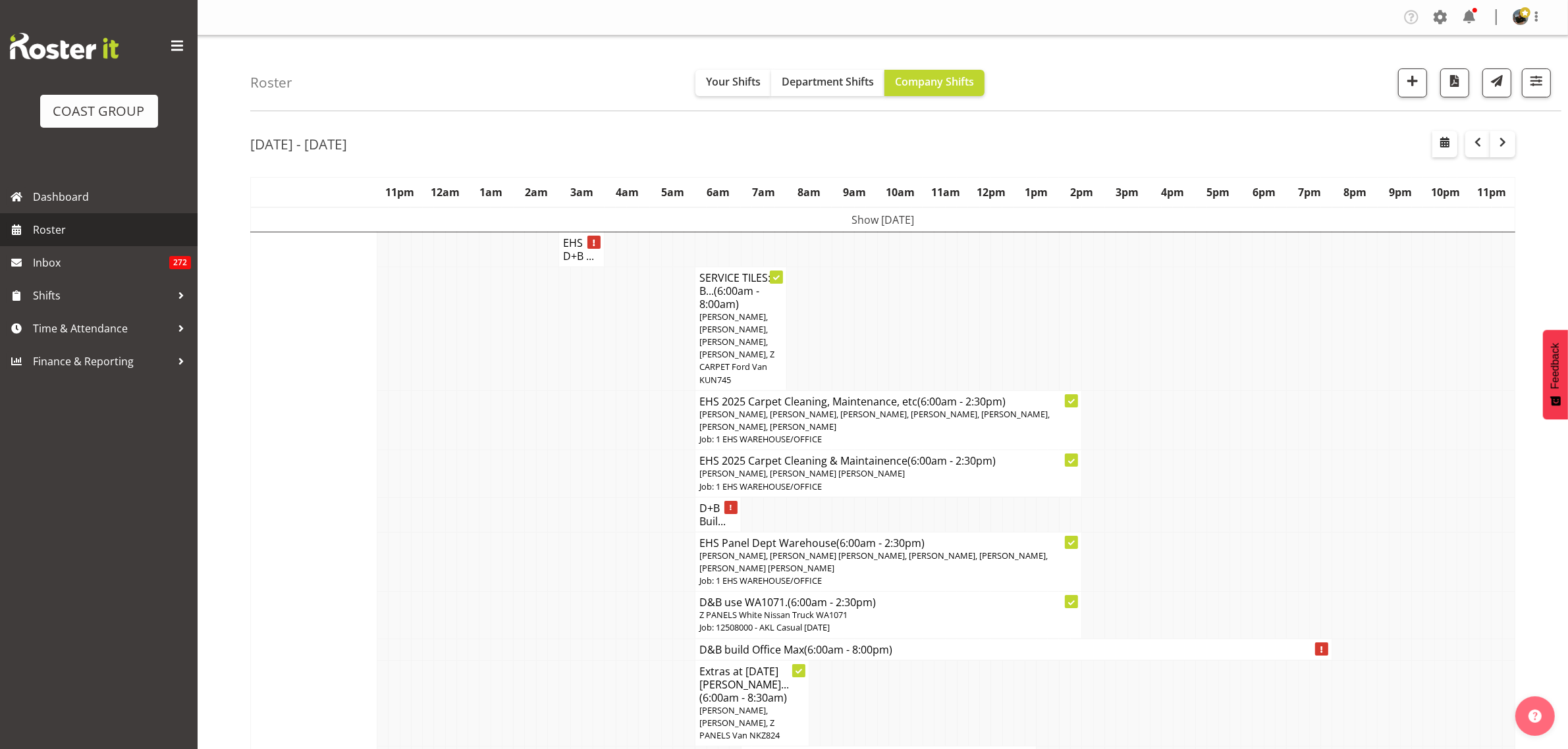
click at [51, 232] on span "Roster" at bounding box center [111, 229] width 158 height 19
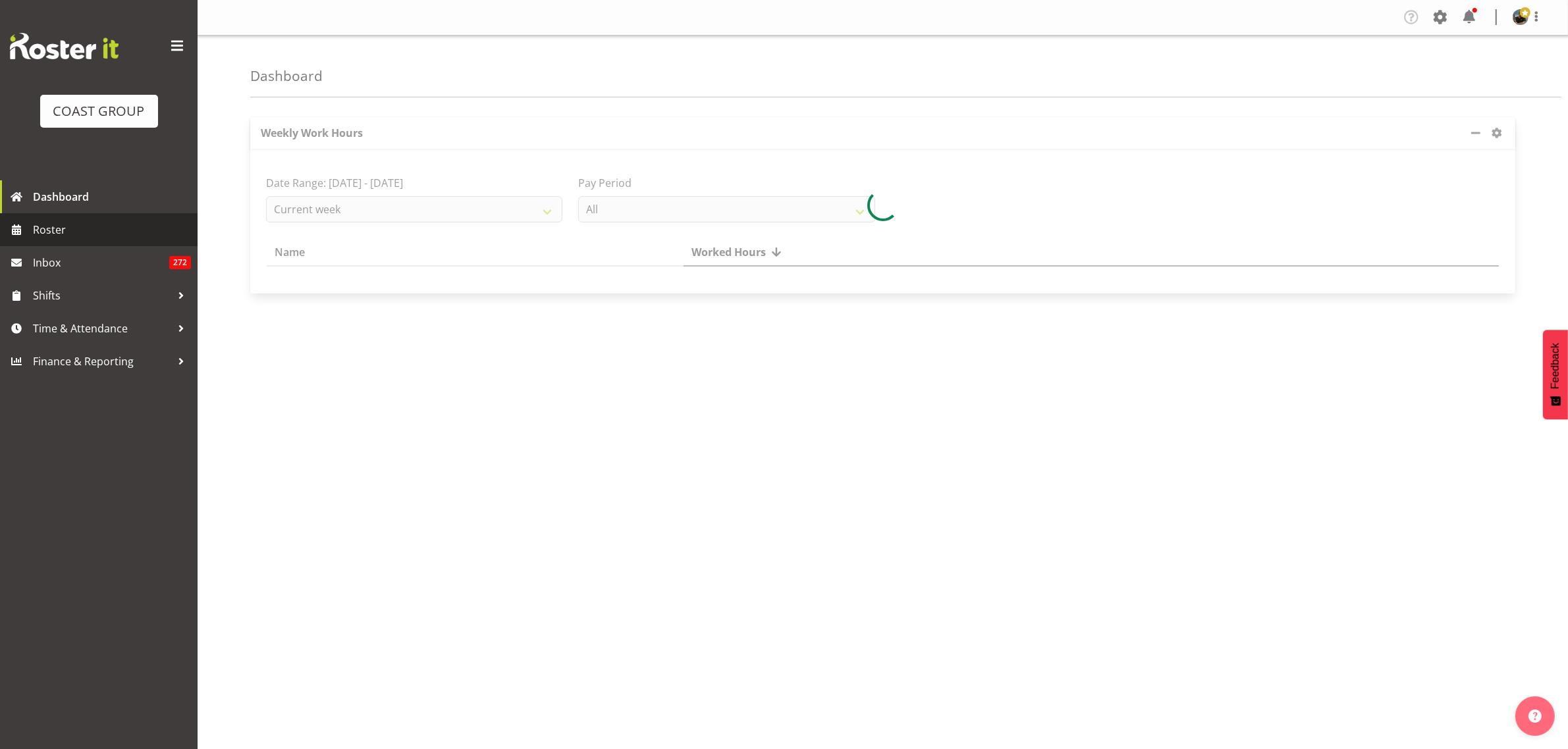
click at [61, 227] on span "Roster" at bounding box center [111, 229] width 158 height 19
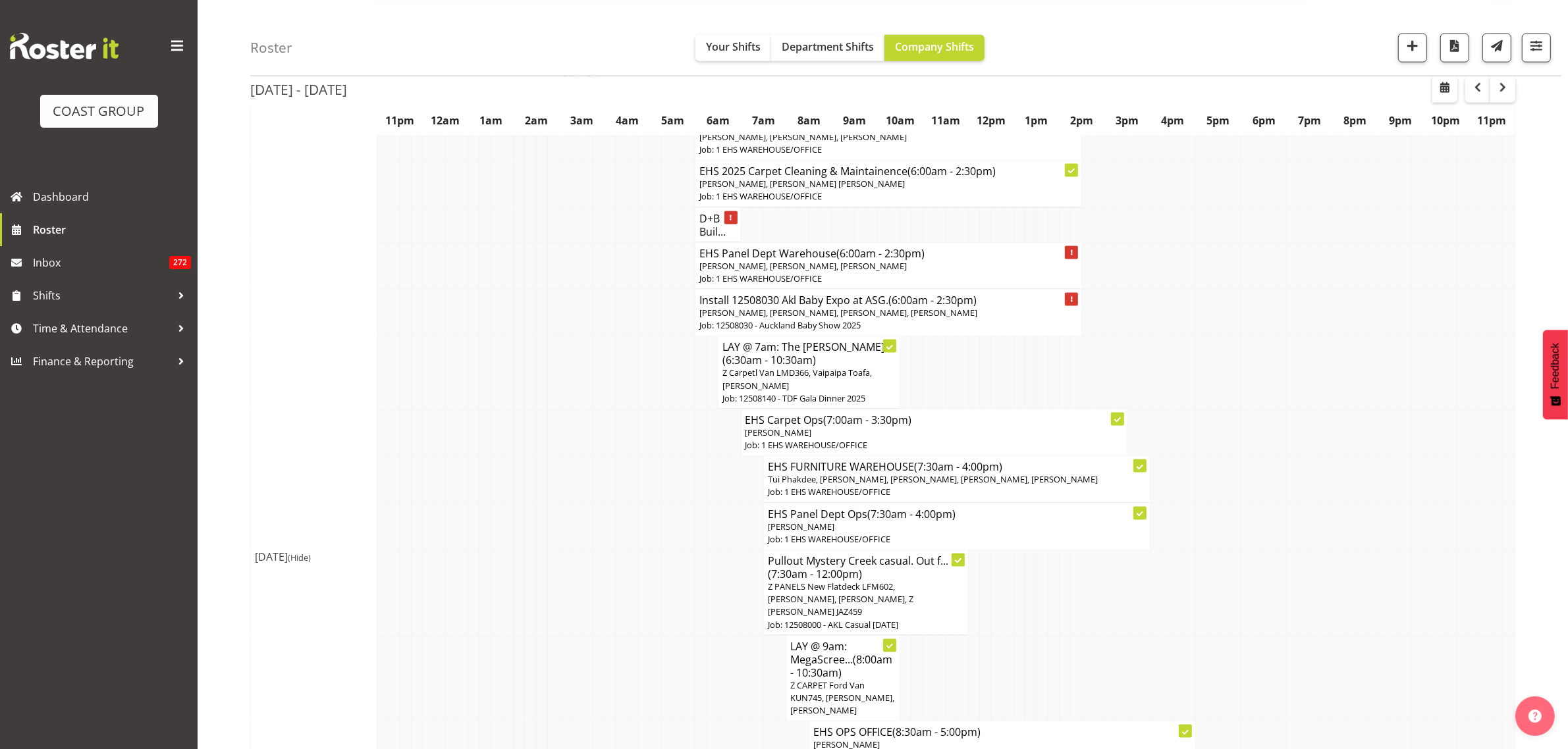
scroll to position [2139, 0]
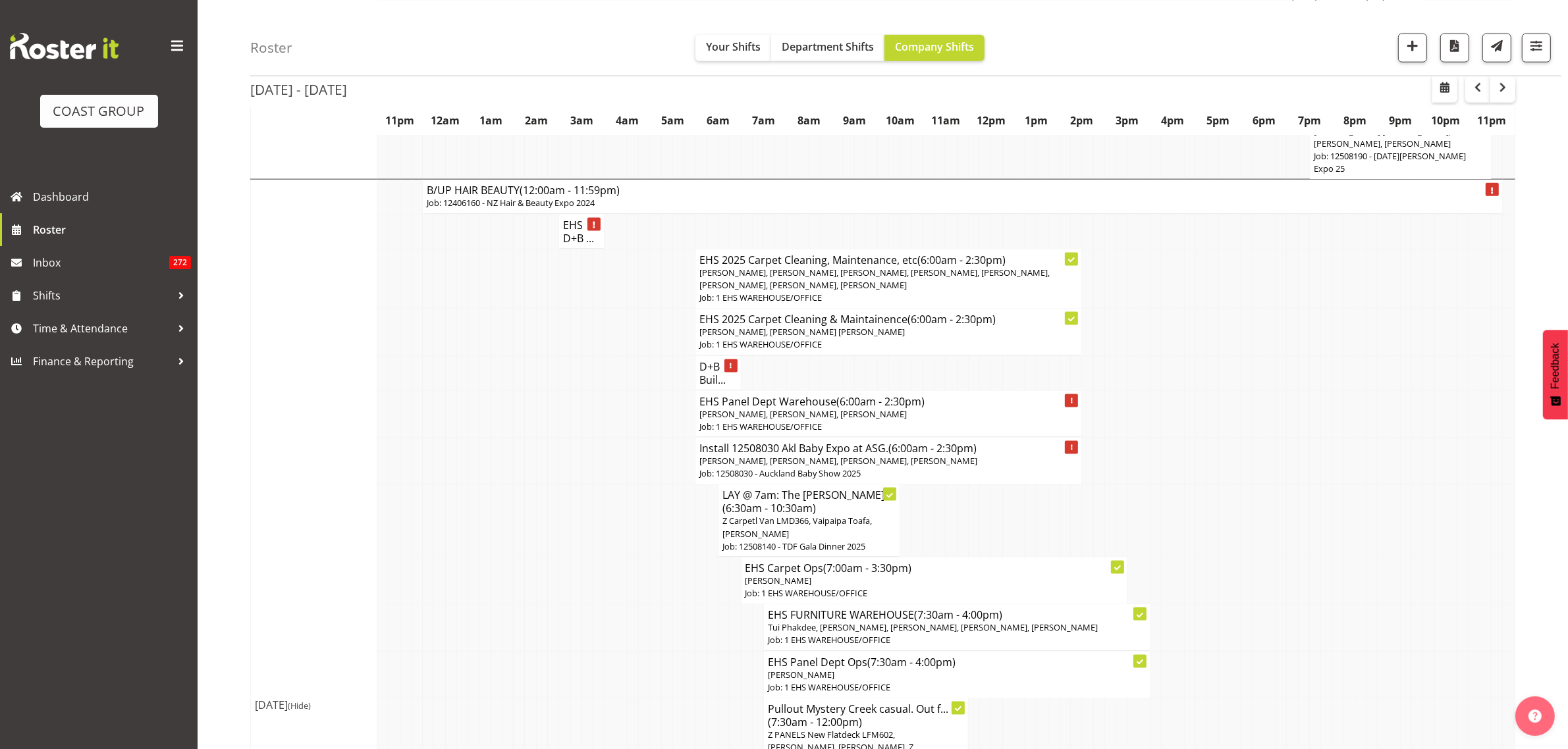
drag, startPoint x: 1002, startPoint y: 417, endPoint x: 1331, endPoint y: 425, distance: 329.1
click at [1332, 437] on td at bounding box center [1338, 460] width 11 height 46
click at [979, 266] on p "[PERSON_NAME], [PERSON_NAME], [PERSON_NAME], [PERSON_NAME], [PERSON_NAME], [PER…" at bounding box center [888, 278] width 378 height 25
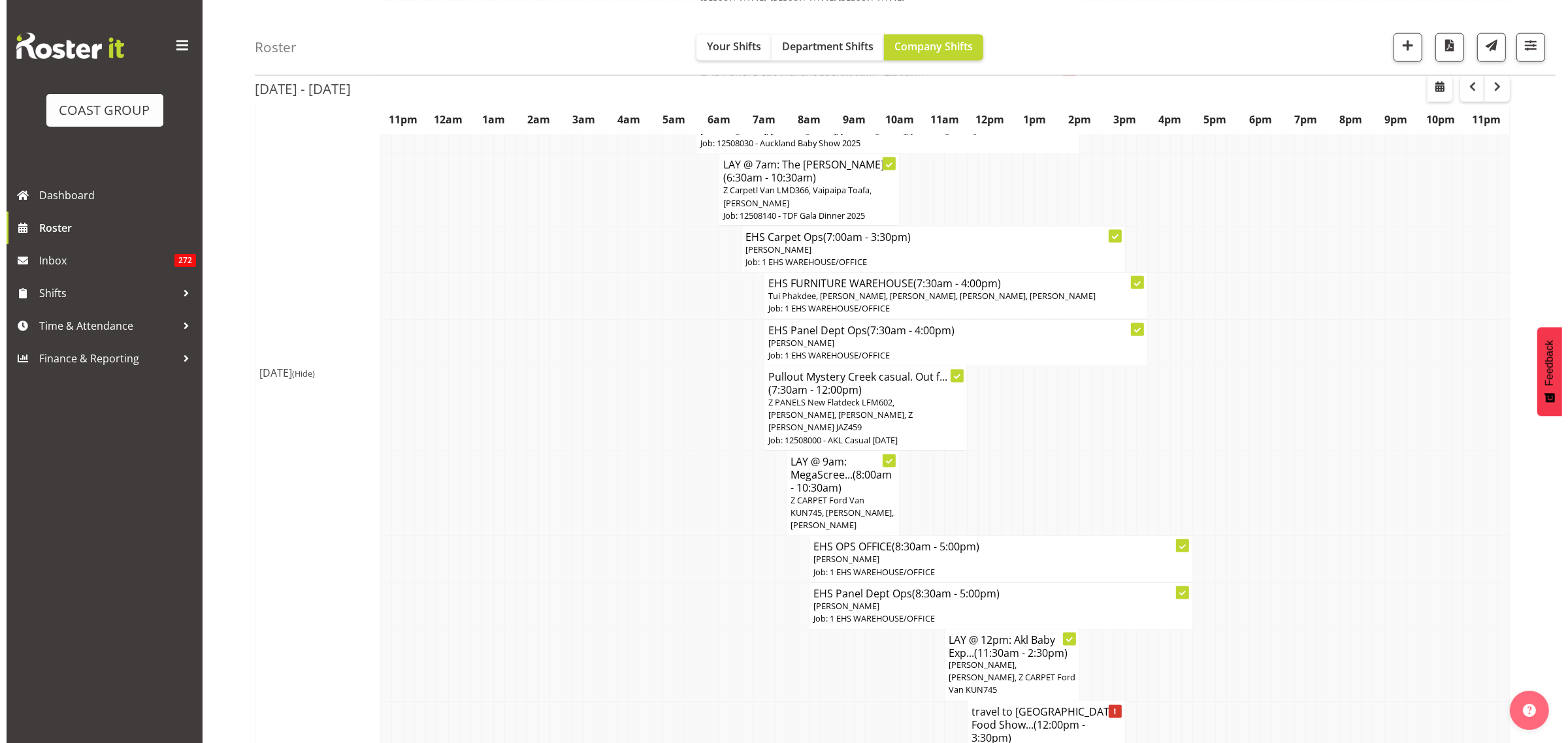
scroll to position [2444, 0]
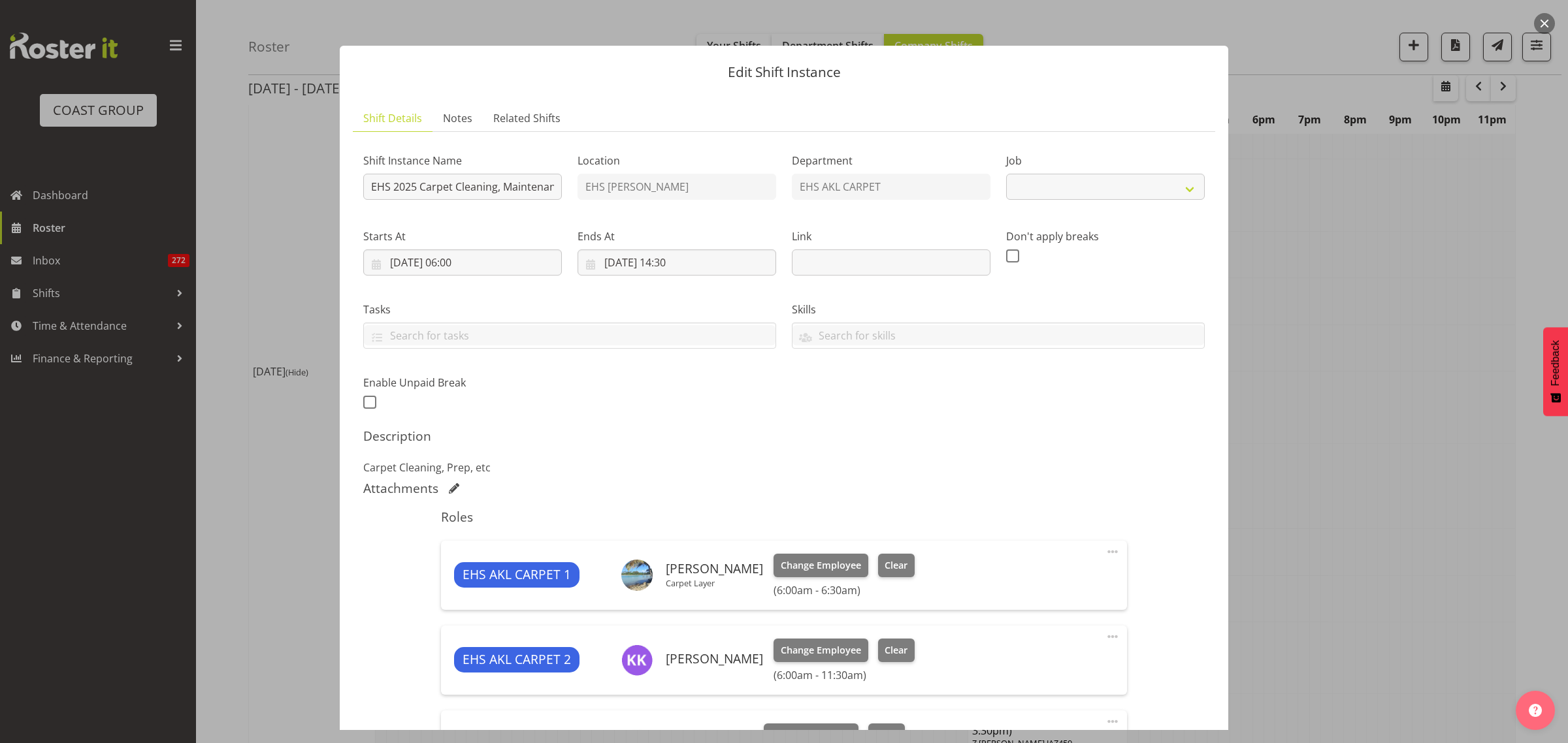
select select "69"
click at [1542, 28] on button "button" at bounding box center [1544, 23] width 21 height 21
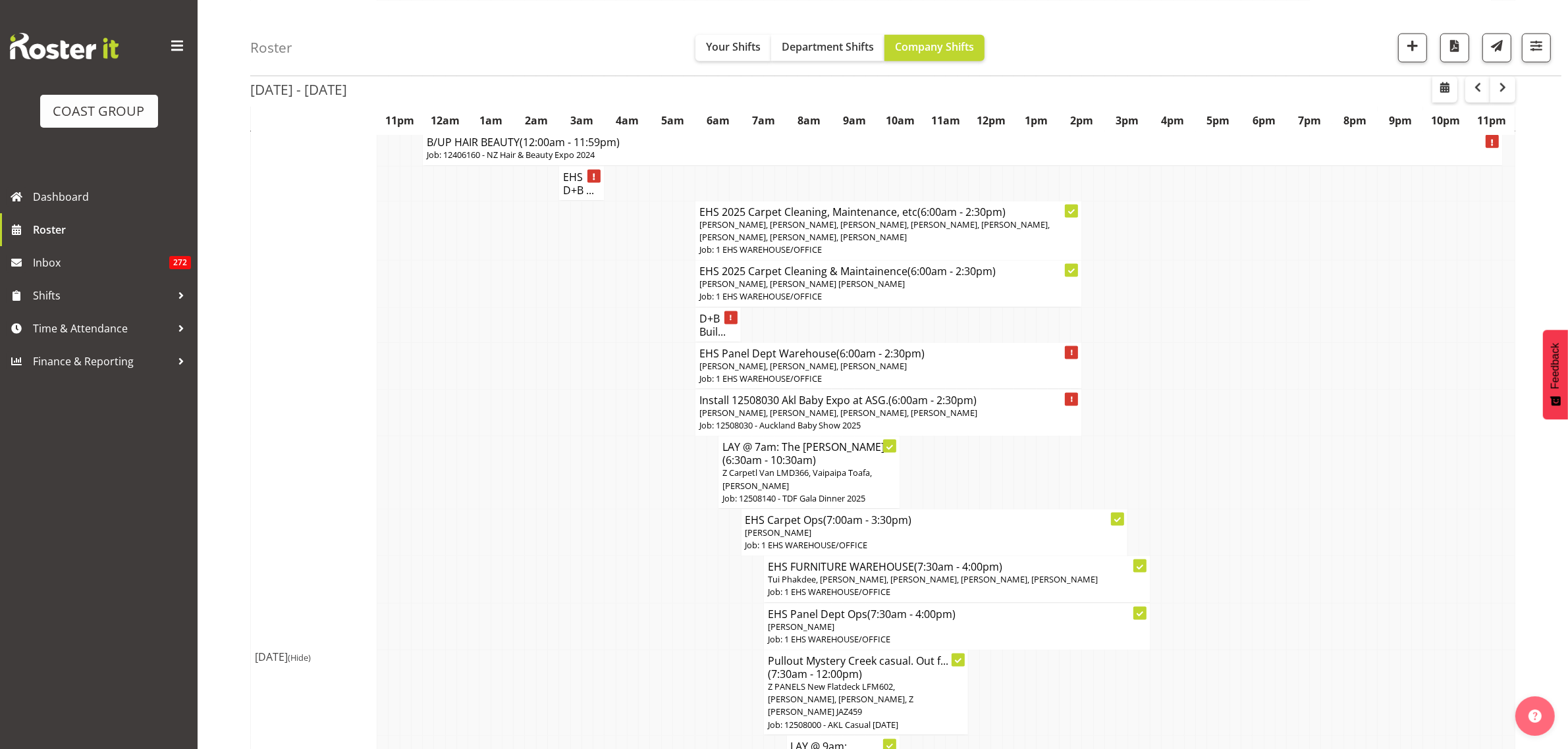
scroll to position [2057, 0]
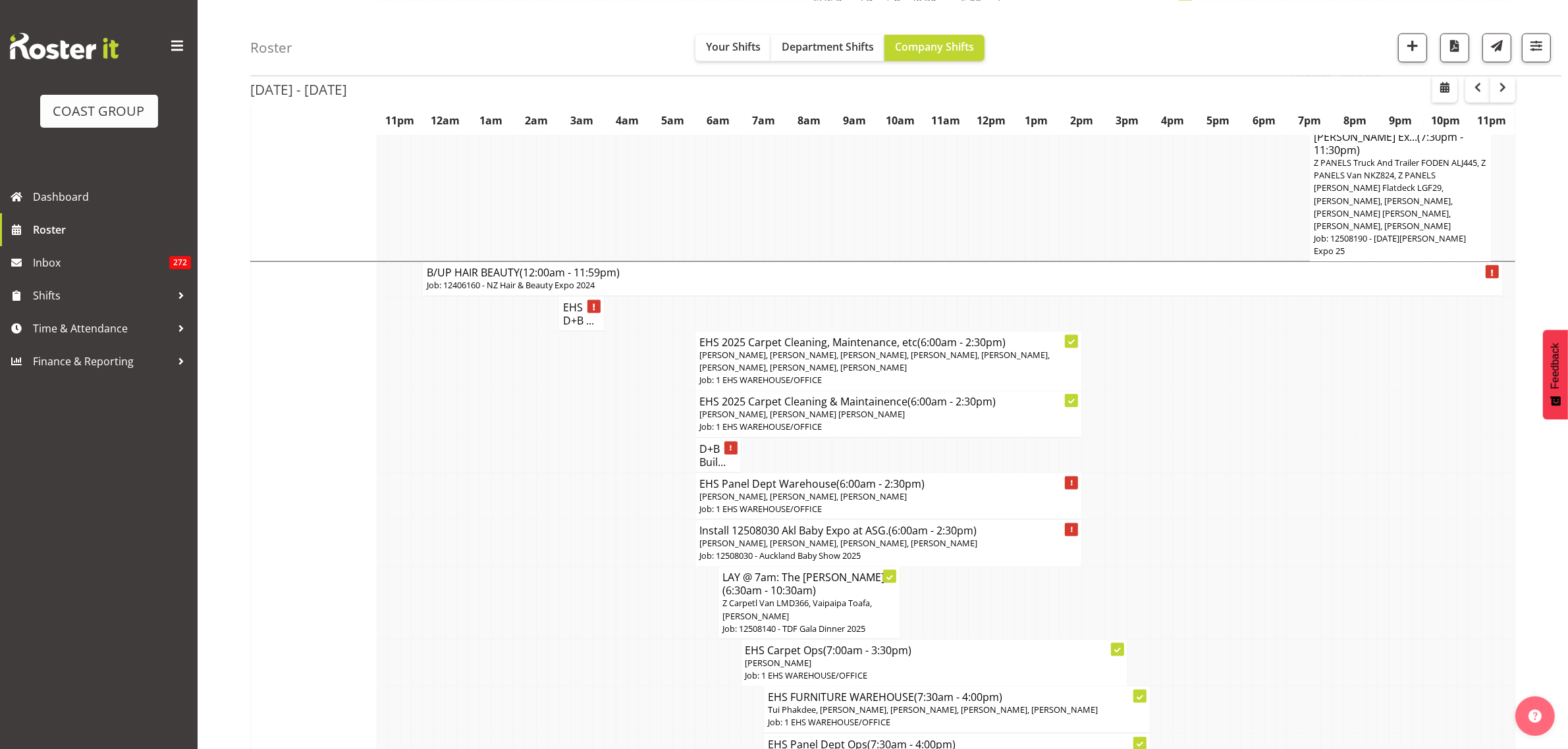
click at [942, 349] on p "[PERSON_NAME], [PERSON_NAME], [PERSON_NAME], [PERSON_NAME], [PERSON_NAME], [PER…" at bounding box center [888, 361] width 378 height 25
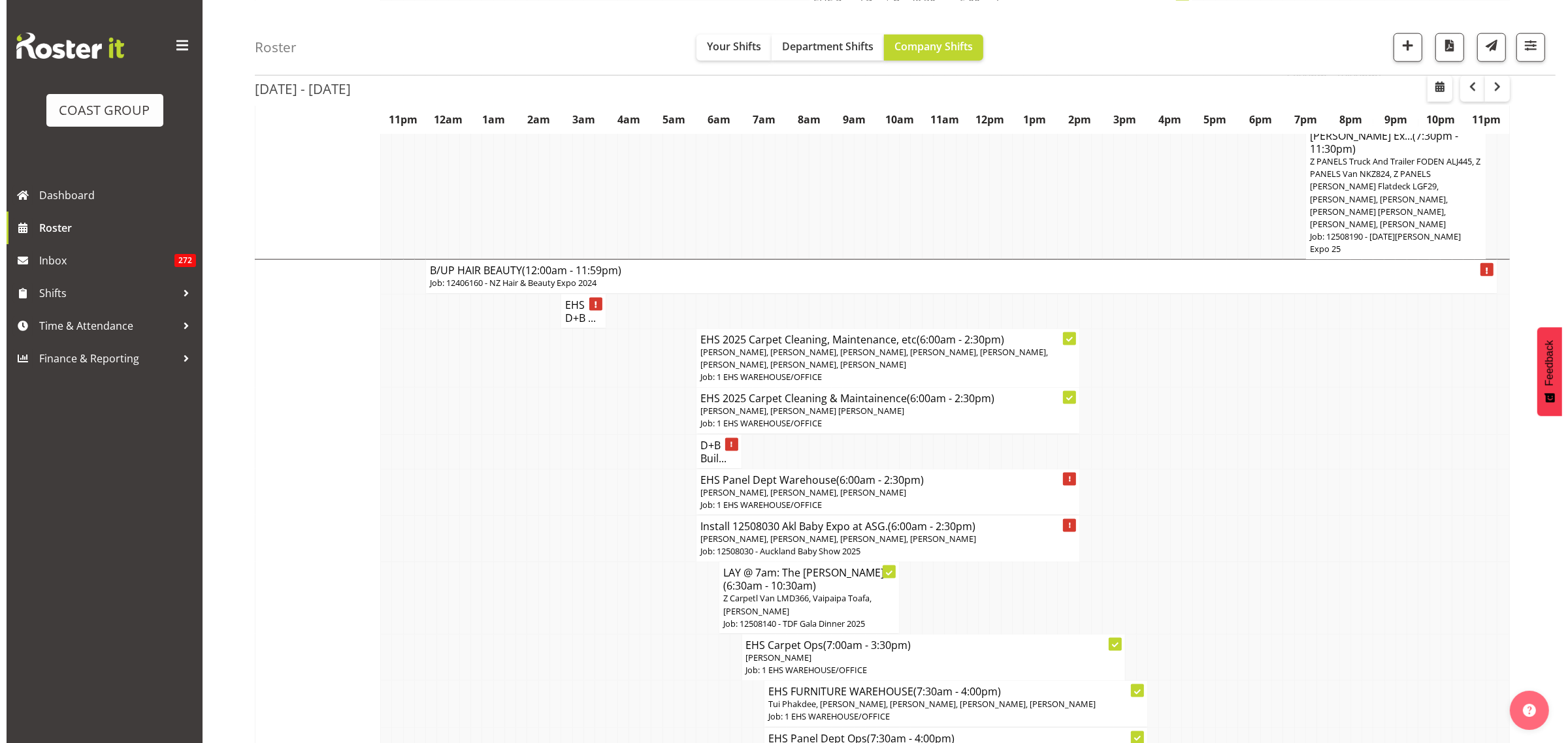
scroll to position [2028, 0]
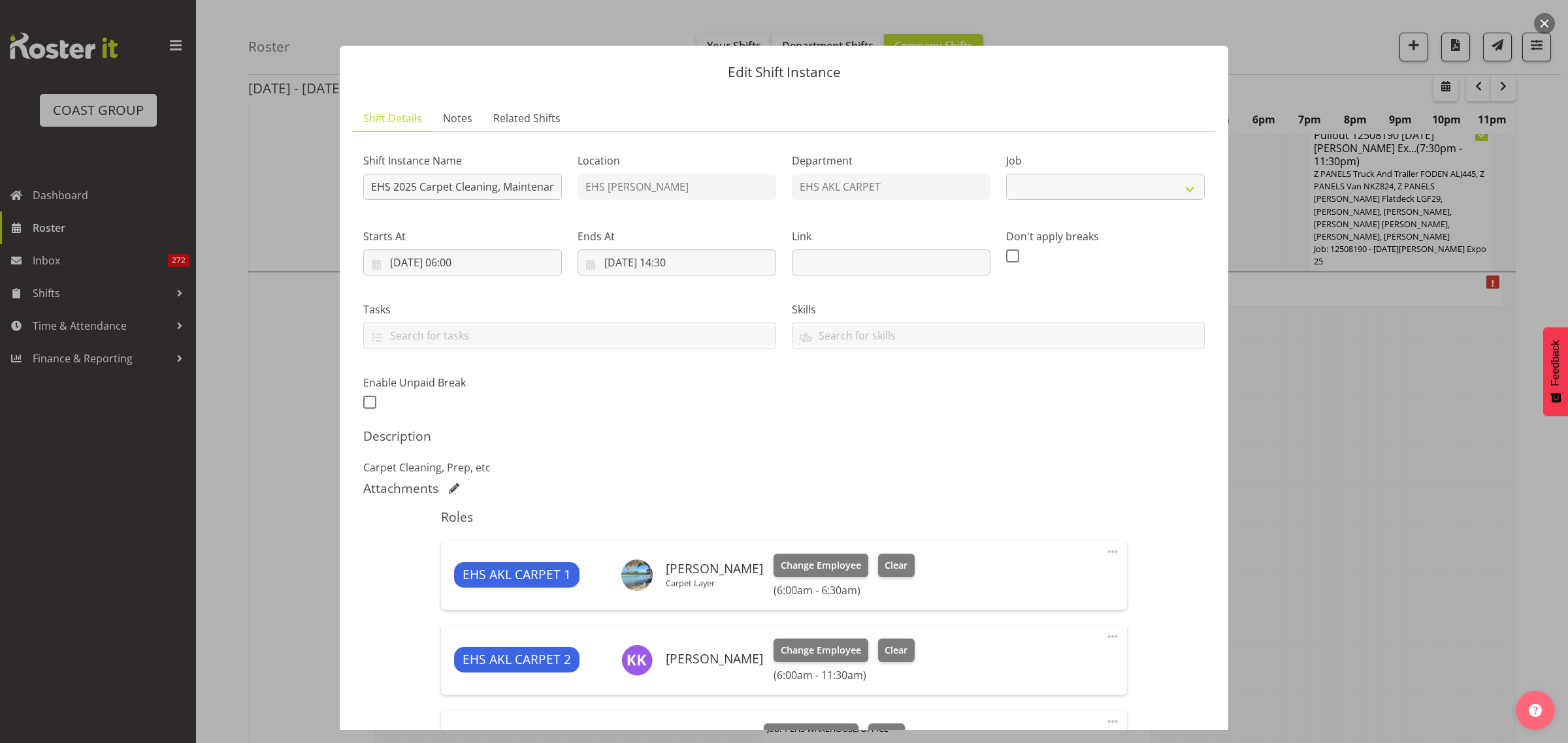
select select "69"
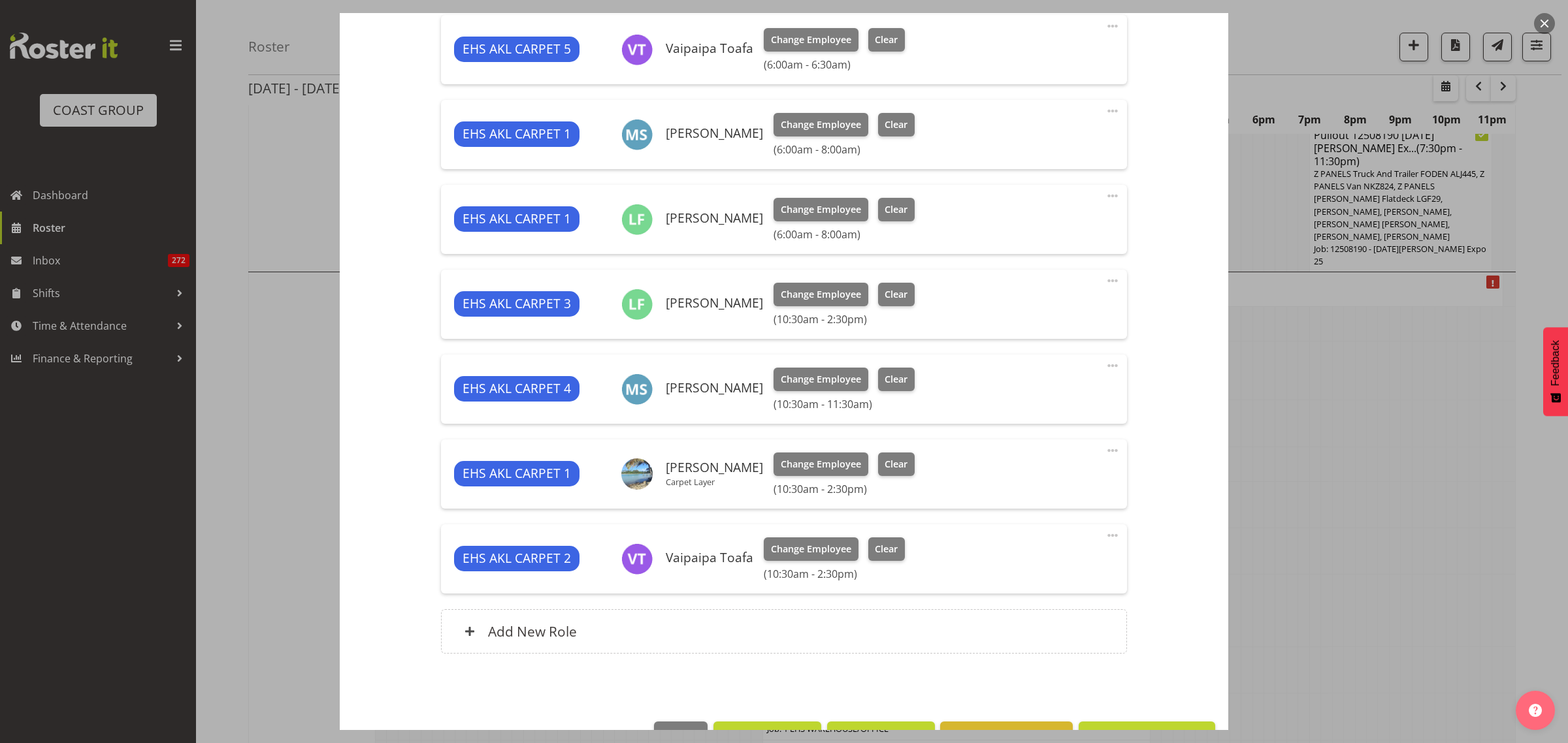
scroll to position [735, 0]
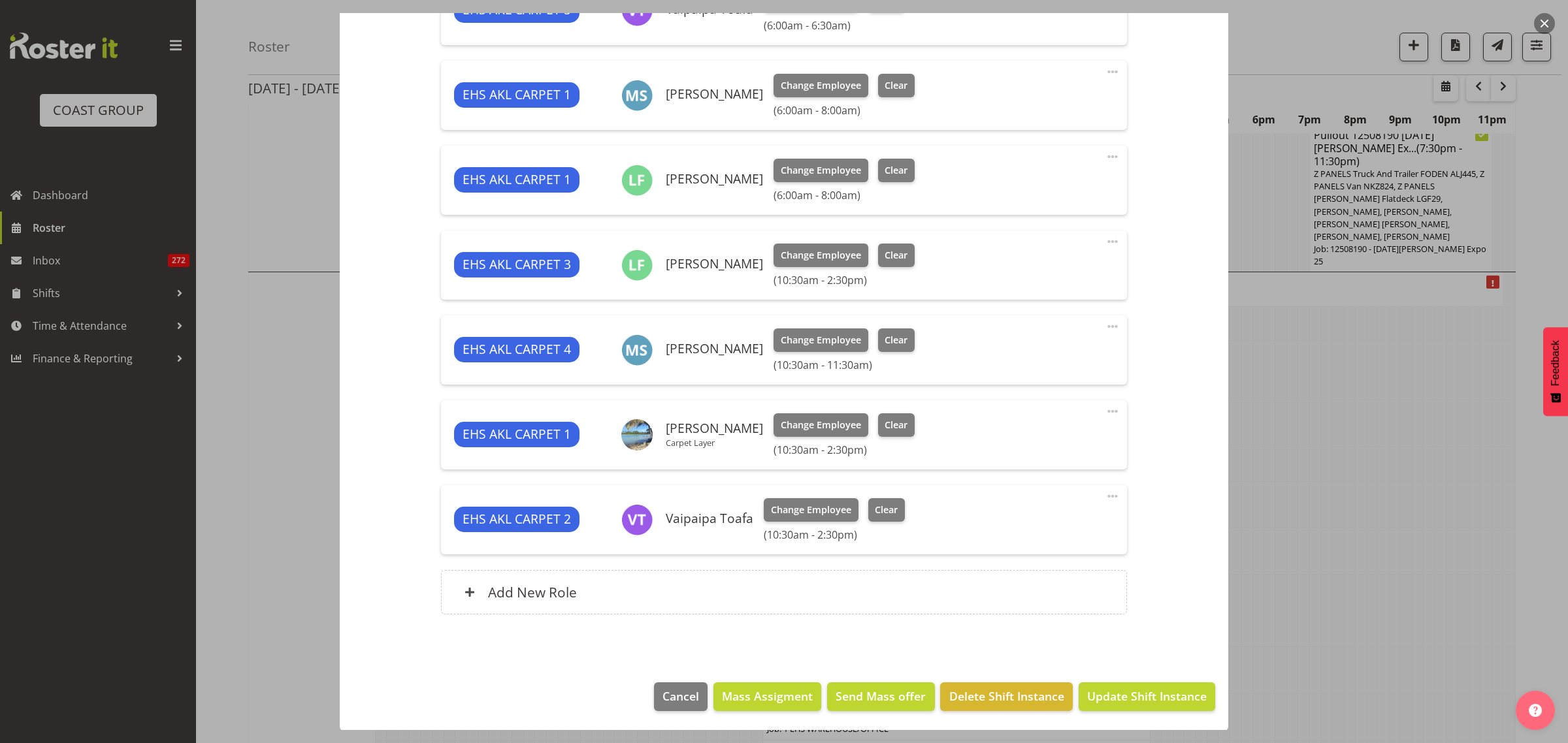
click at [1105, 495] on span at bounding box center [1112, 495] width 16 height 16
click at [1011, 527] on link "Edit" at bounding box center [1058, 525] width 125 height 24
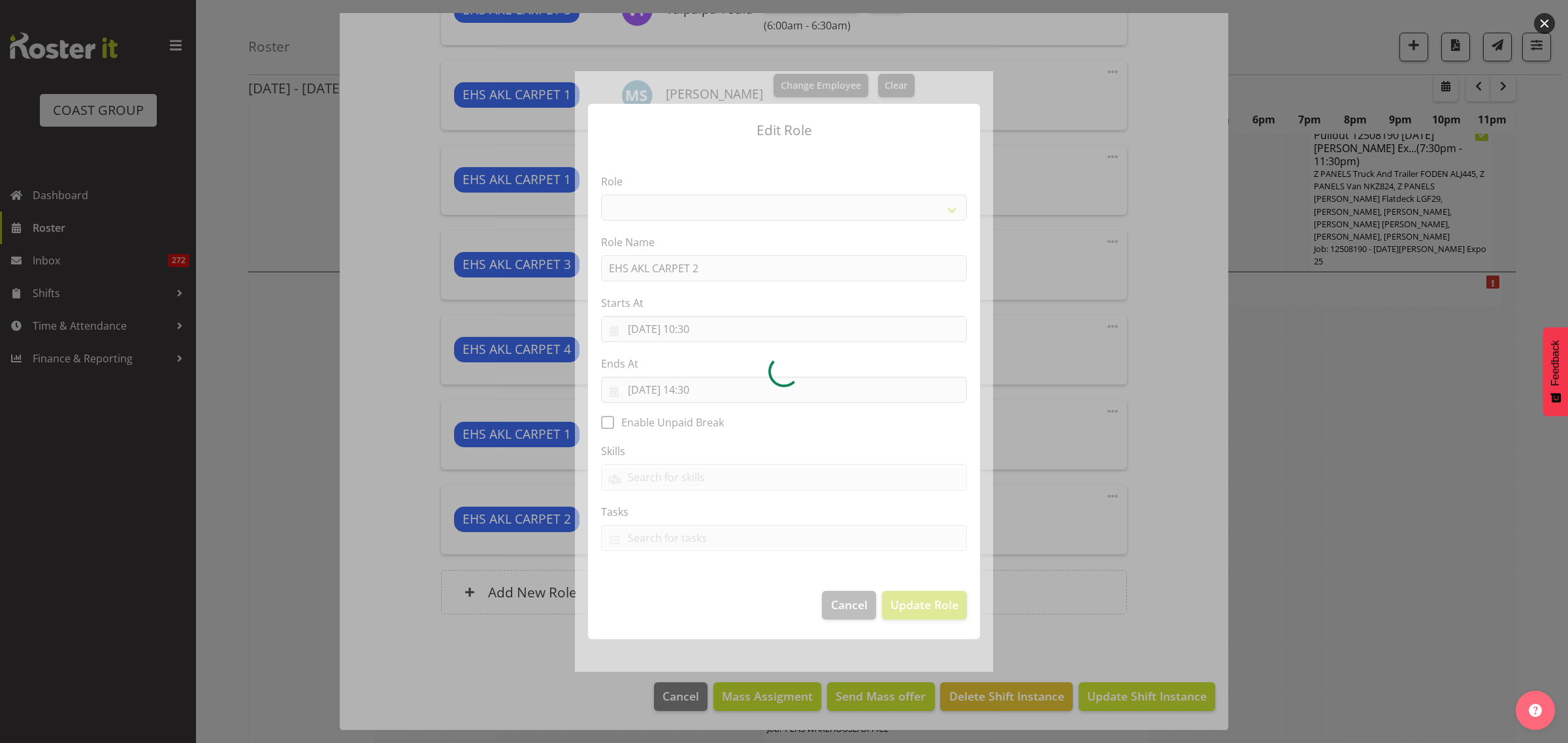
select select "190"
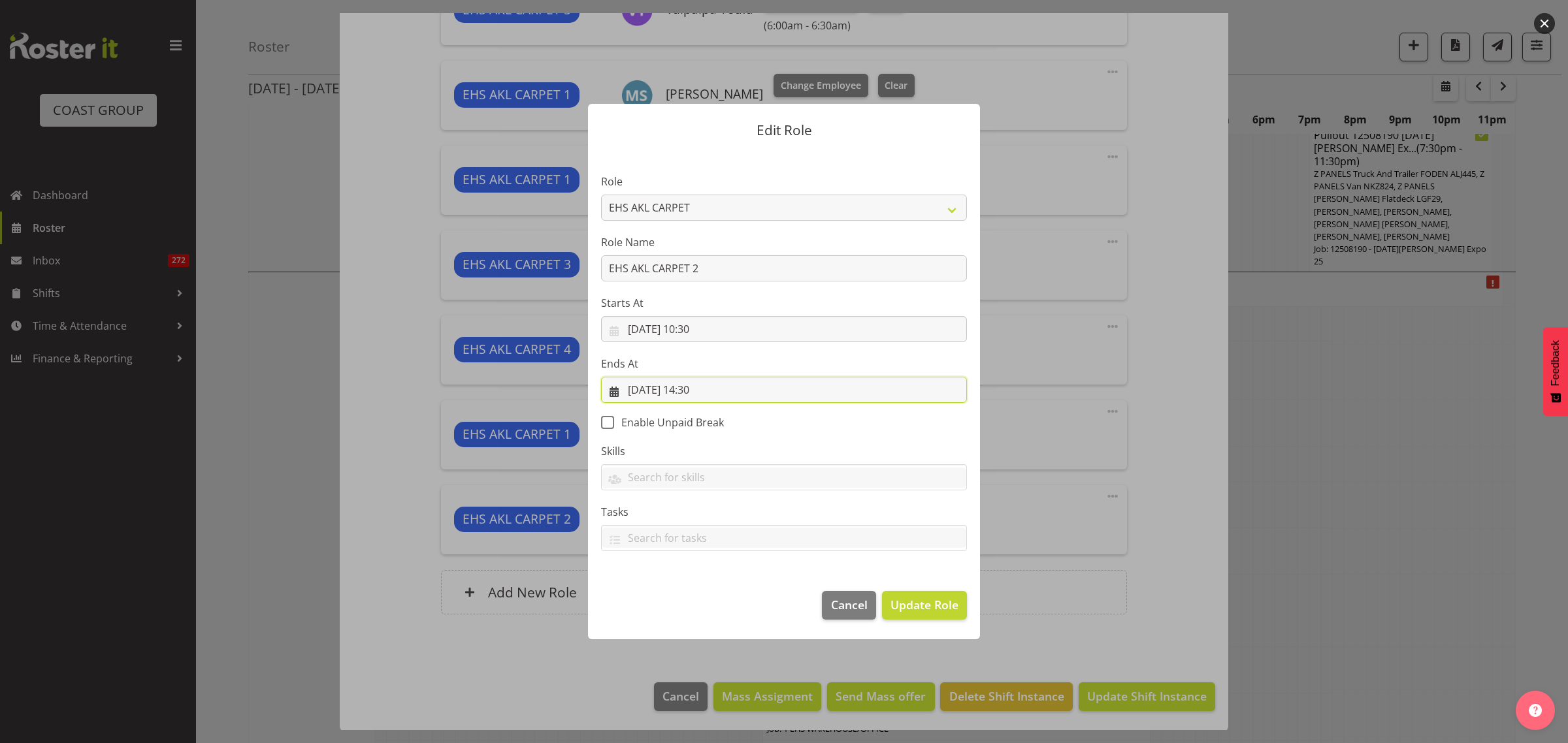
click at [754, 390] on input "[DATE] 14:30" at bounding box center [783, 389] width 366 height 26
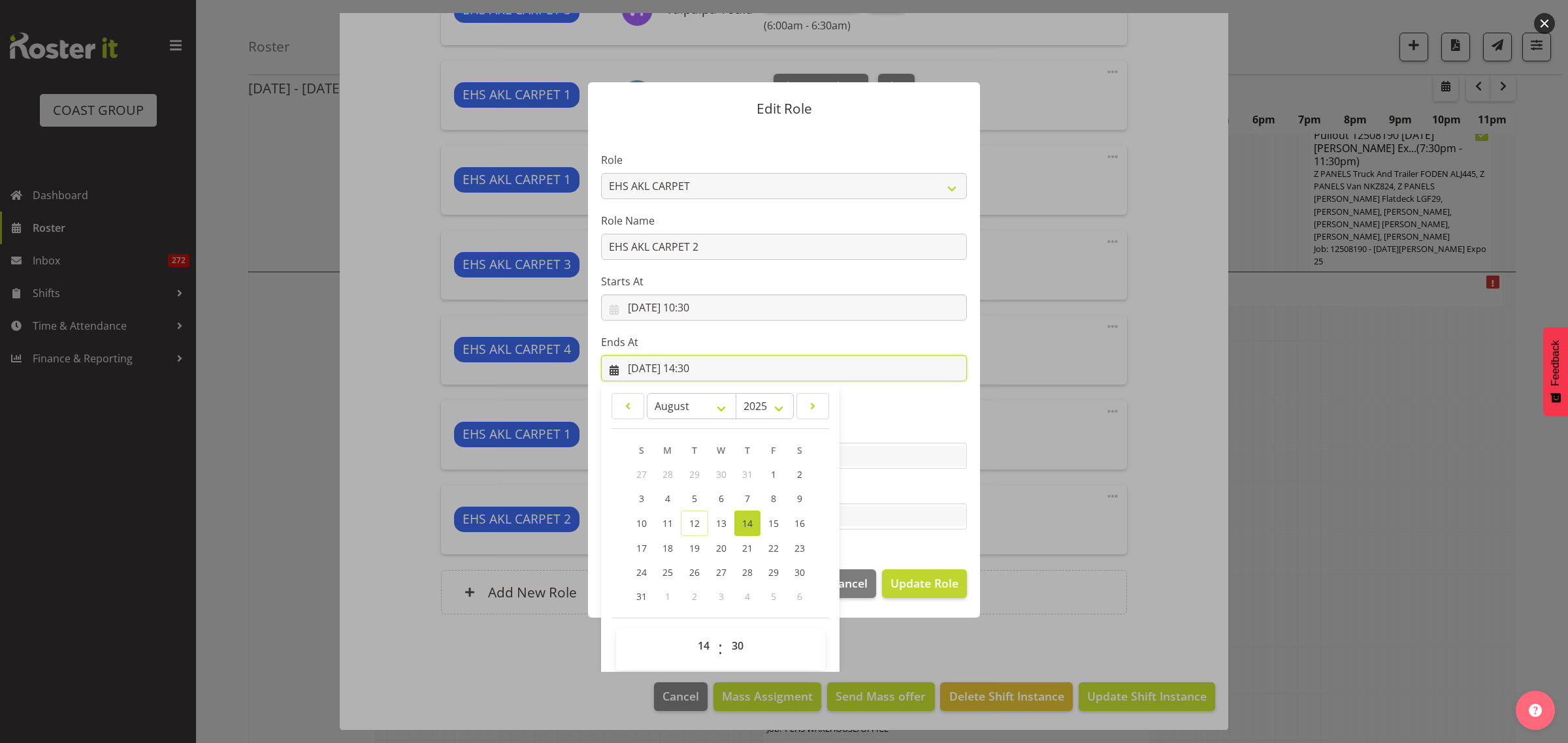
scroll to position [28, 0]
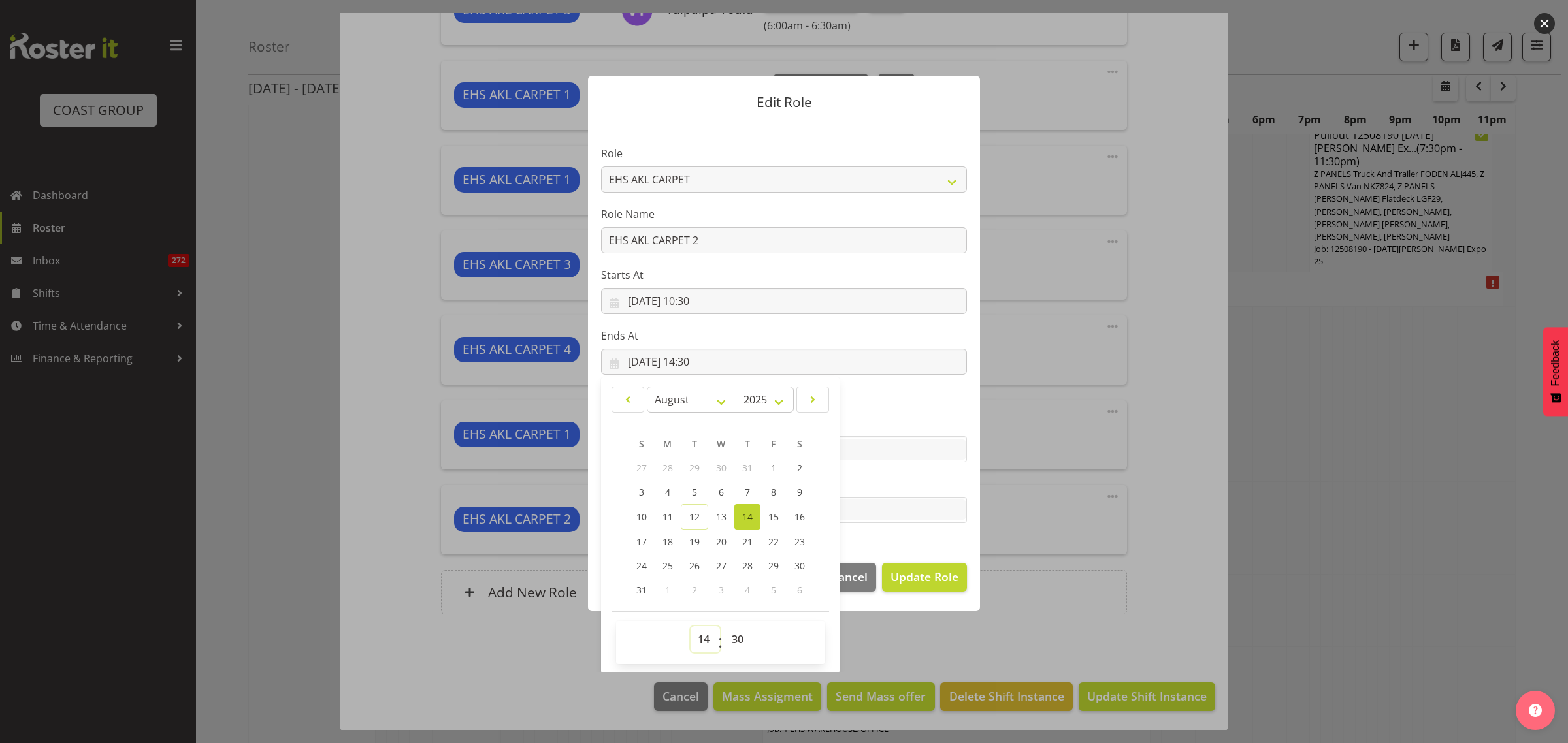
click at [695, 638] on select "00 01 02 03 04 05 06 07 08 09 10 11 12 13 14 15 16 17 18 19 20 21 22 23" at bounding box center [706, 639] width 29 height 26
select select "12"
click at [691, 626] on select "00 01 02 03 04 05 06 07 08 09 10 11 12 13 14 15 16 17 18 19 20 21 22 23" at bounding box center [706, 639] width 29 height 26
type input "[DATE] 12:30"
click at [729, 636] on select "00 01 02 03 04 05 06 07 08 09 10 11 12 13 14 15 16 17 18 19 20 21 22 23 24 25 2…" at bounding box center [740, 639] width 29 height 26
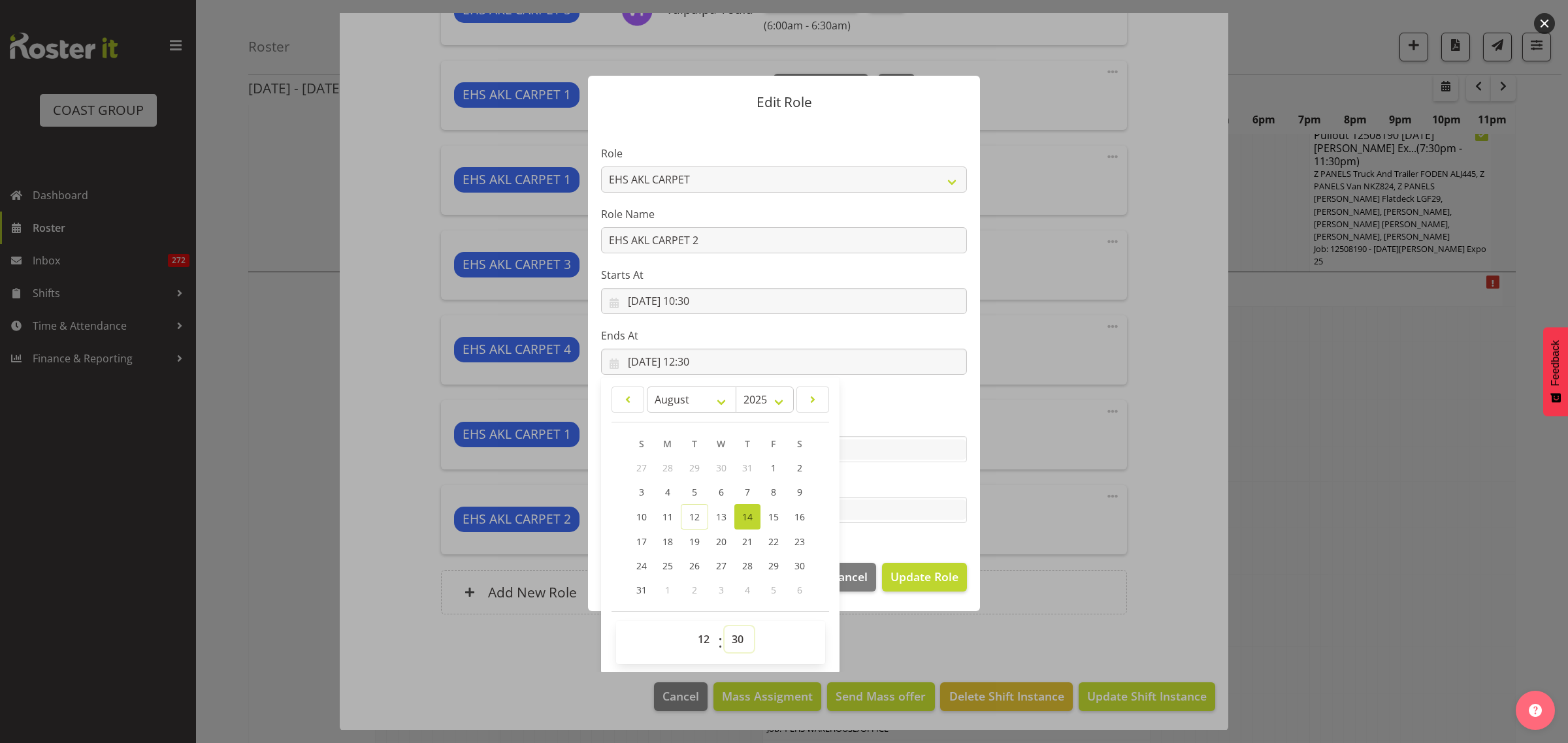
select select "0"
click at [725, 626] on select "00 01 02 03 04 05 06 07 08 09 10 11 12 13 14 15 16 17 18 19 20 21 22 23 24 25 2…" at bounding box center [740, 639] width 29 height 26
type input "[DATE] 12:00"
click at [902, 576] on span "Update Role" at bounding box center [925, 576] width 68 height 17
select select
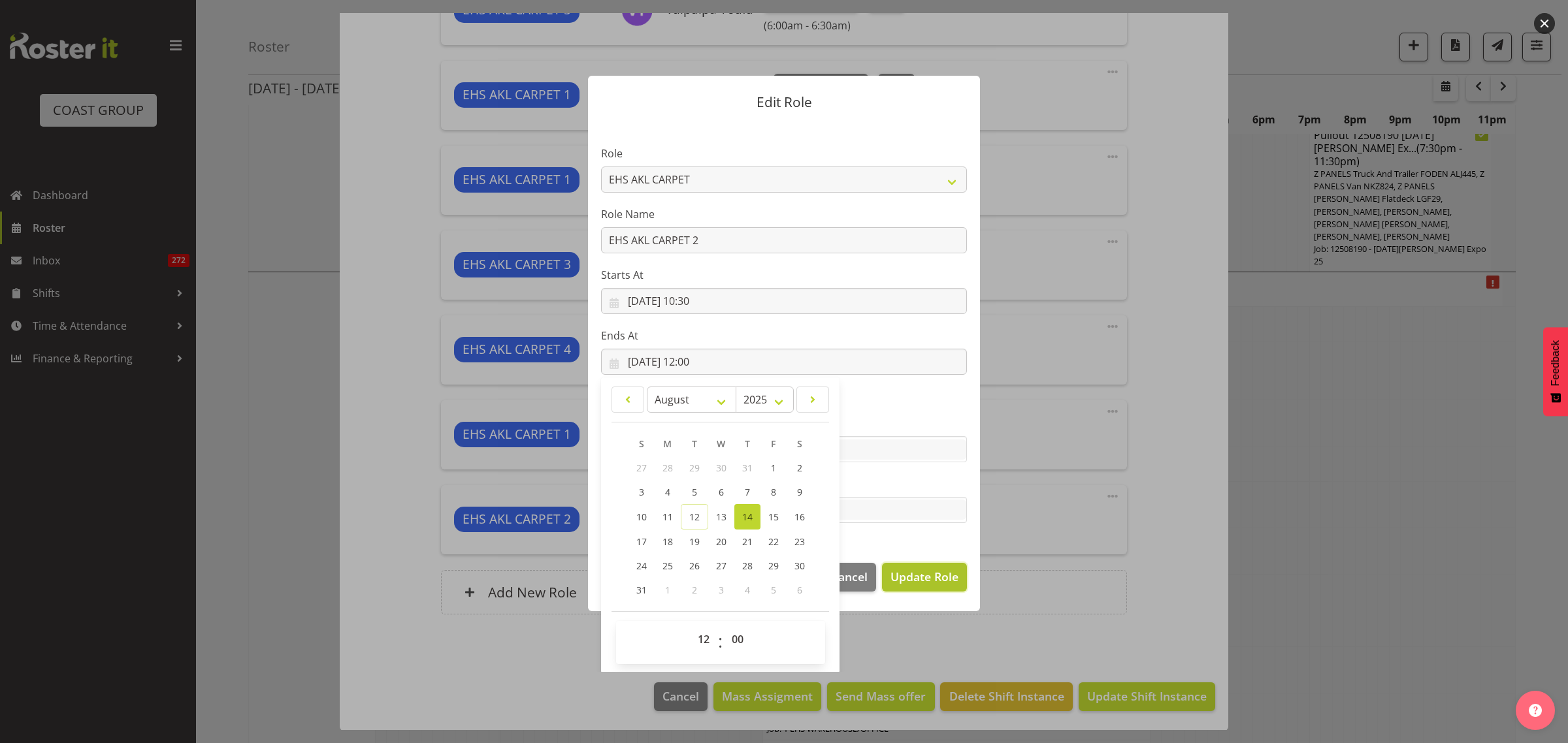
select select
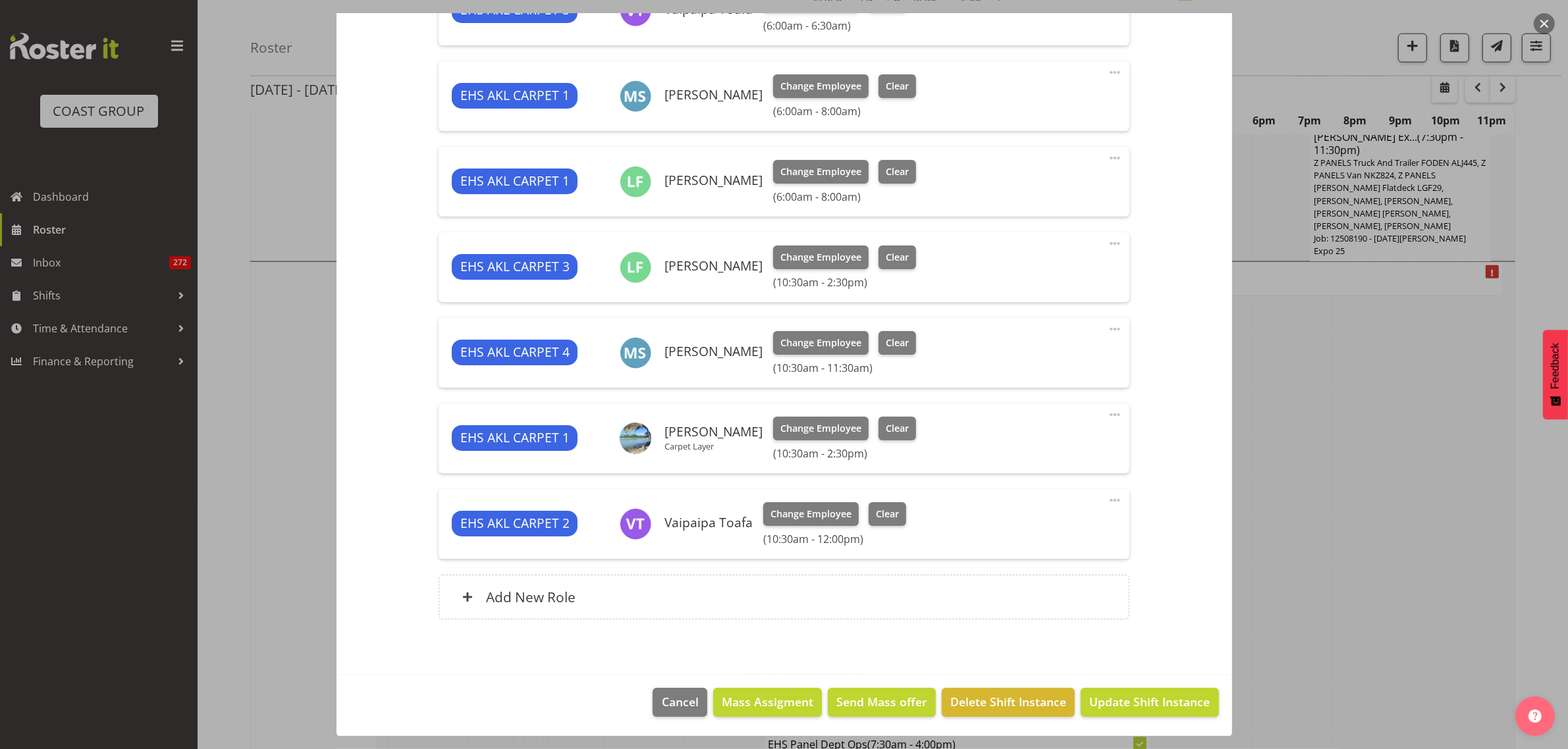
scroll to position [0, 0]
click at [1109, 703] on span "Update Shift Instance" at bounding box center [1149, 702] width 121 height 17
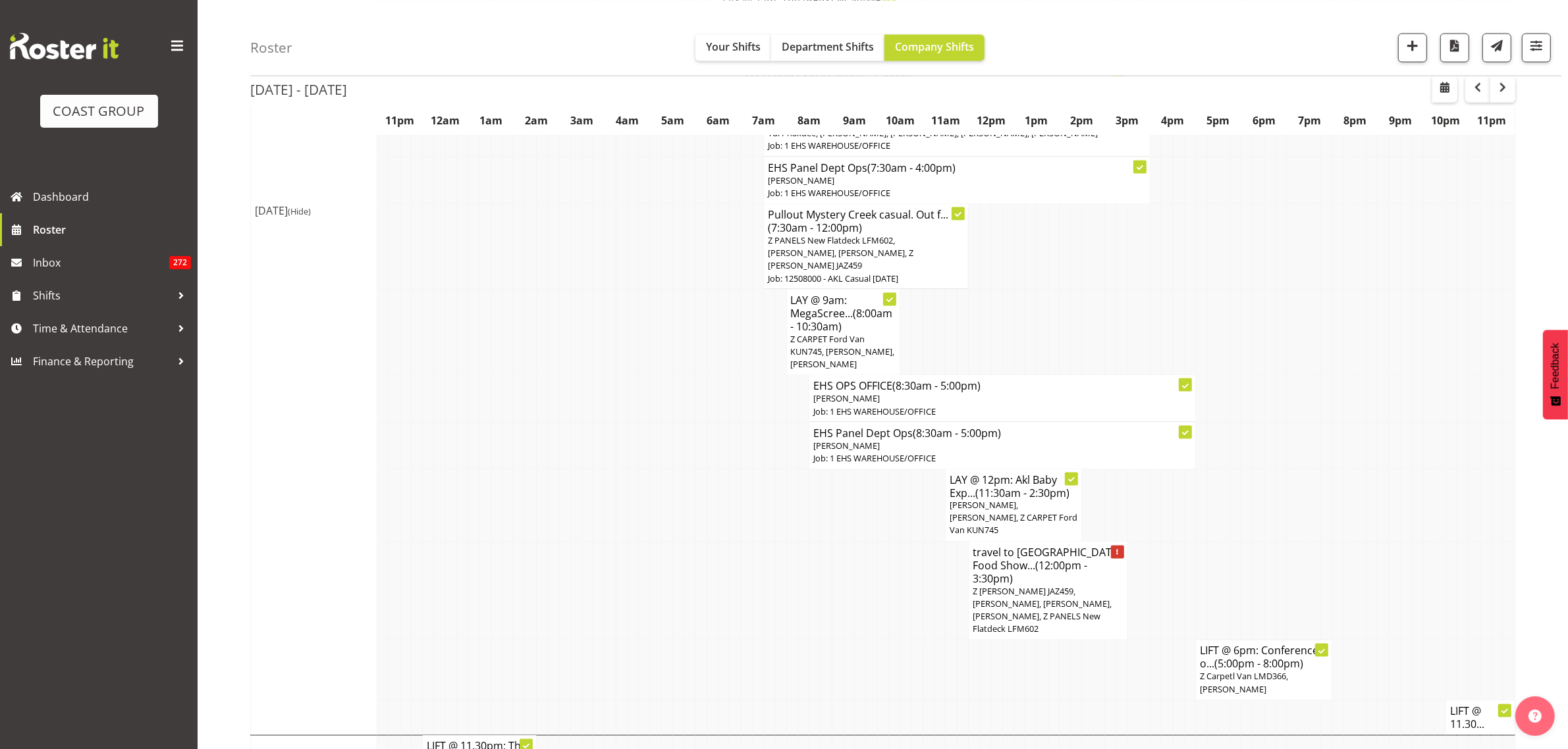
scroll to position [2633, 0]
click at [1036, 587] on span "Z [PERSON_NAME] JAZ459, [PERSON_NAME], [PERSON_NAME], [PERSON_NAME], Z PANELS N…" at bounding box center [1042, 612] width 139 height 50
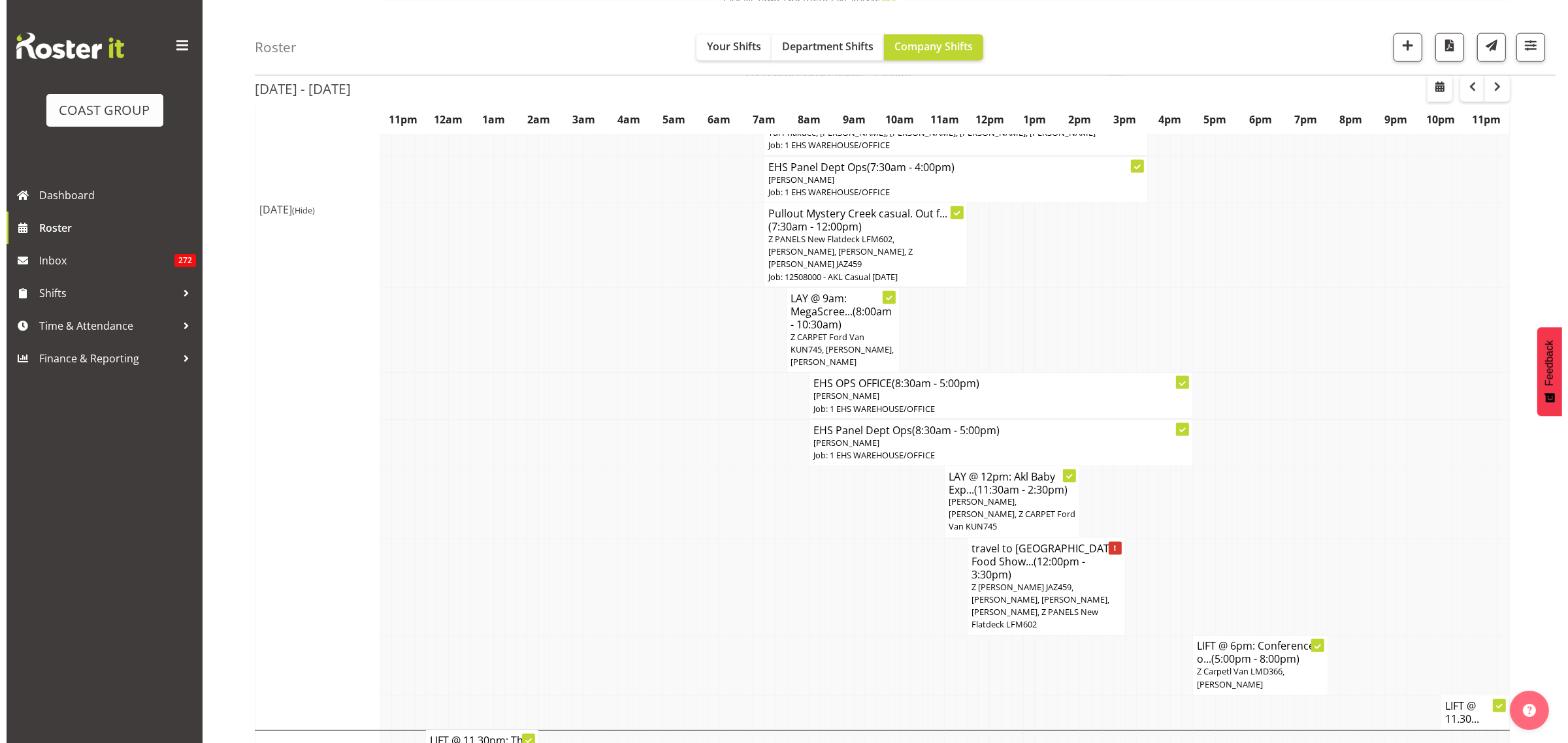
scroll to position [2606, 0]
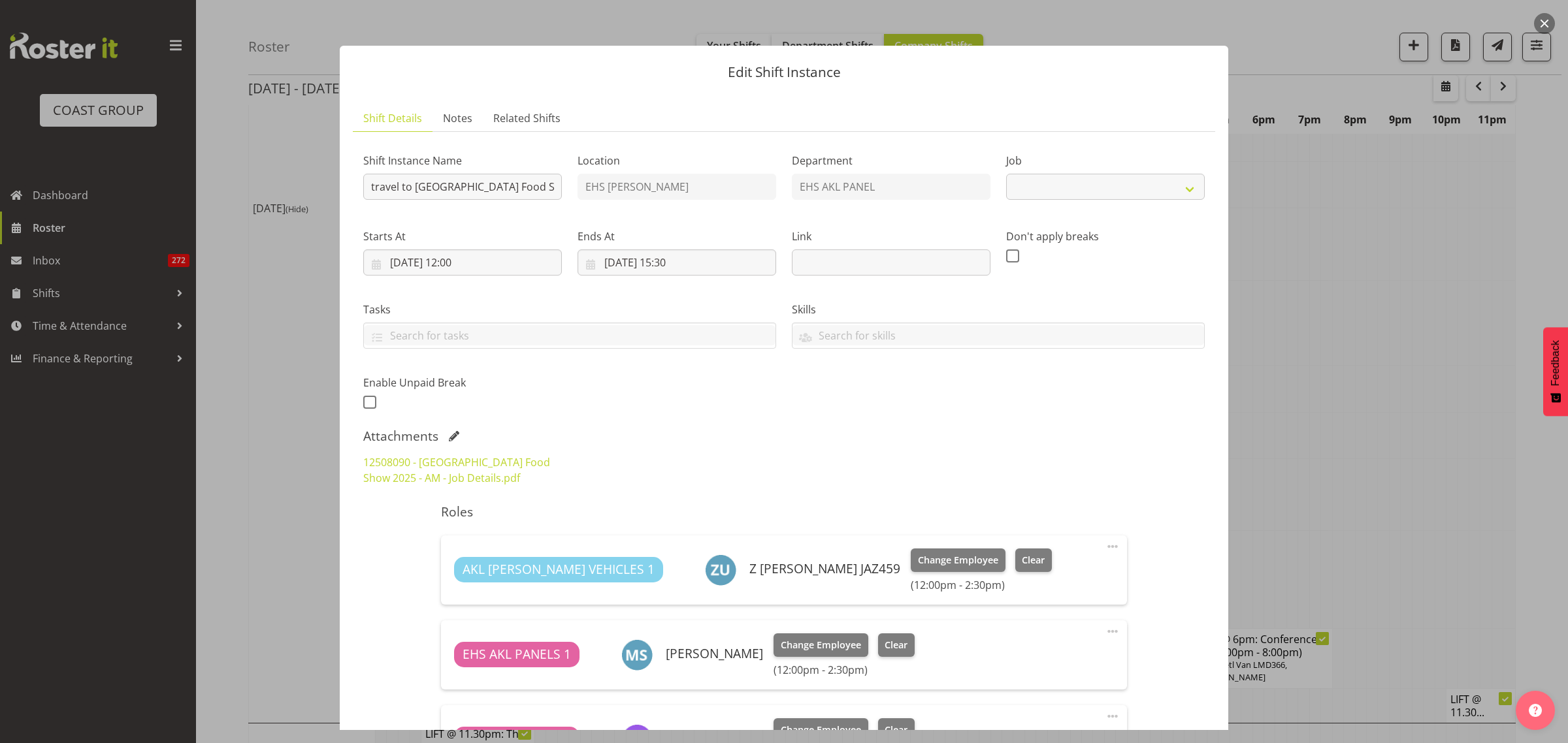
select select "9296"
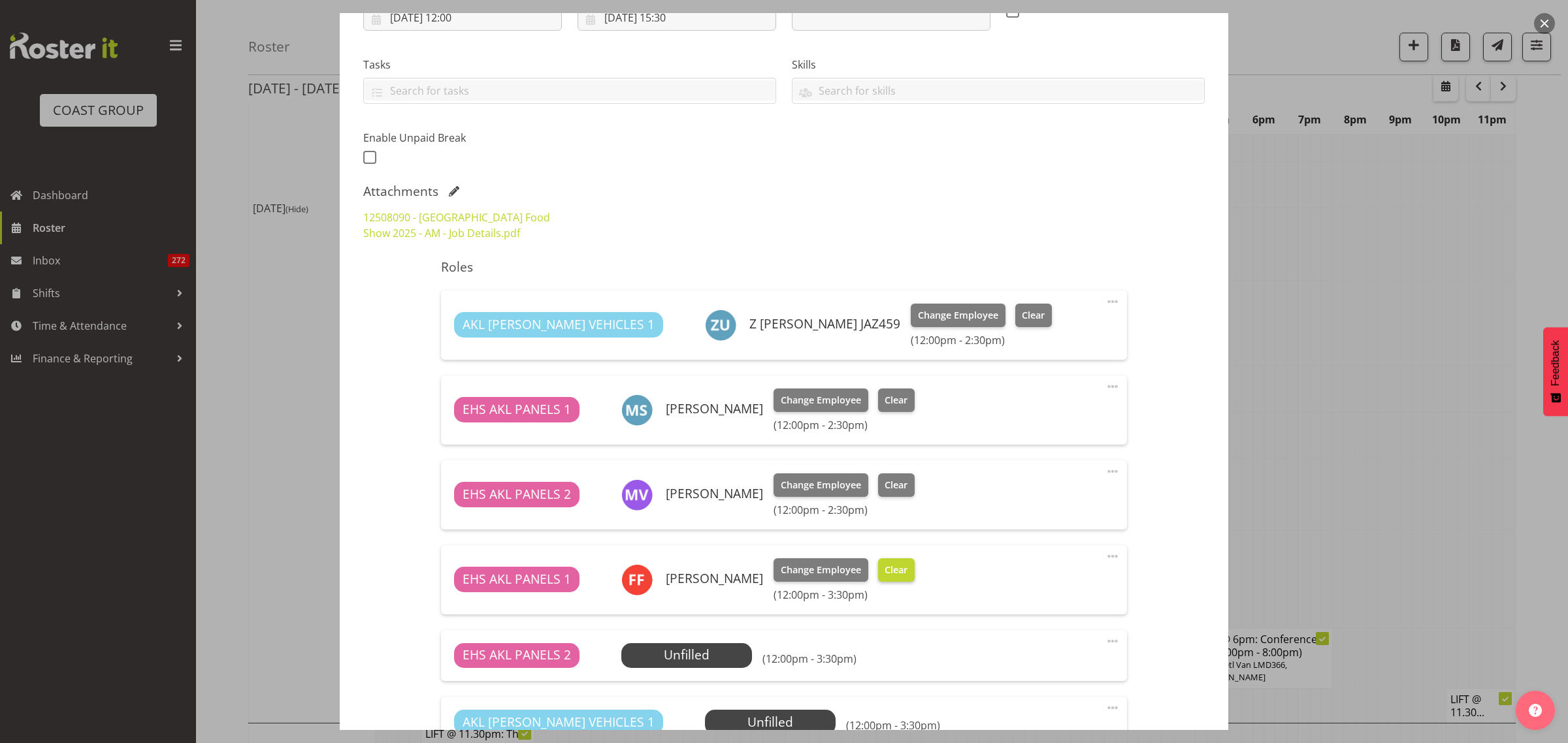
scroll to position [408, 0]
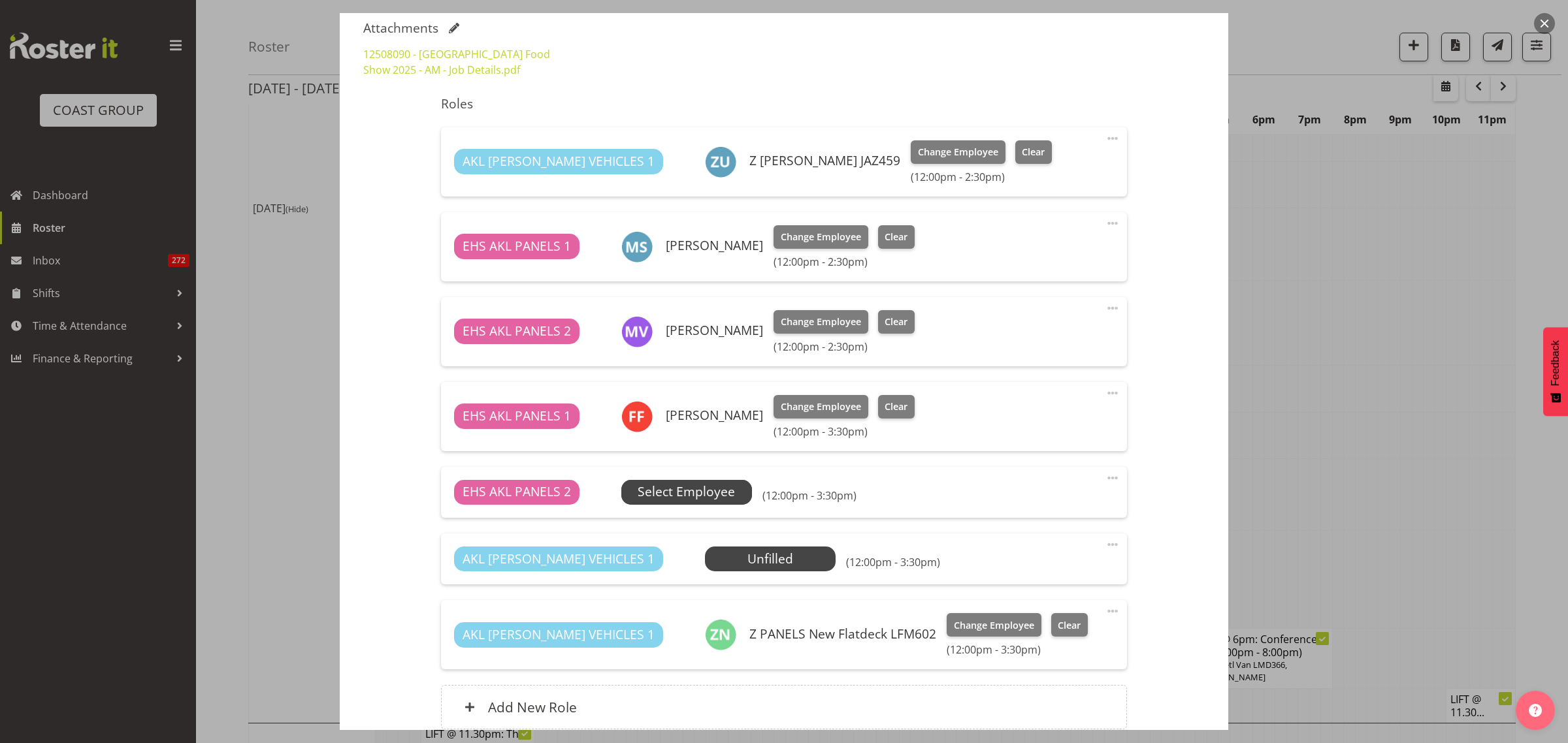
click at [725, 491] on span "Select Employee" at bounding box center [686, 492] width 98 height 19
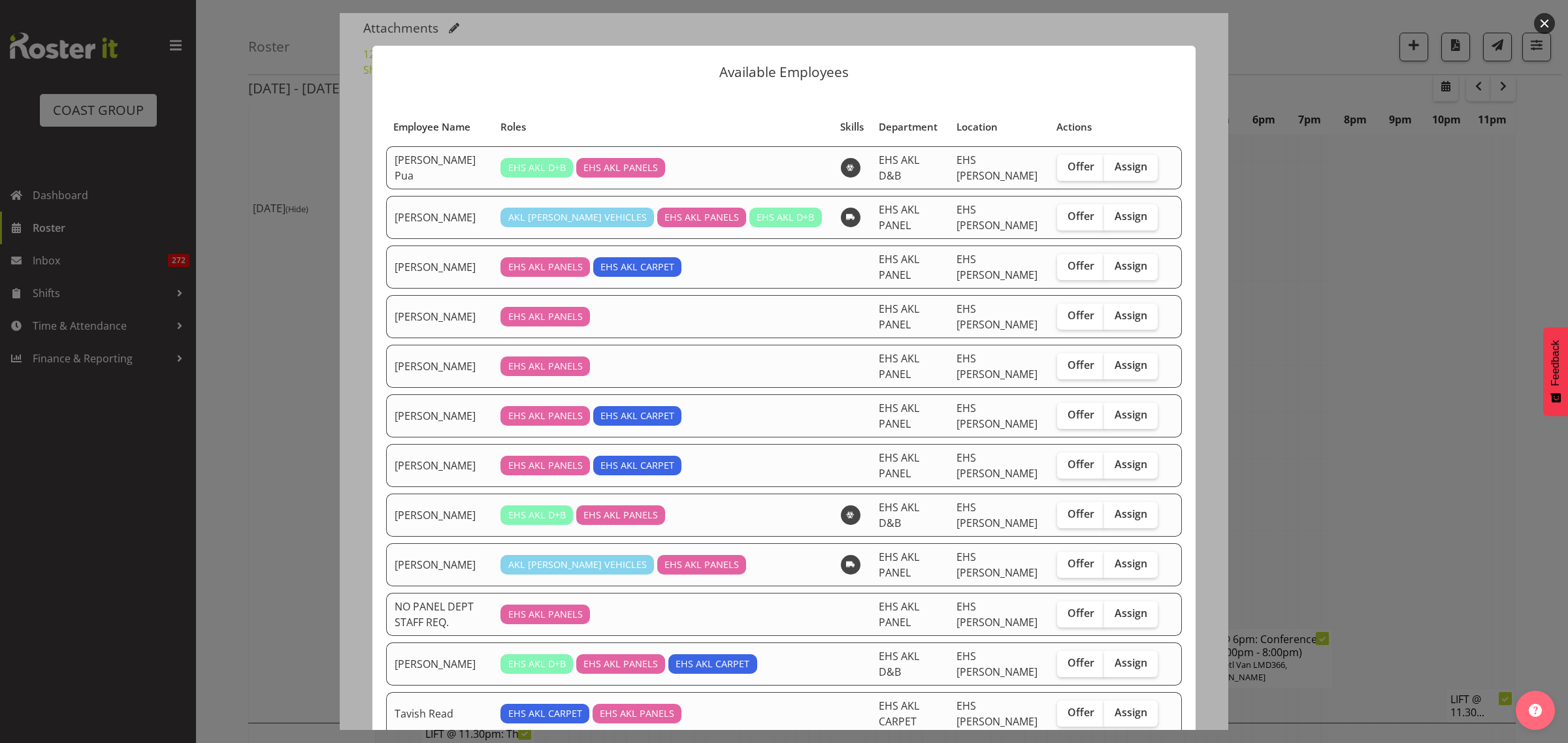
scroll to position [190, 0]
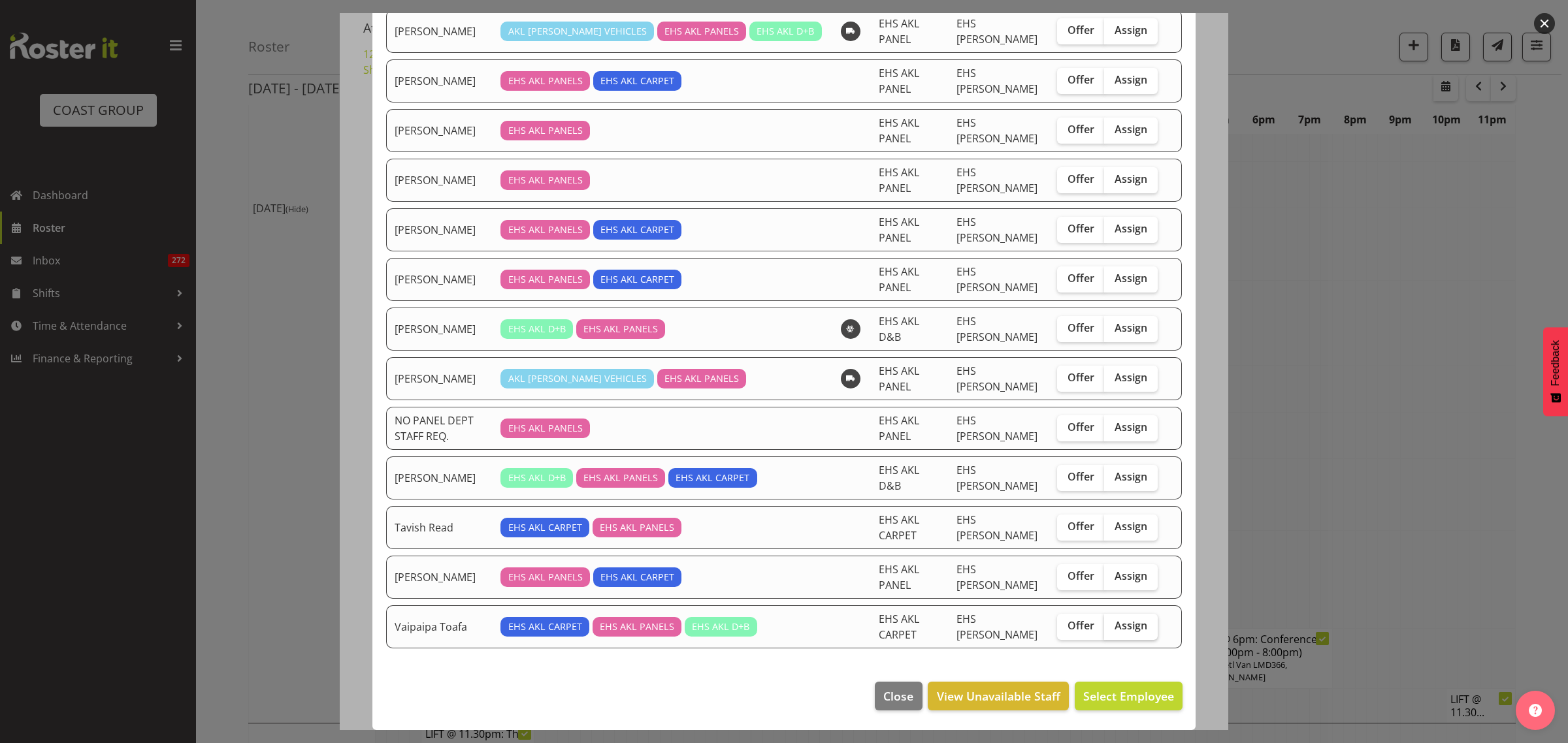
click at [1115, 625] on span "Assign" at bounding box center [1130, 625] width 32 height 13
click at [1108, 625] on input "Assign" at bounding box center [1108, 625] width 8 height 8
checkbox input "true"
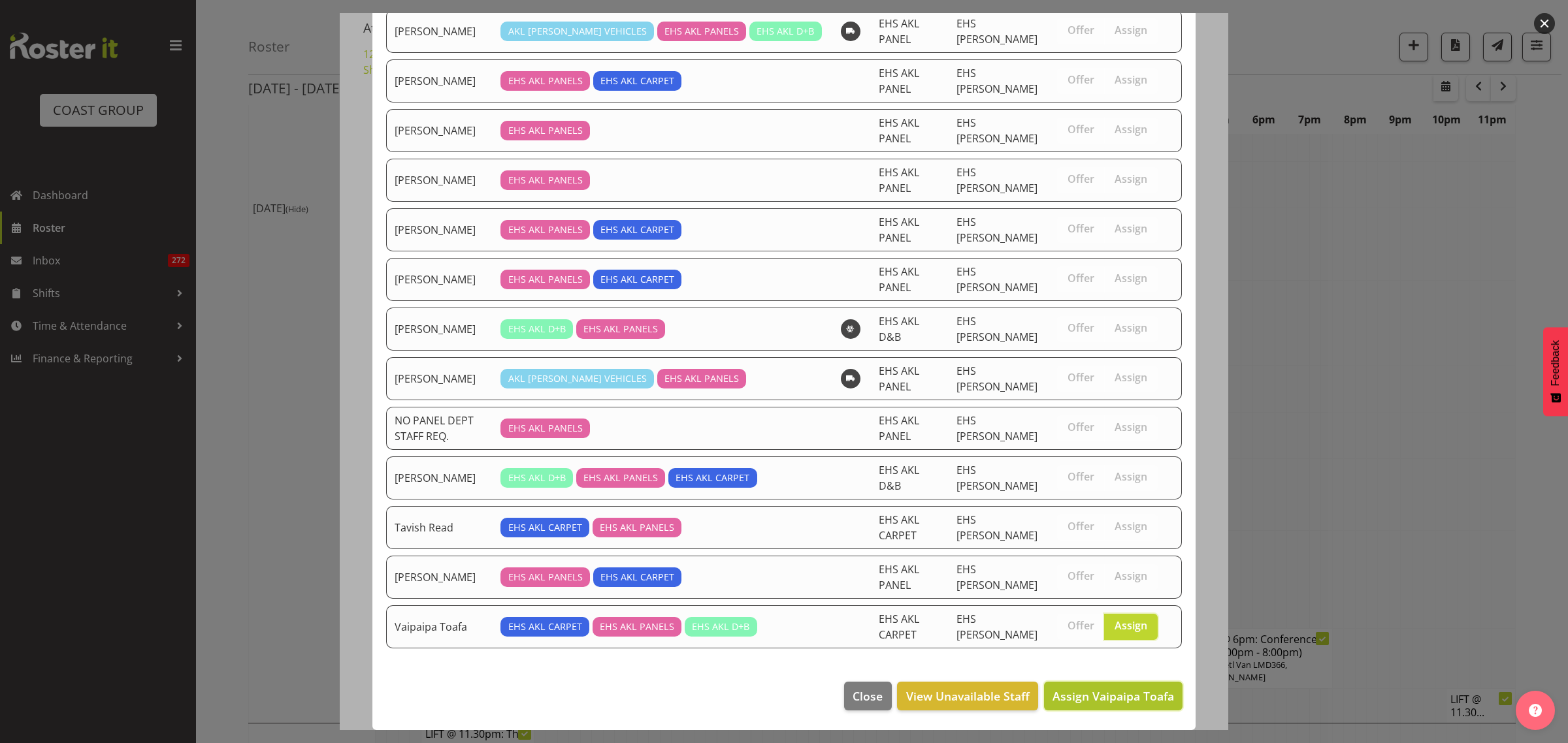
click at [1071, 699] on span "Assign Vaipaipa Toafa" at bounding box center [1114, 696] width 122 height 16
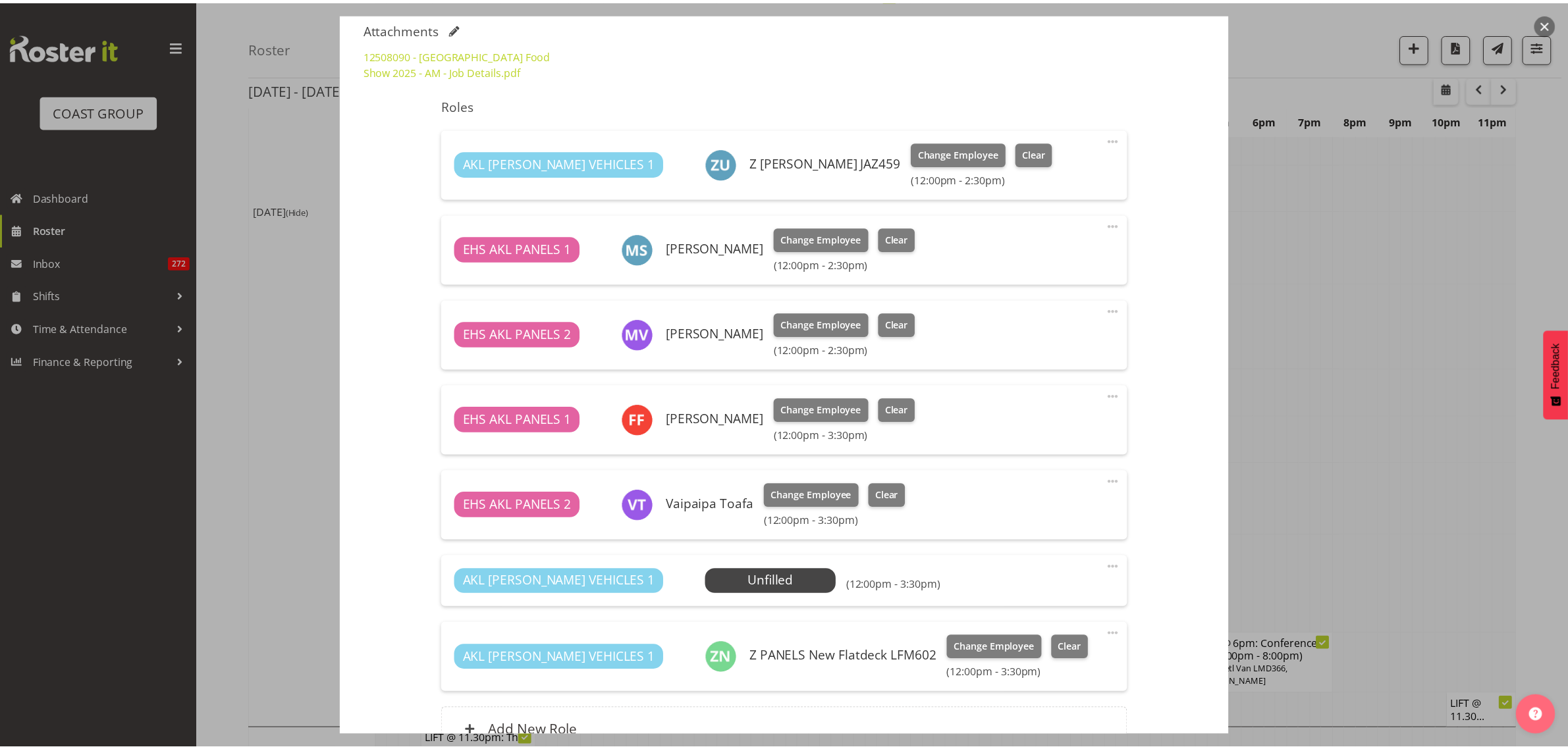
scroll to position [2633, 0]
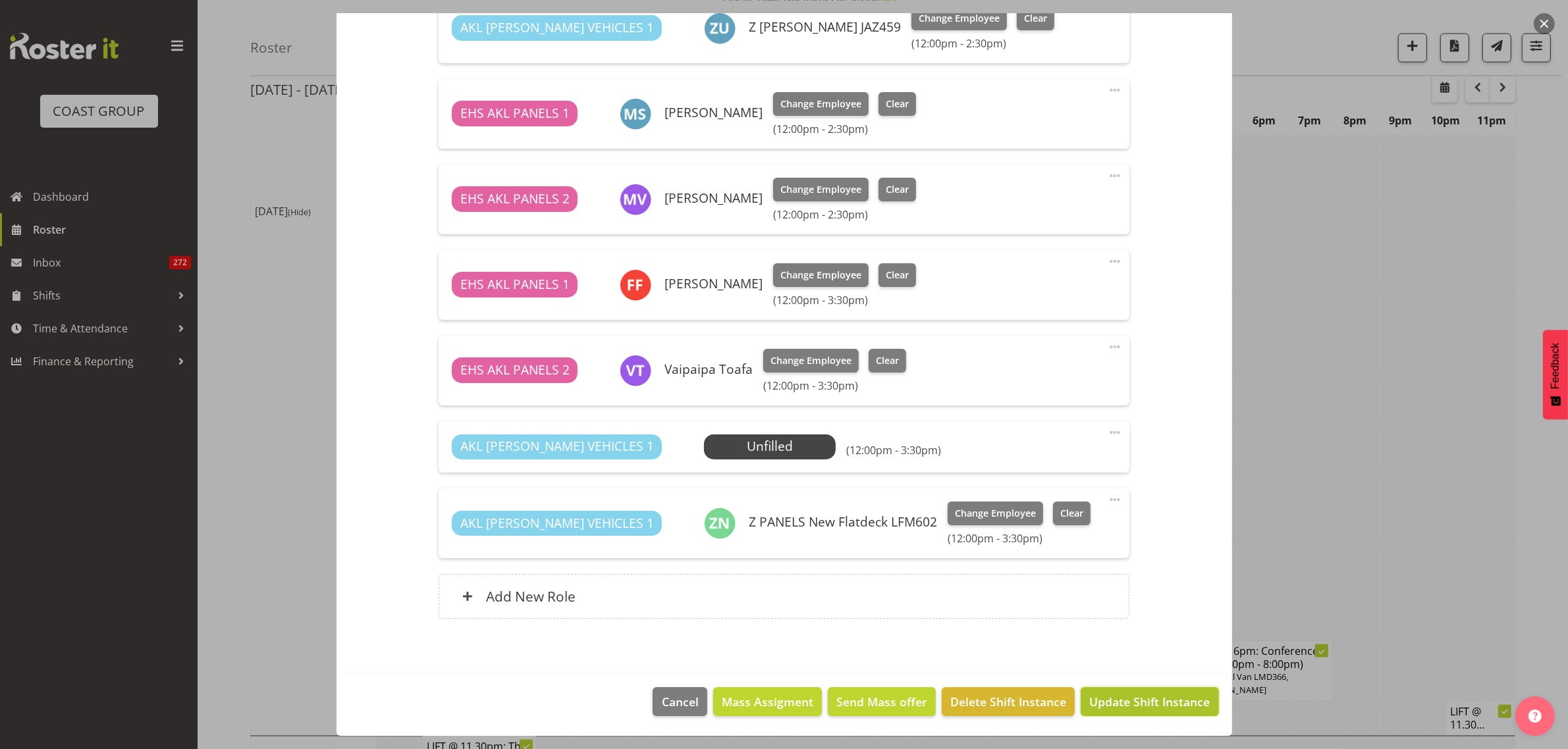
click at [1120, 714] on button "Update Shift Instance" at bounding box center [1149, 701] width 137 height 29
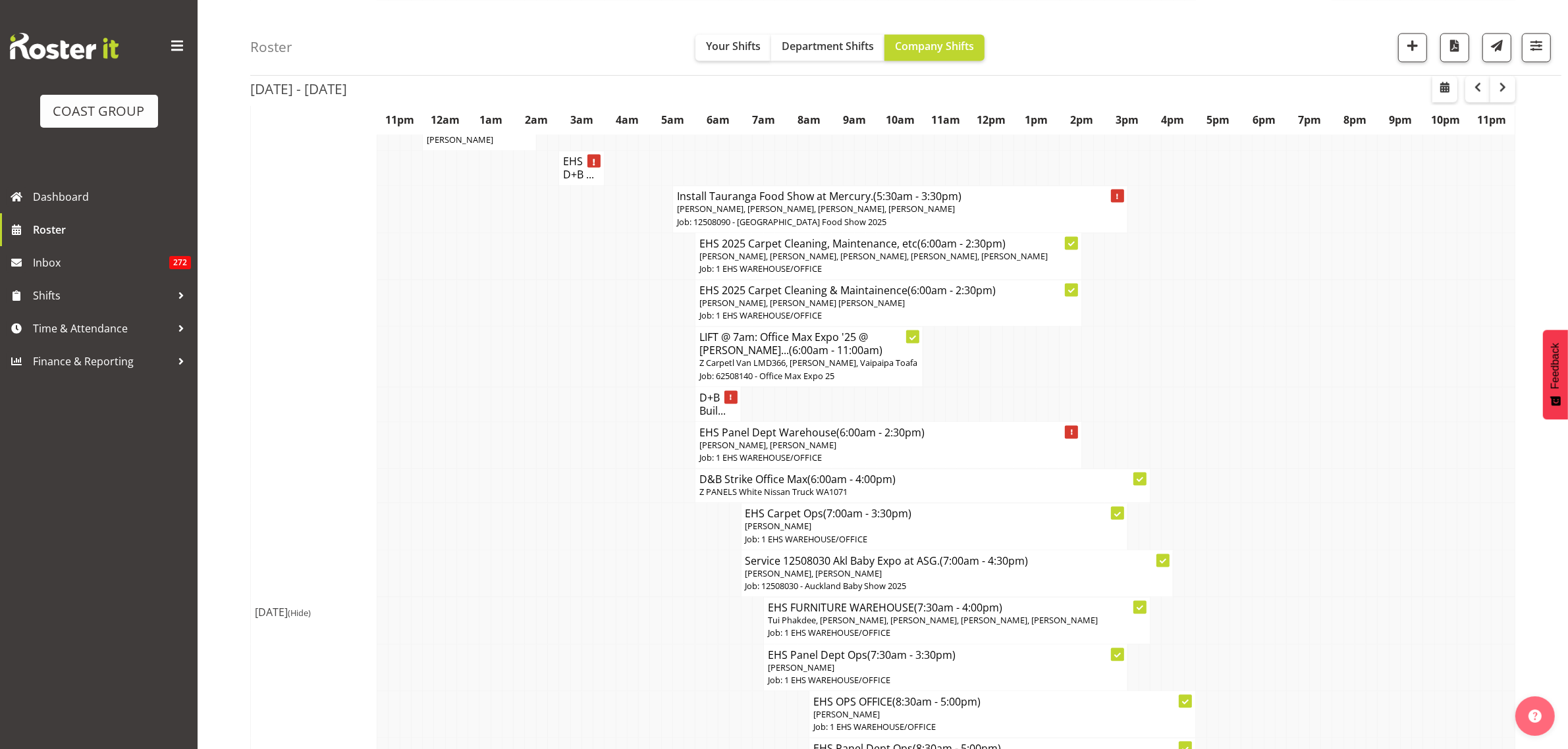
scroll to position [3209, 0]
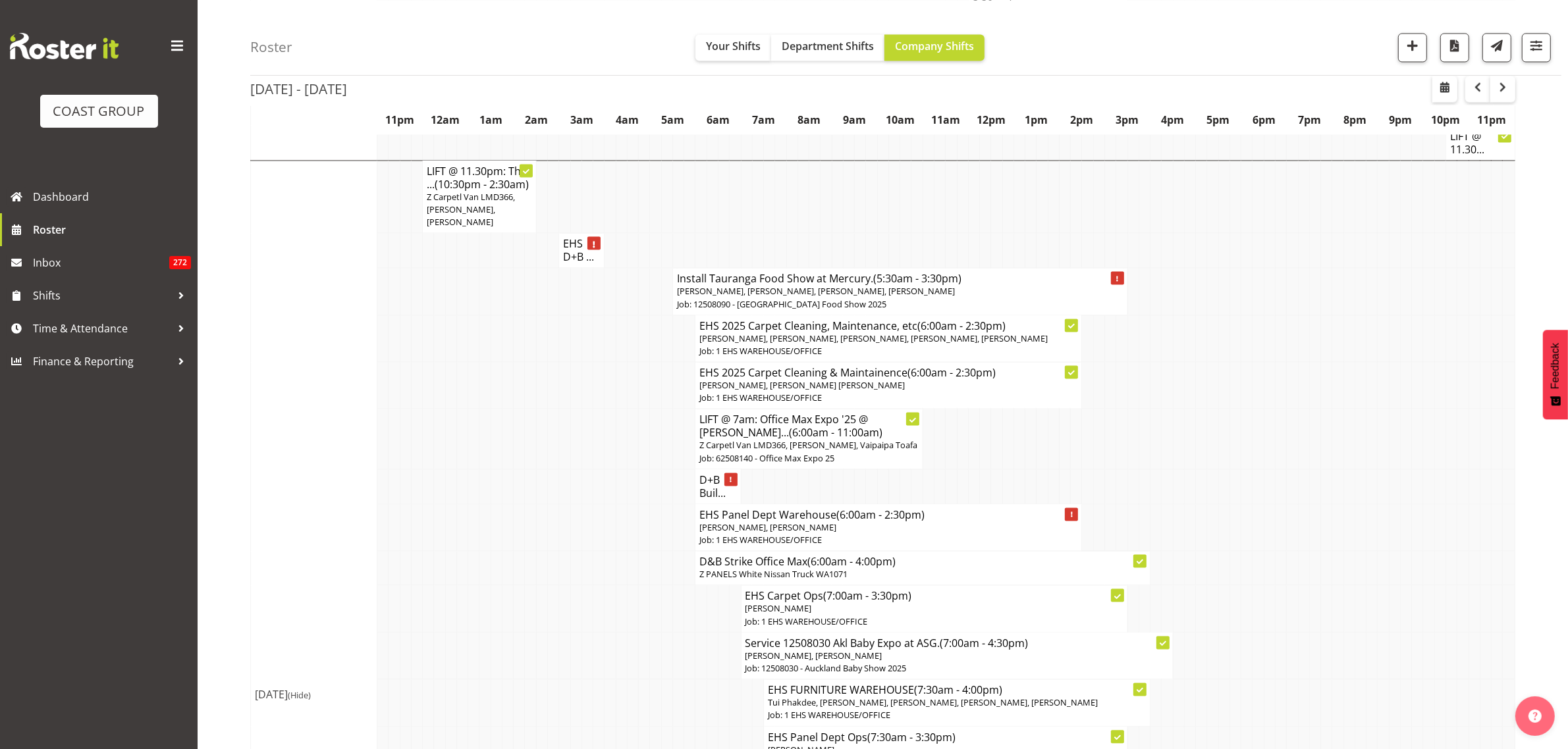
click at [1003, 332] on span "[PERSON_NAME], [PERSON_NAME], [PERSON_NAME], [PERSON_NAME], [PERSON_NAME]" at bounding box center [873, 338] width 348 height 12
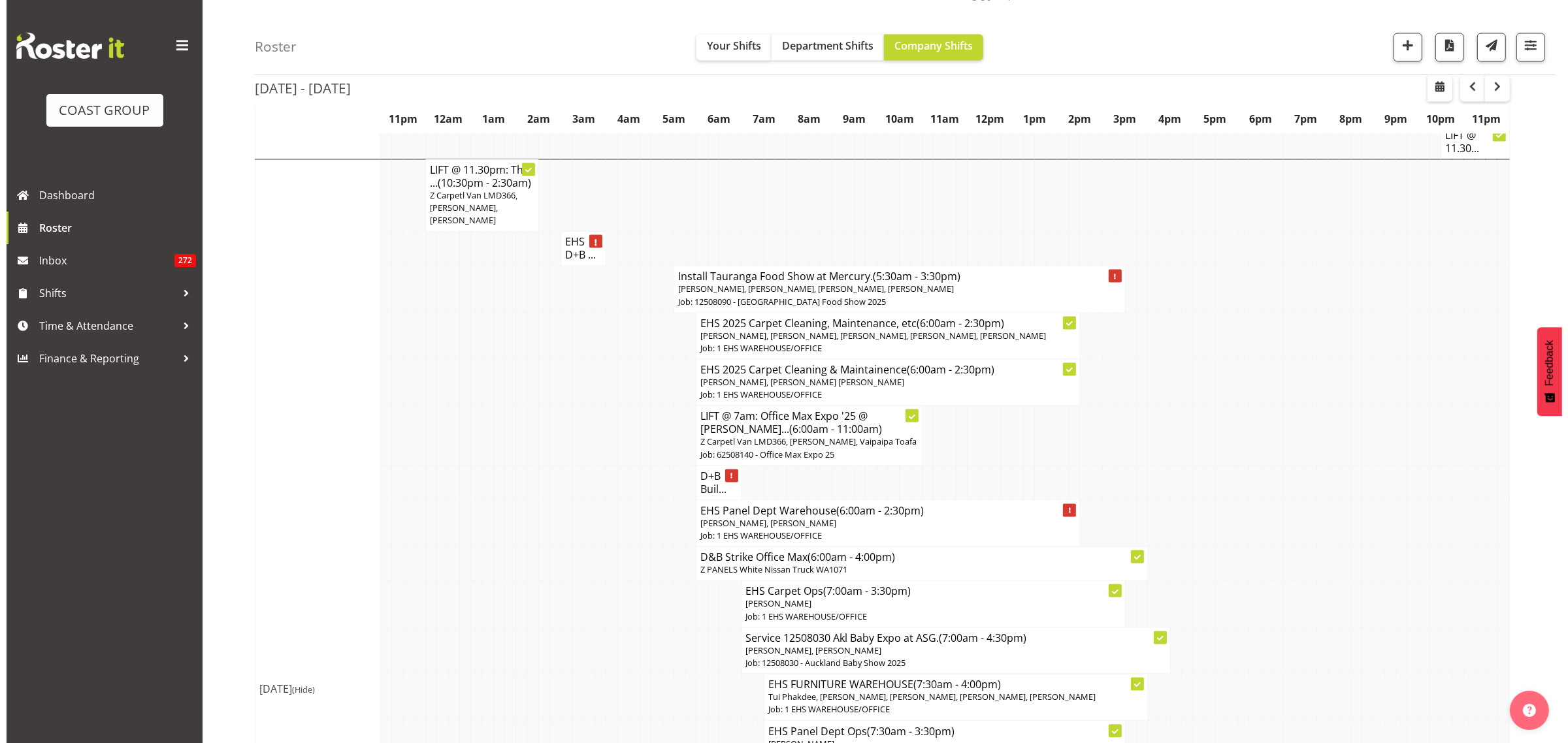
scroll to position [3170, 0]
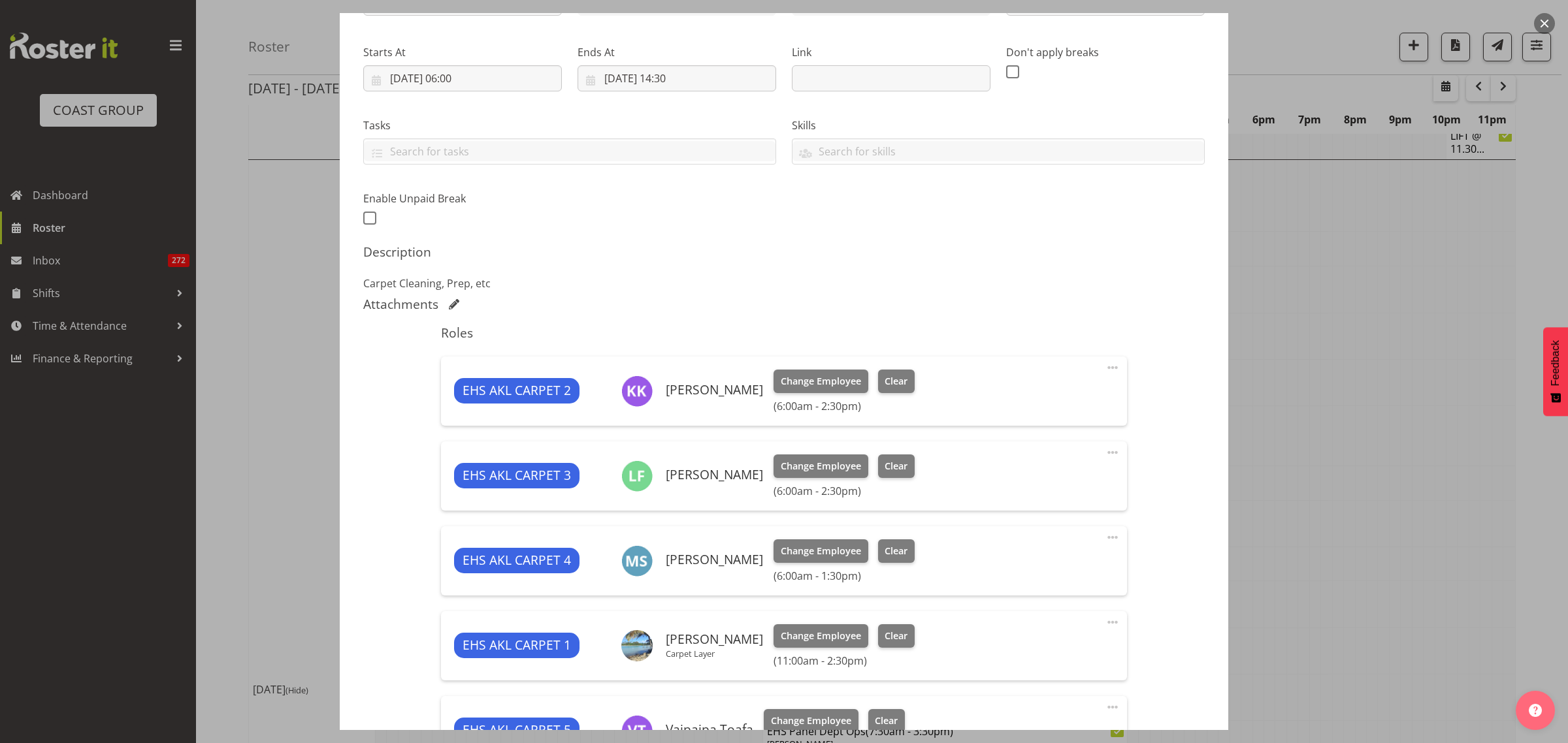
select select "69"
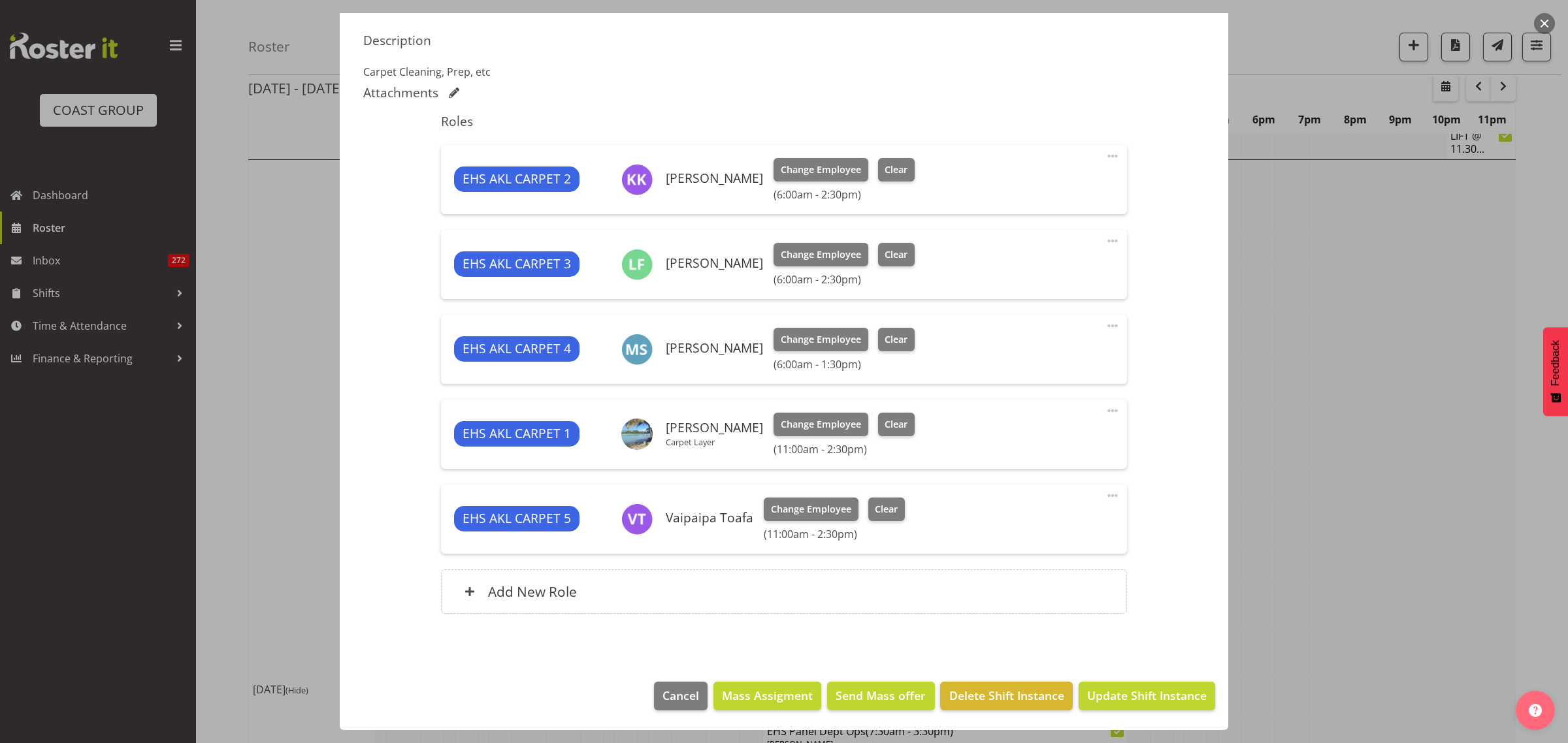
click at [1105, 496] on span at bounding box center [1112, 495] width 16 height 16
click at [1031, 572] on link "Delete" at bounding box center [1058, 572] width 125 height 24
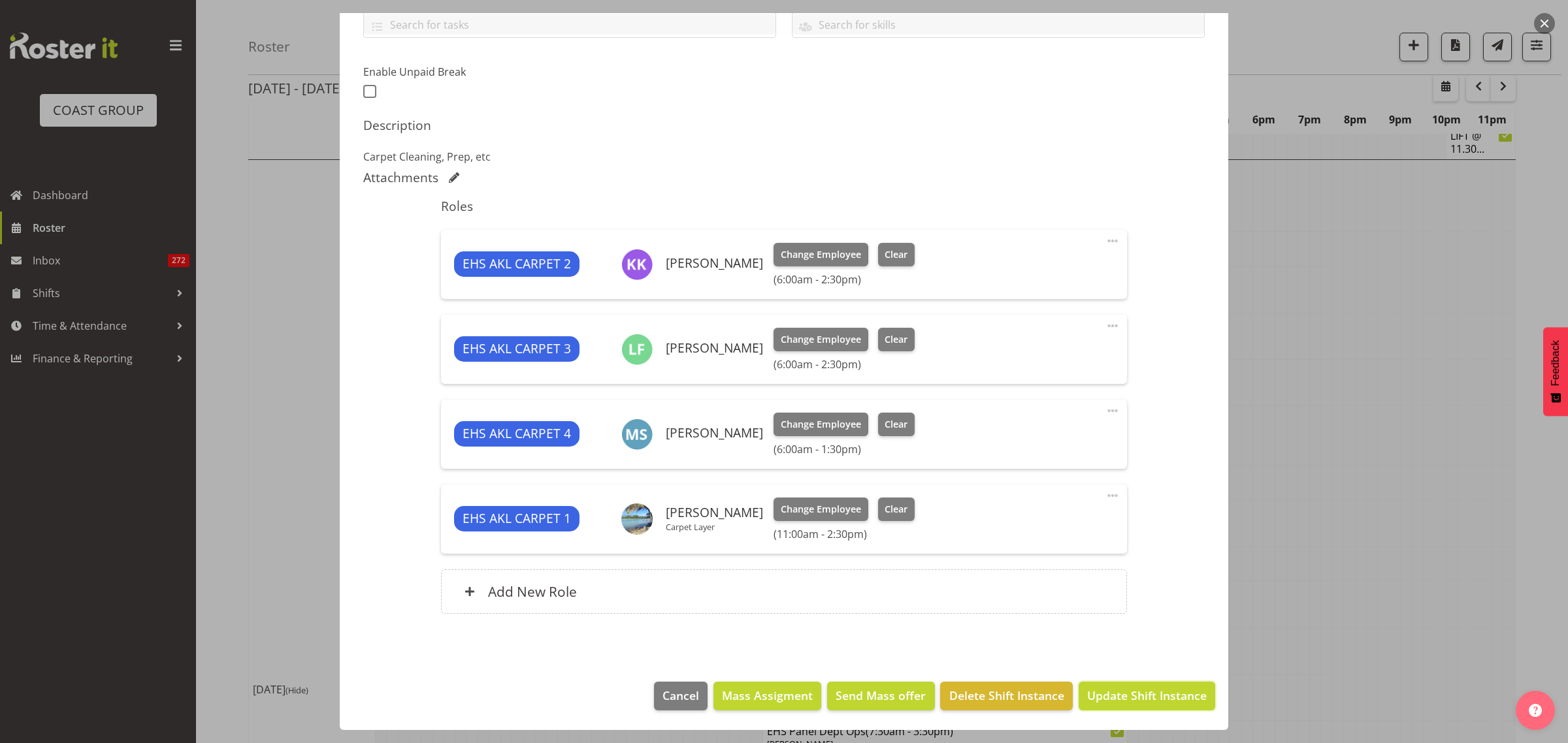
click at [1095, 703] on span "Update Shift Instance" at bounding box center [1147, 695] width 120 height 17
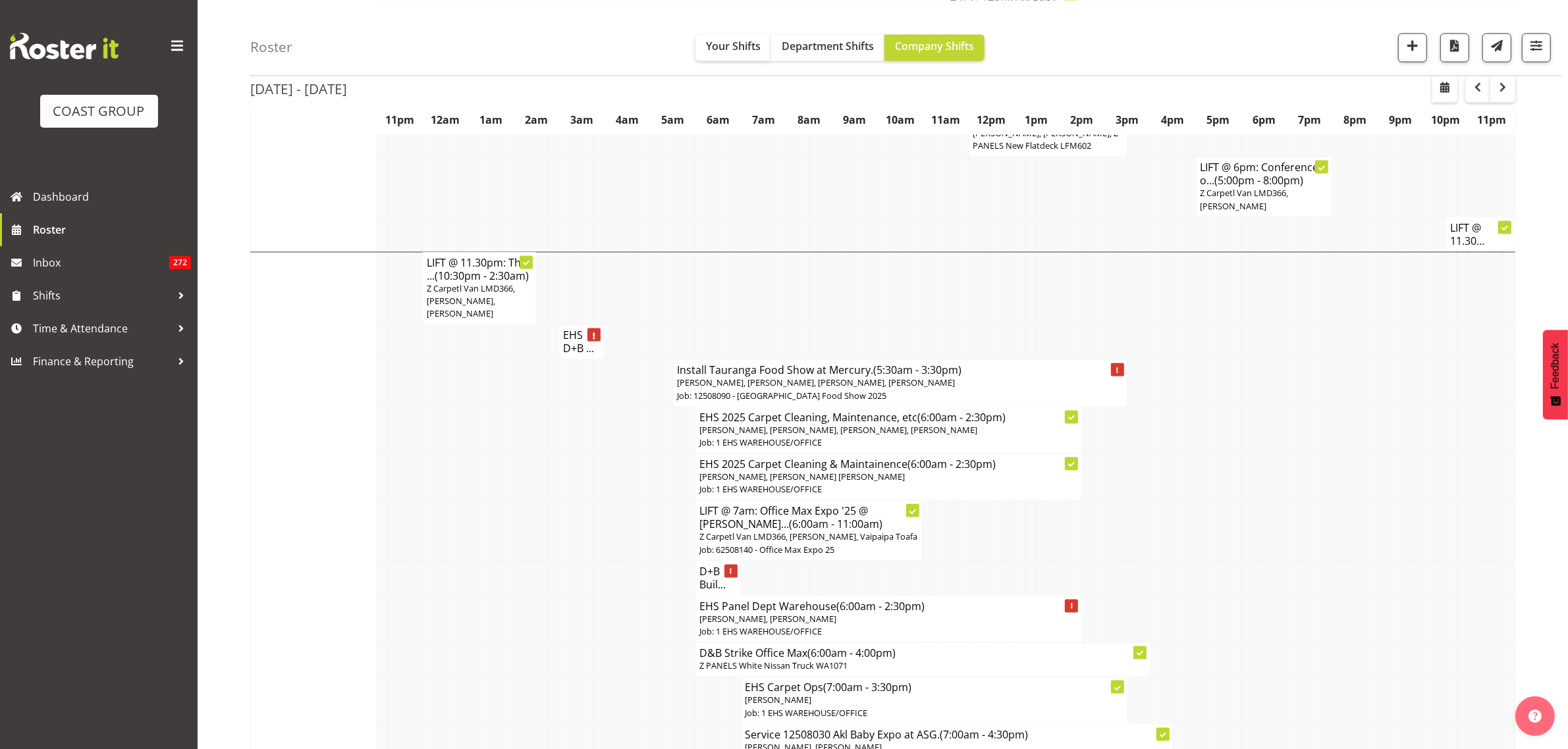
scroll to position [3209, 0]
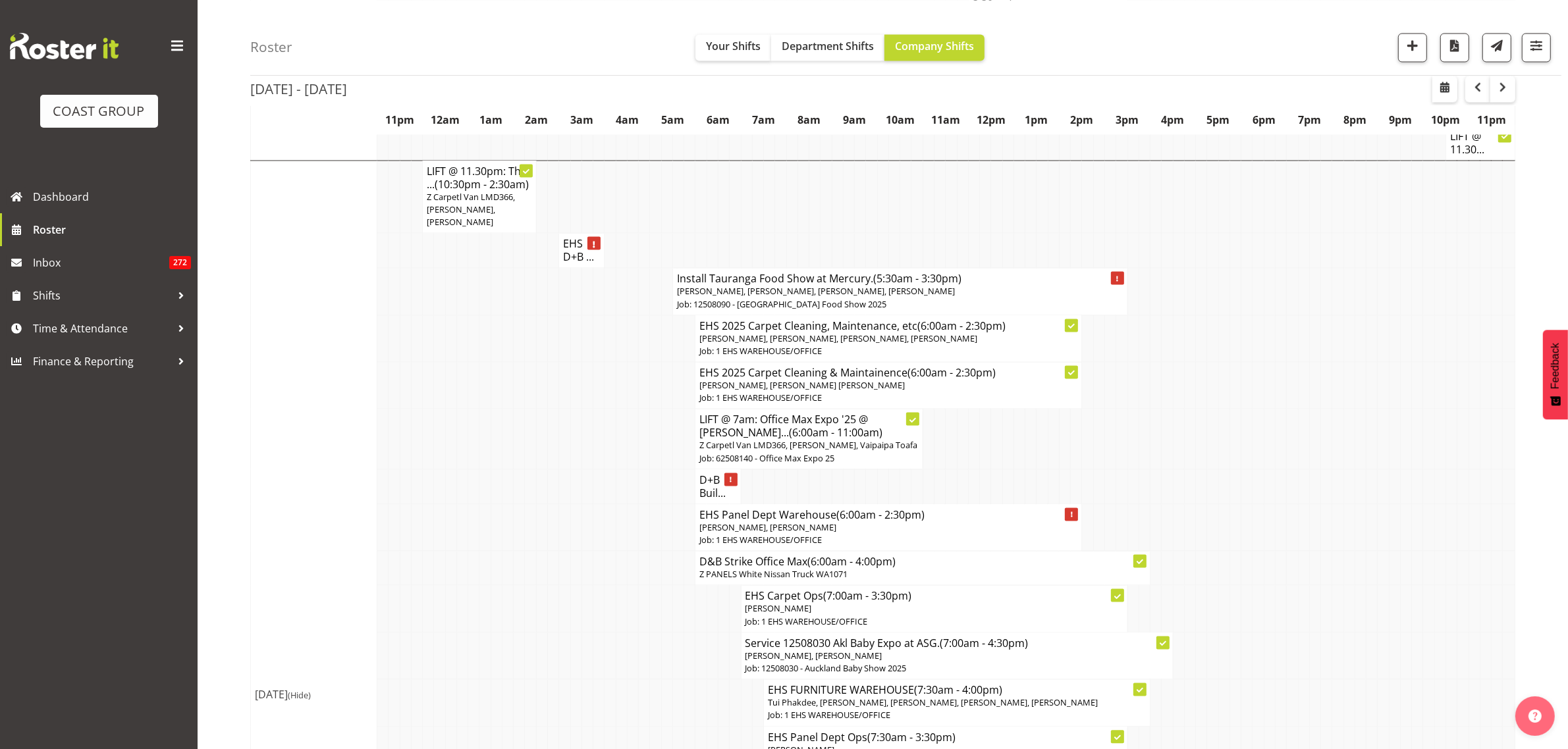
click at [876, 439] on span "Z Carpetl Van LMD366, [PERSON_NAME], Vaipaipa Toafa" at bounding box center [808, 445] width 218 height 12
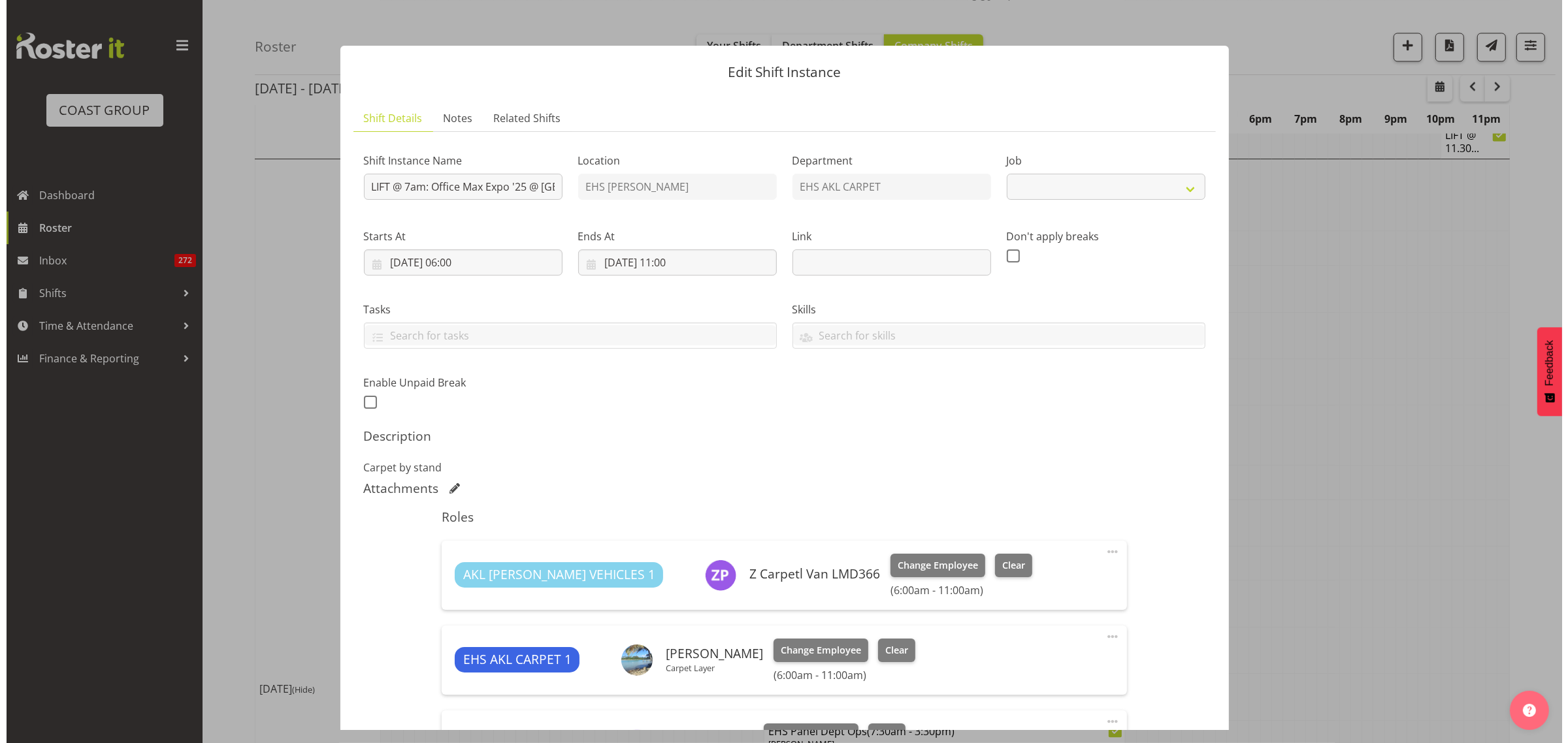
scroll to position [3170, 0]
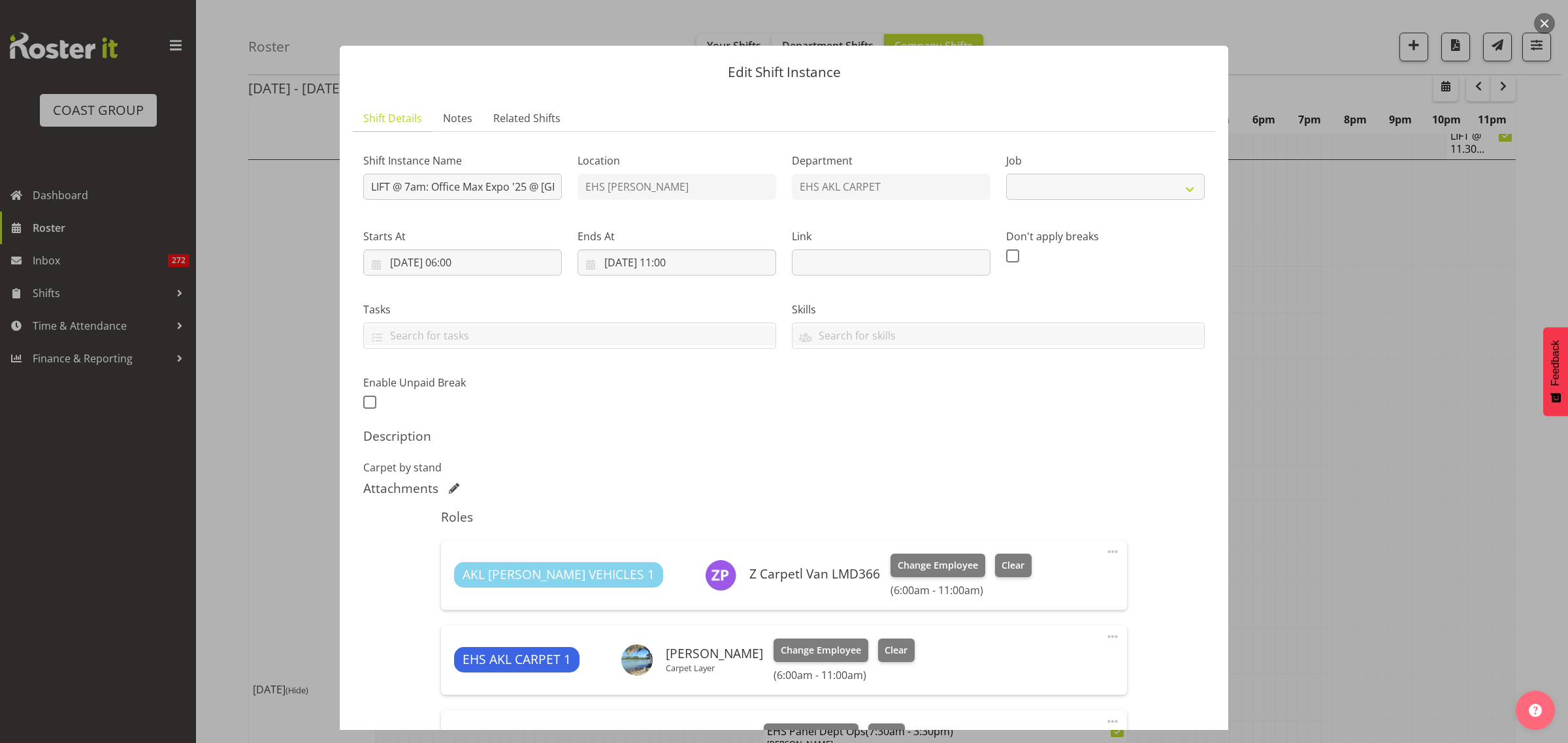
select select "10080"
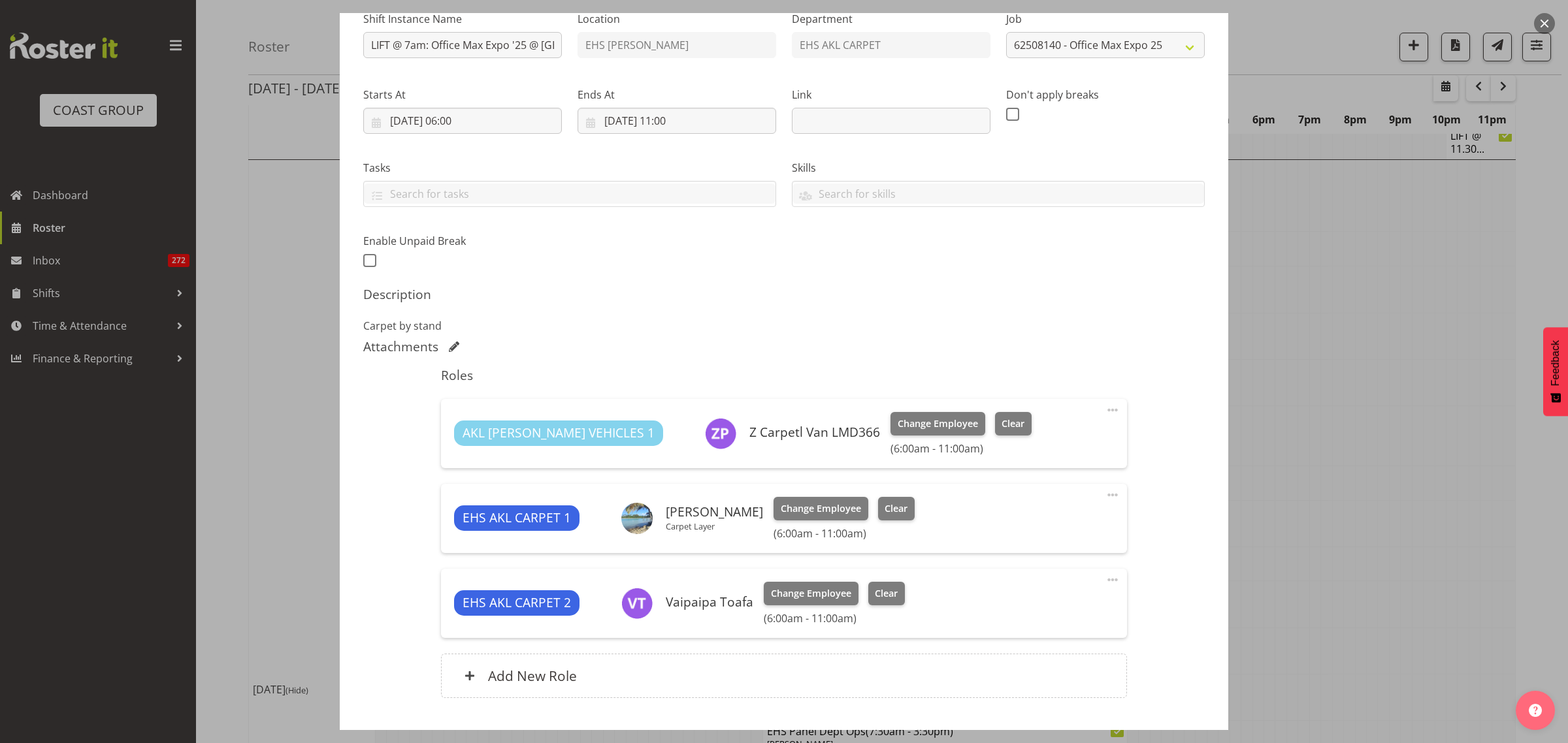
scroll to position [226, 0]
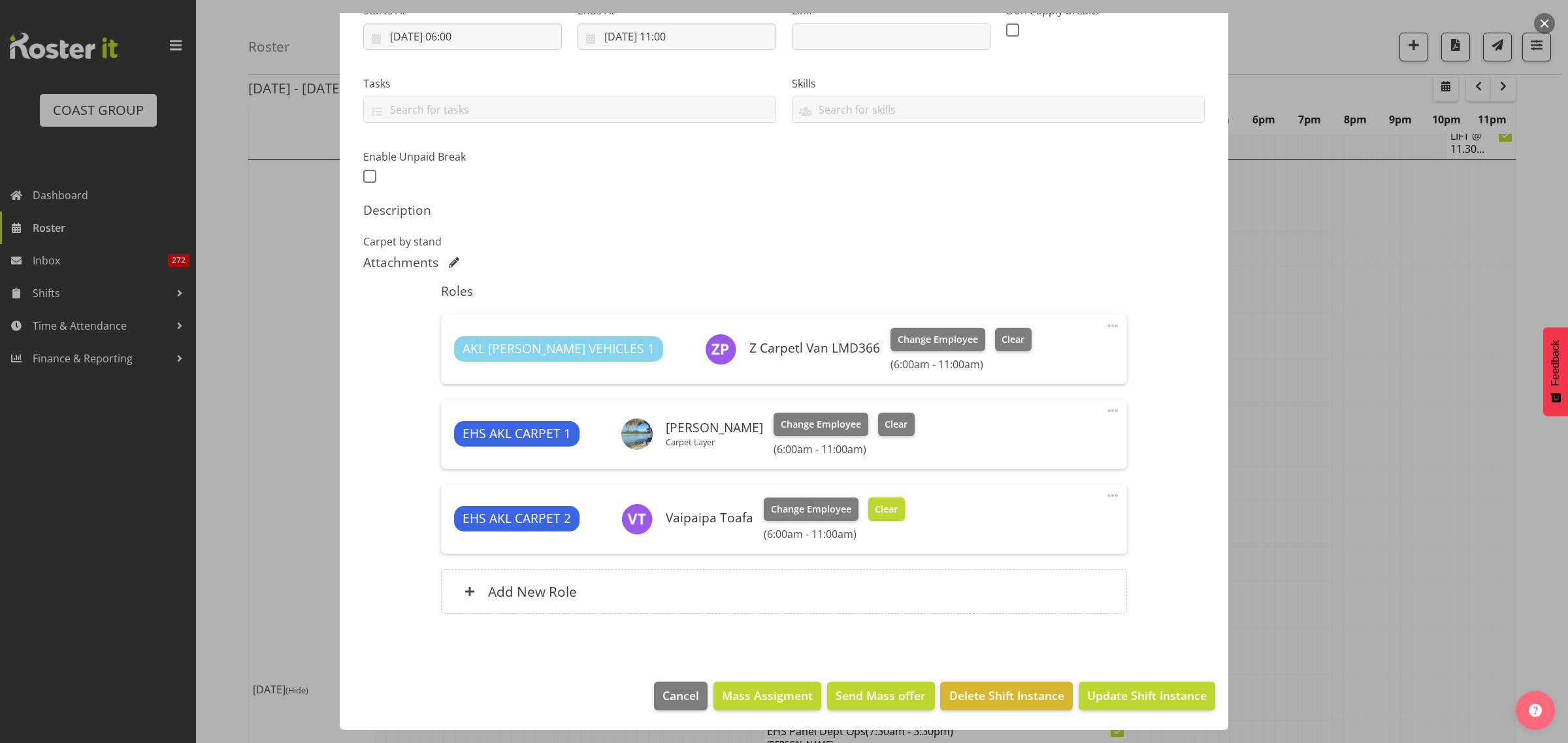
click at [887, 506] on span "Clear" at bounding box center [886, 509] width 23 height 15
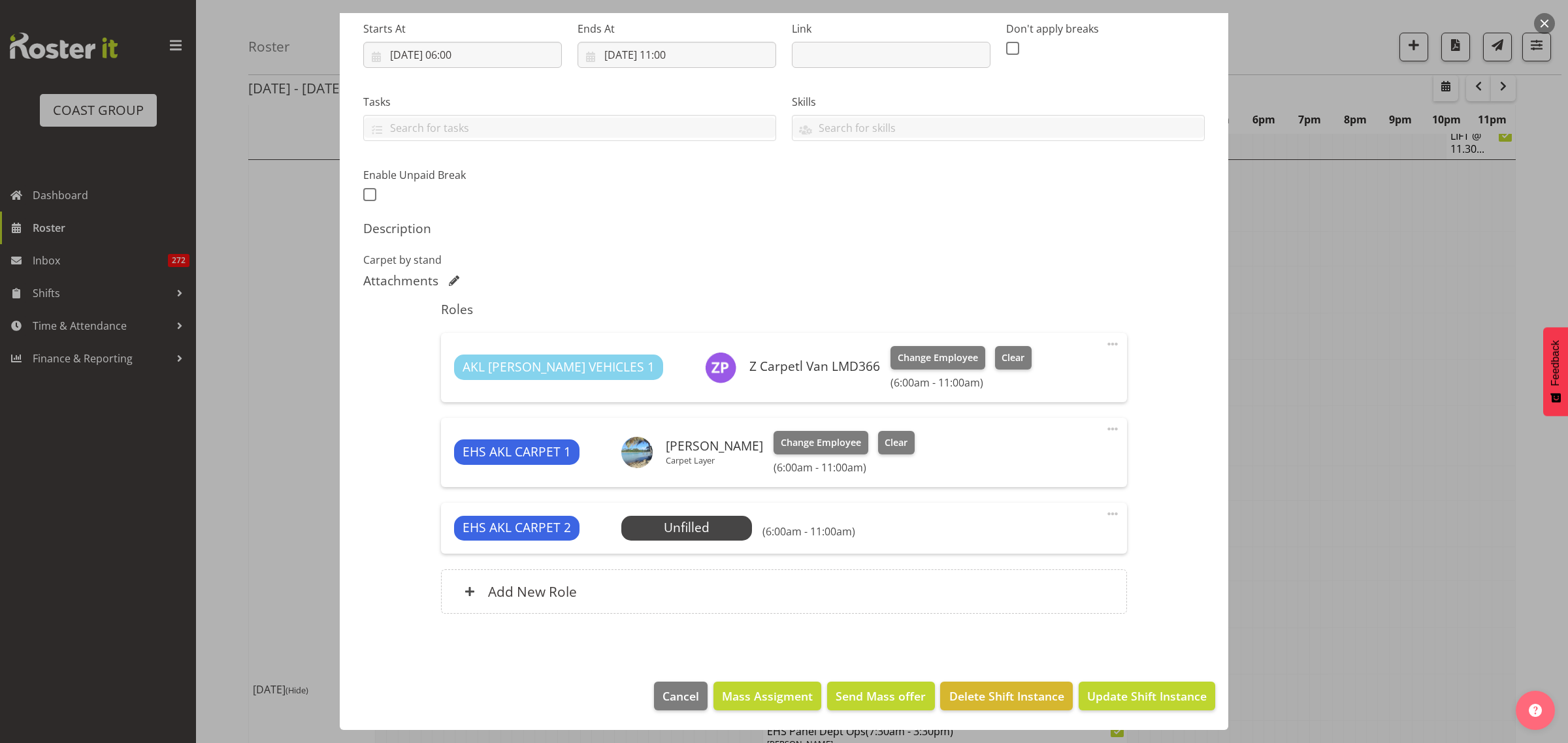
scroll to position [208, 0]
click at [1114, 696] on span "Update Shift Instance" at bounding box center [1147, 696] width 120 height 17
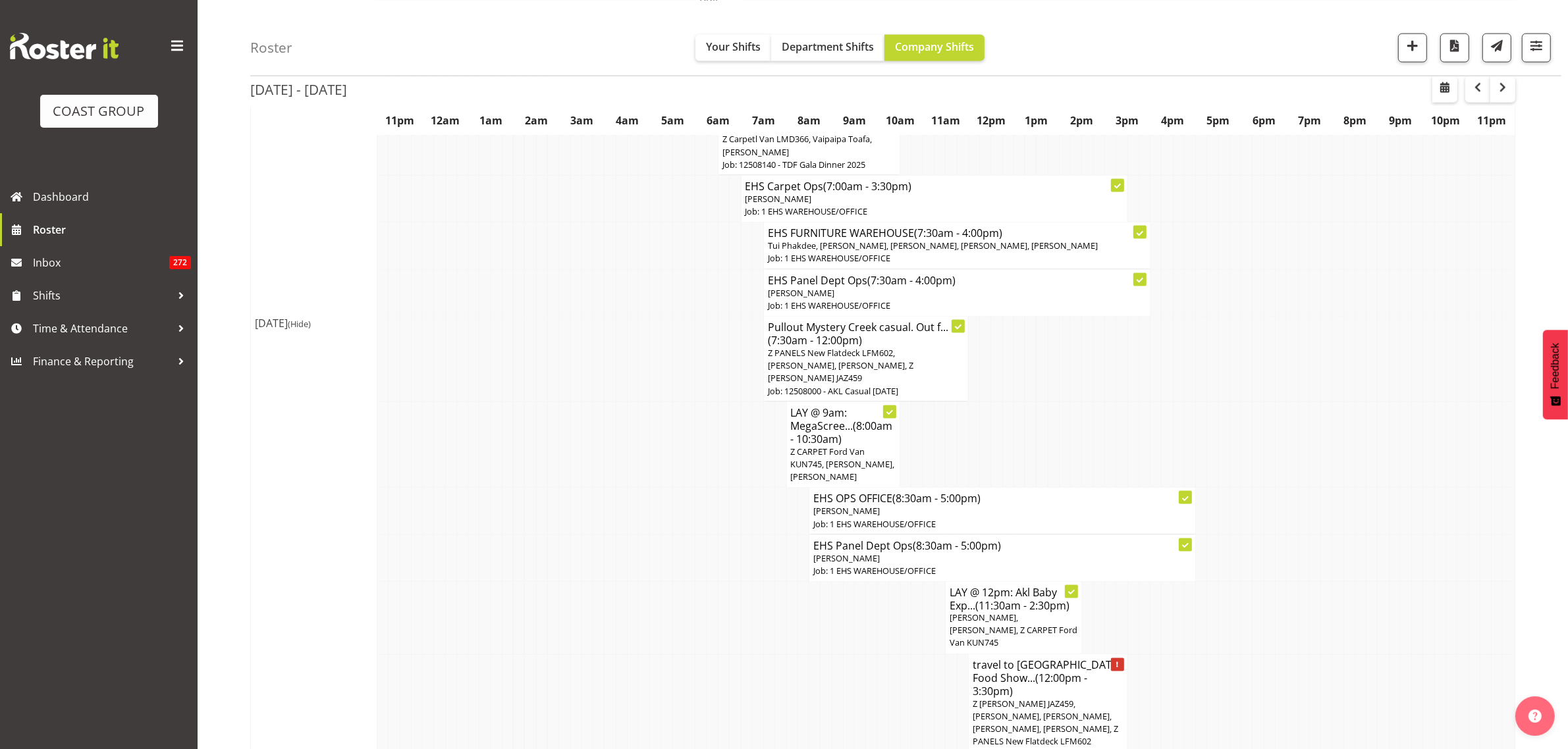
scroll to position [2550, 0]
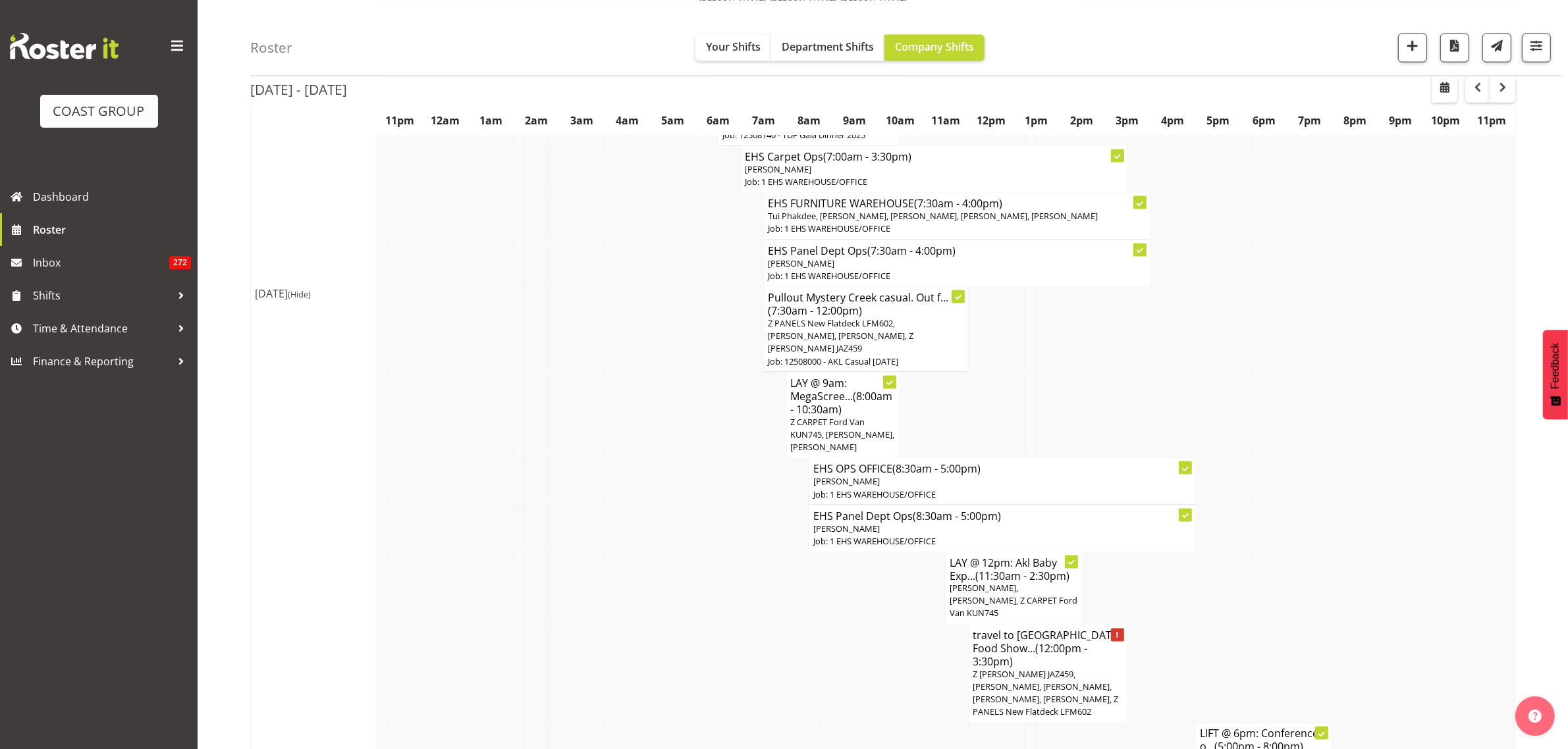
click at [1041, 669] on span "Z [PERSON_NAME] JAZ459, [PERSON_NAME], [PERSON_NAME], [PERSON_NAME], [PERSON_NA…" at bounding box center [1044, 694] width 146 height 50
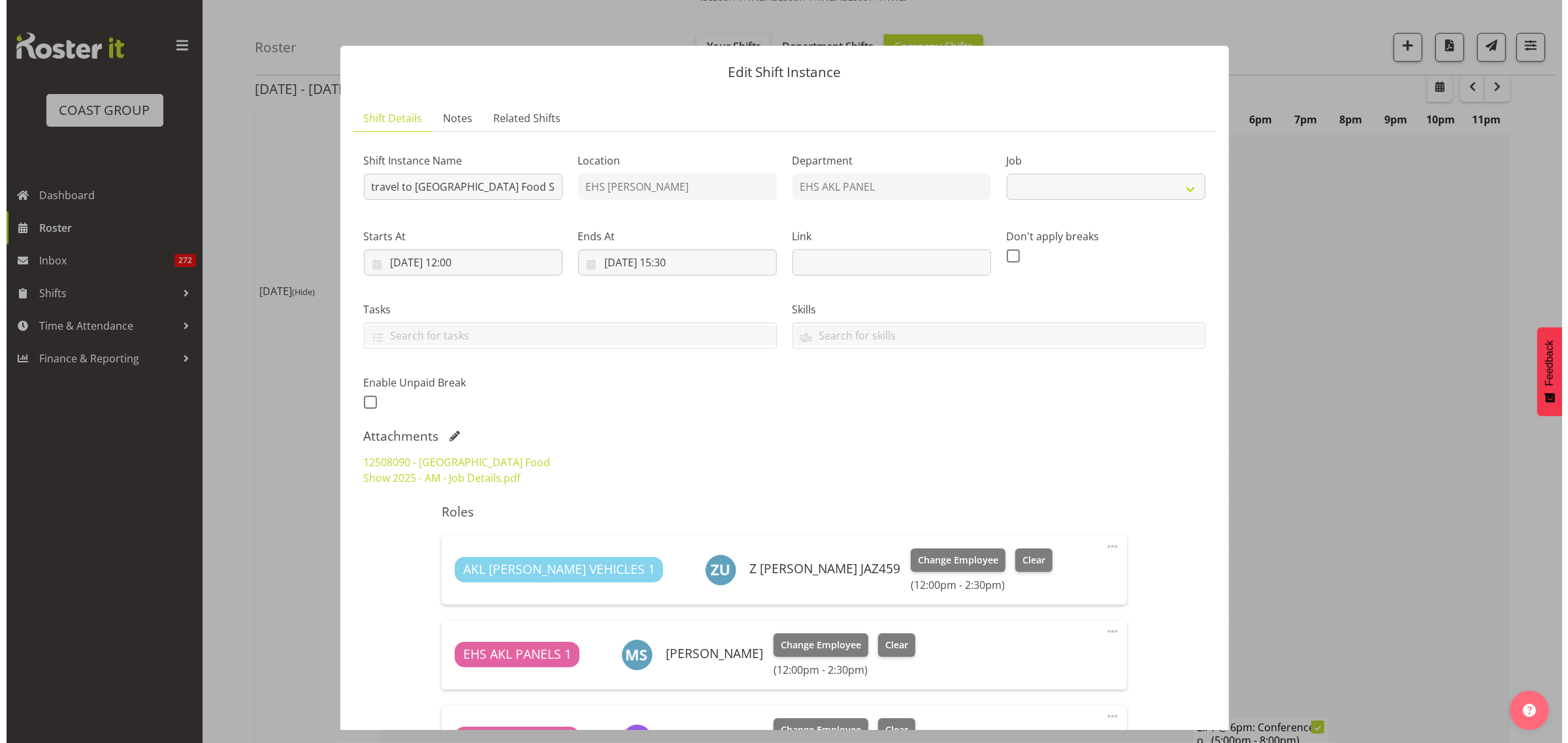
scroll to position [2525, 0]
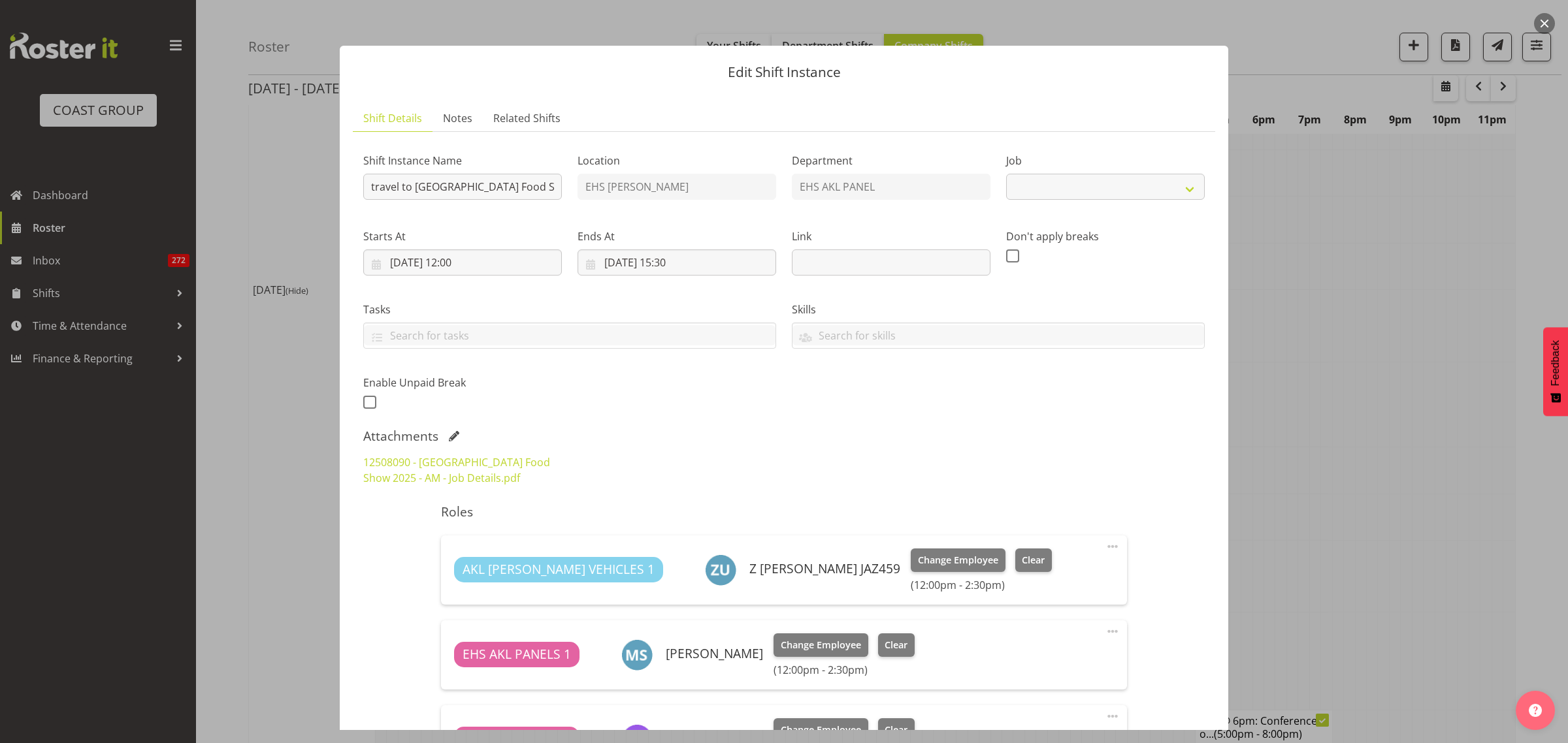
select select "9296"
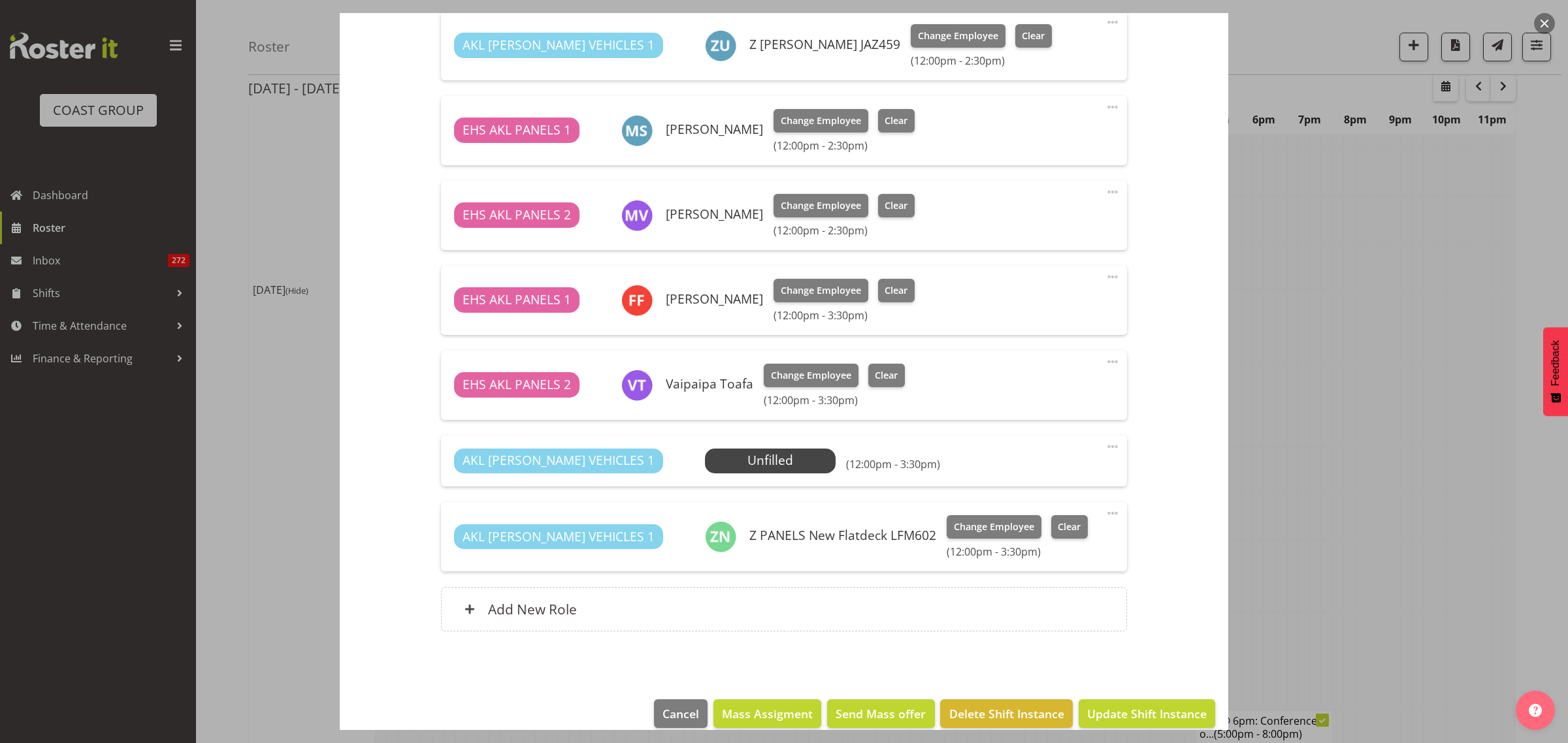
scroll to position [542, 0]
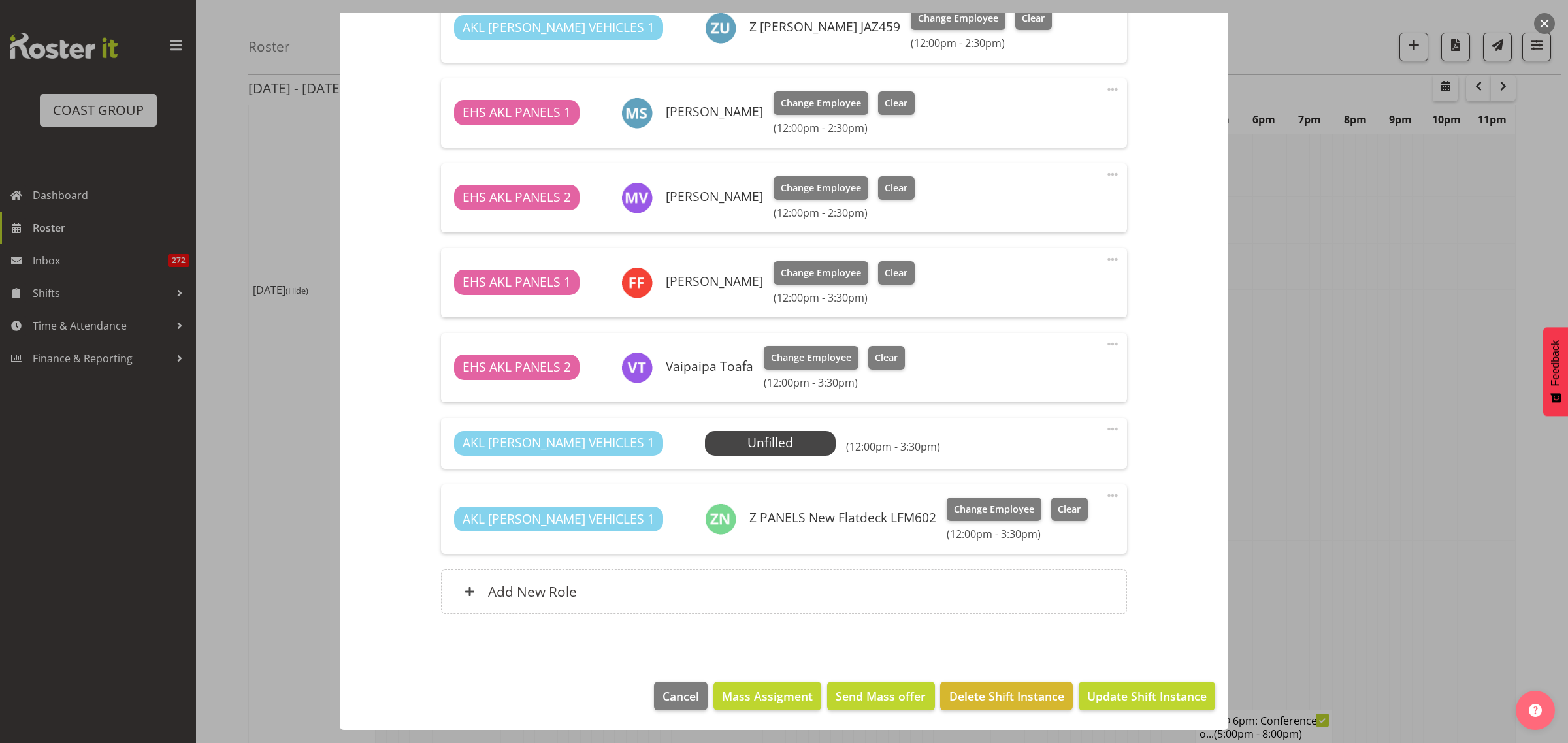
click at [1542, 24] on button "button" at bounding box center [1544, 23] width 21 height 21
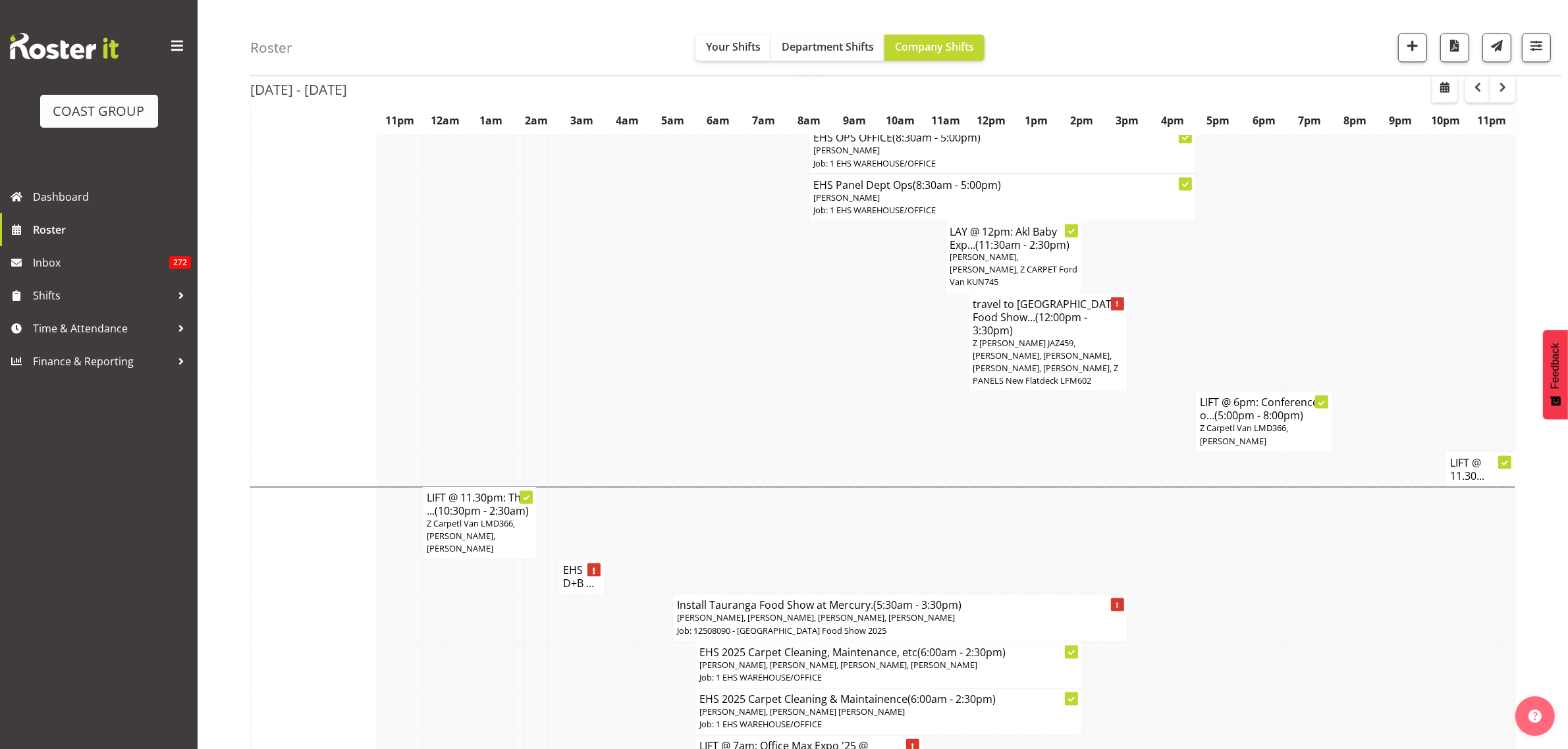
scroll to position [3044, 0]
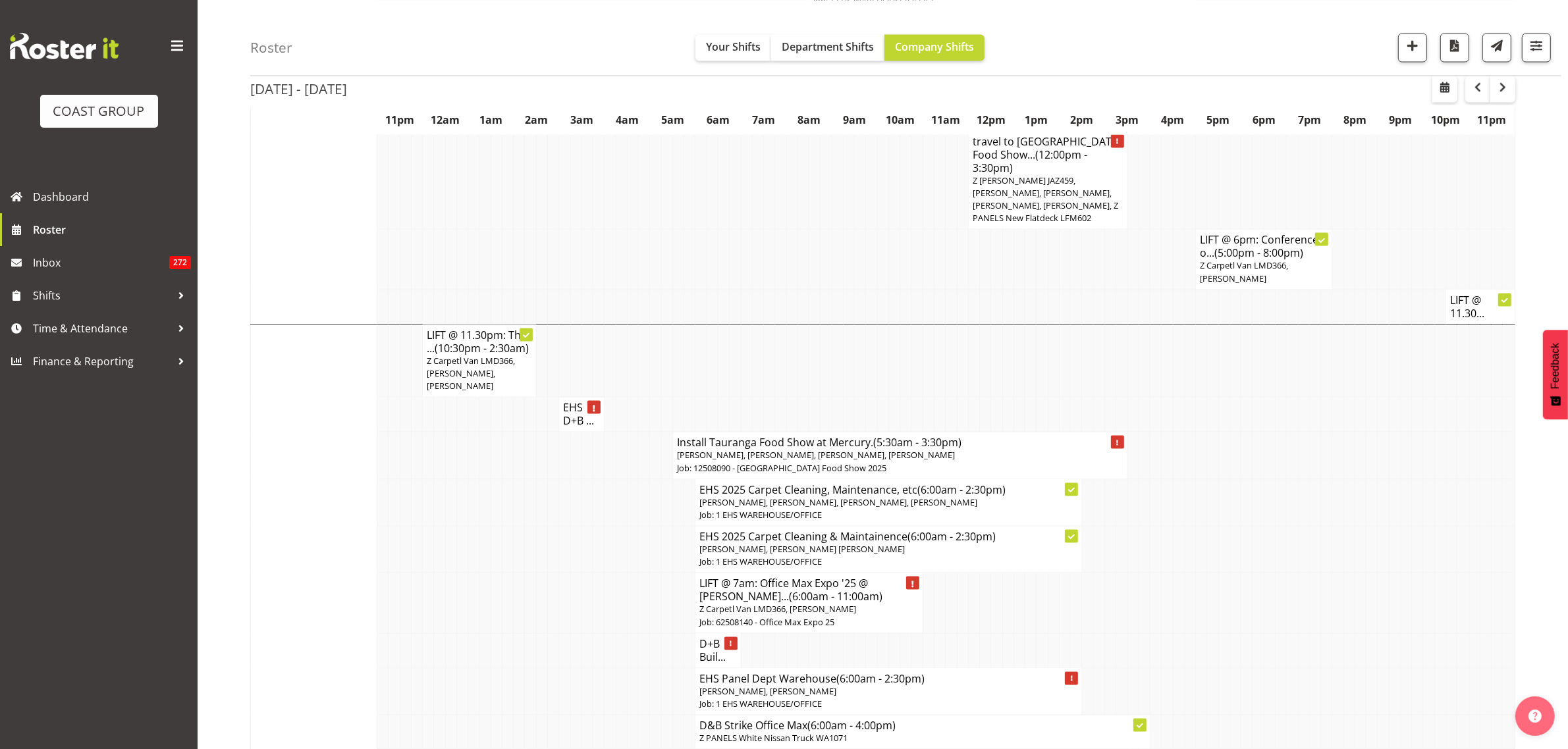
click at [852, 449] on span "[PERSON_NAME], [PERSON_NAME], [PERSON_NAME], [PERSON_NAME]" at bounding box center [815, 455] width 278 height 12
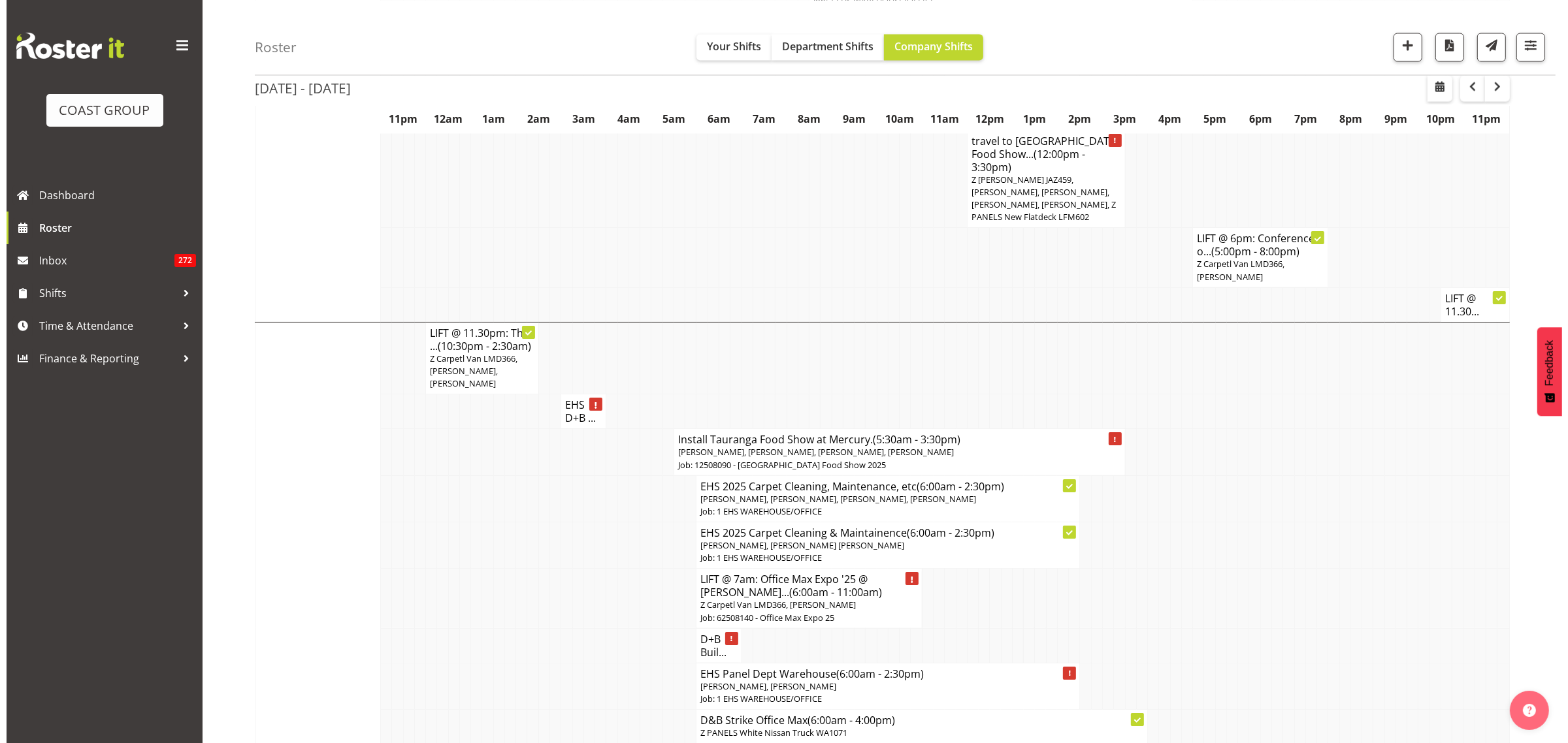
scroll to position [3007, 0]
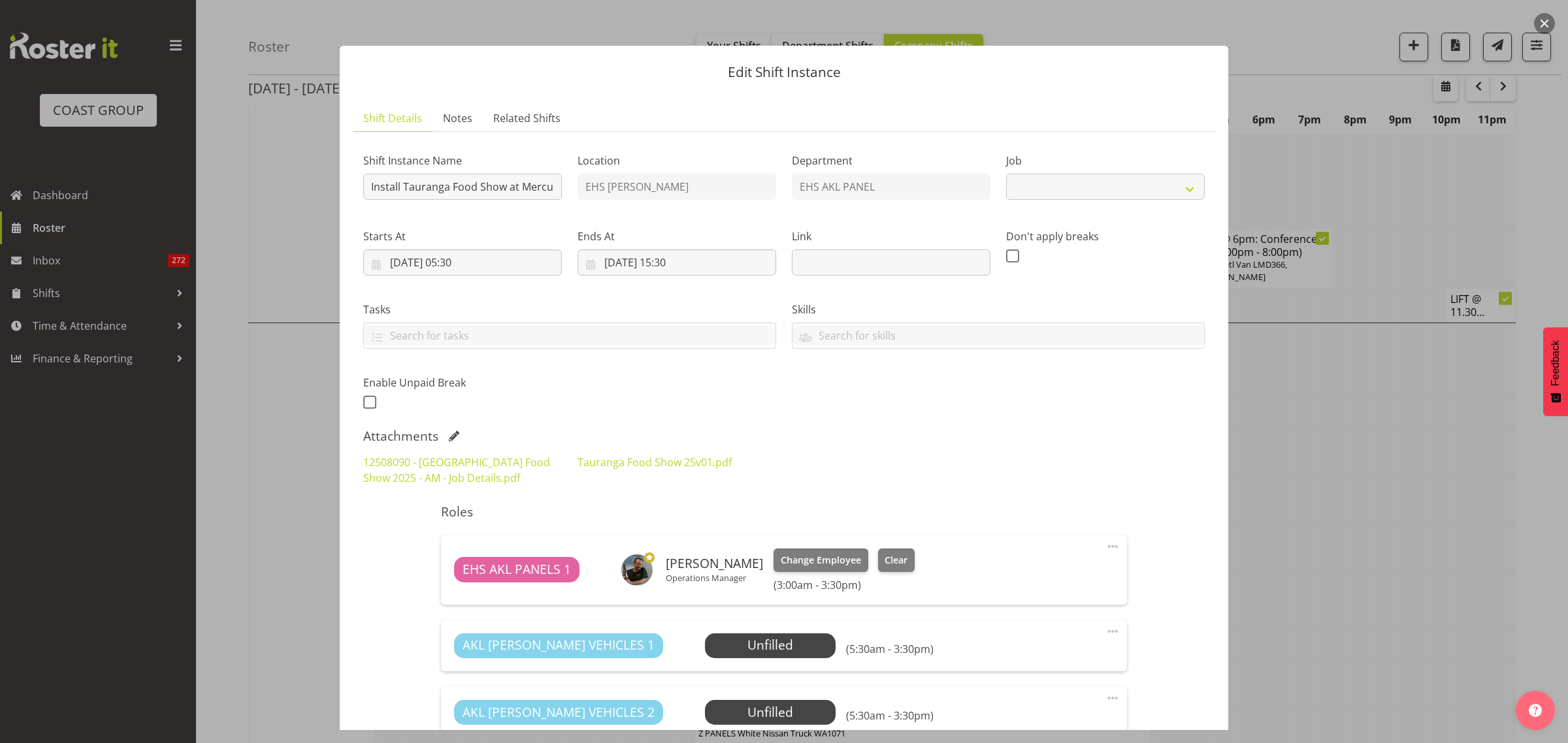
select select "9296"
click at [528, 191] on input "Install Tauranga Food Show at Mercury." at bounding box center [462, 187] width 199 height 26
type input "Install Tauranga Food Show at [GEOGRAPHIC_DATA]. In at 6am."
click at [1004, 475] on div "12508090 - [GEOGRAPHIC_DATA] Food Show 2025 - AM - Job Details.pdf Tauranga Foo…" at bounding box center [784, 470] width 857 height 47
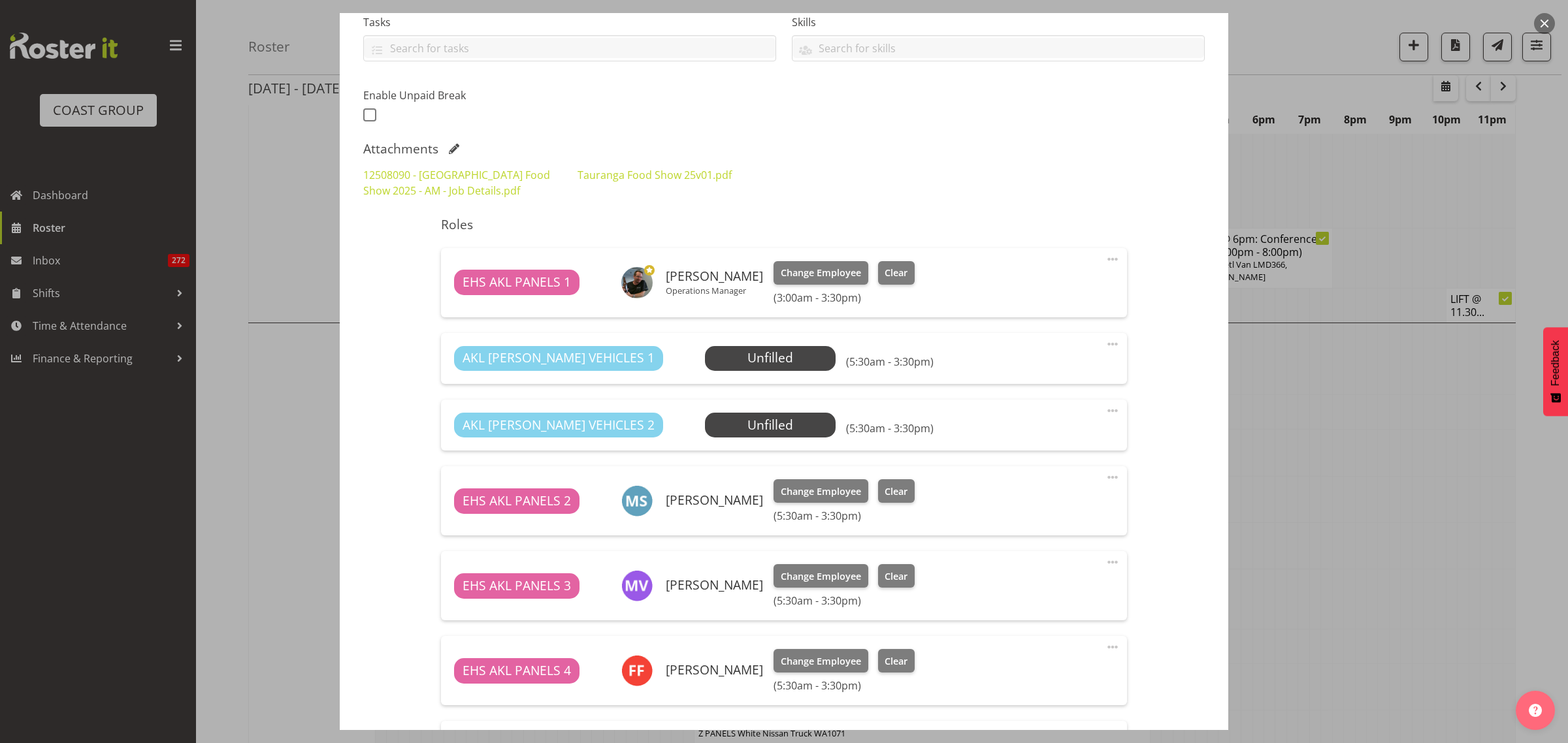
scroll to position [408, 0]
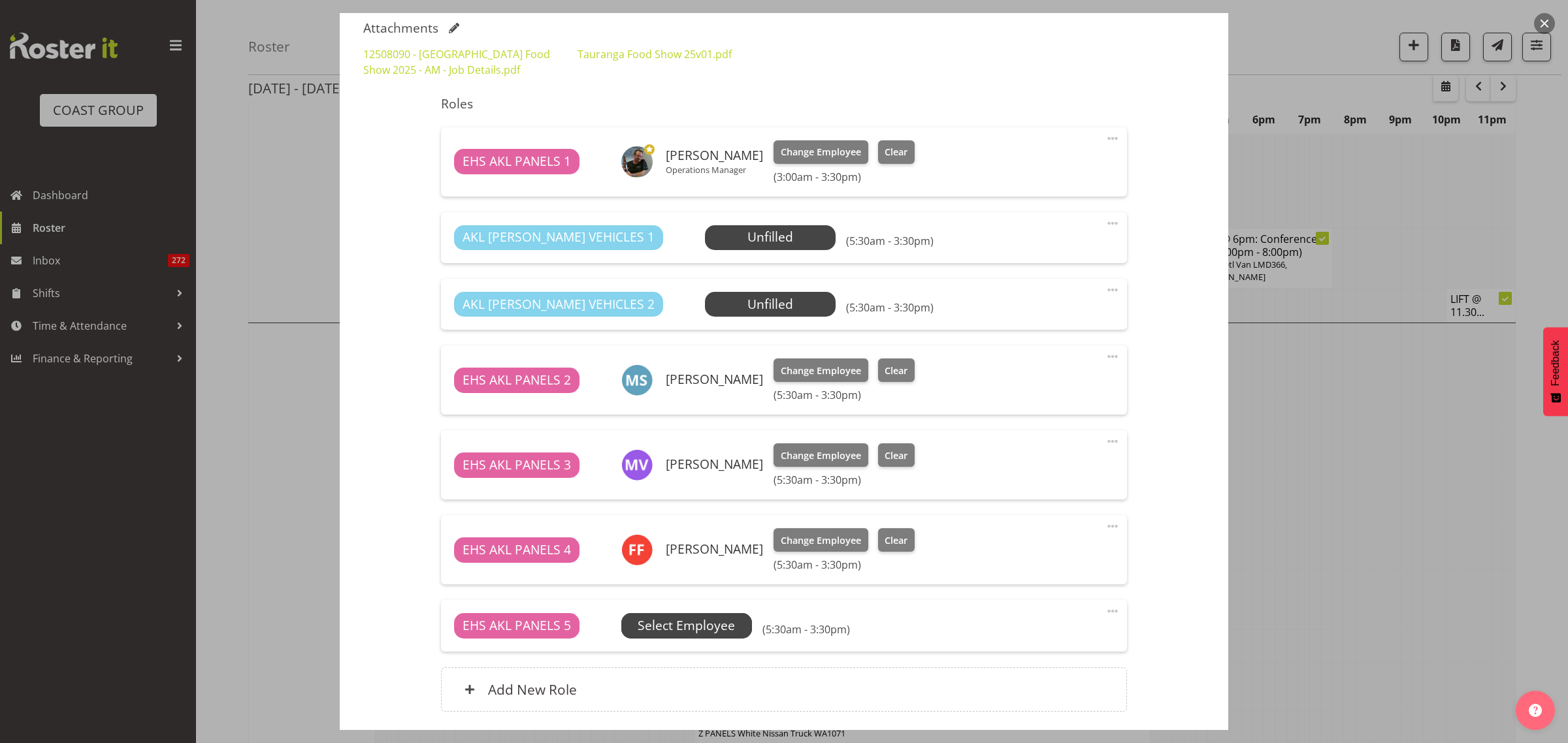
click at [0, 0] on span "Select Employee" at bounding box center [0, 0] width 0 height 0
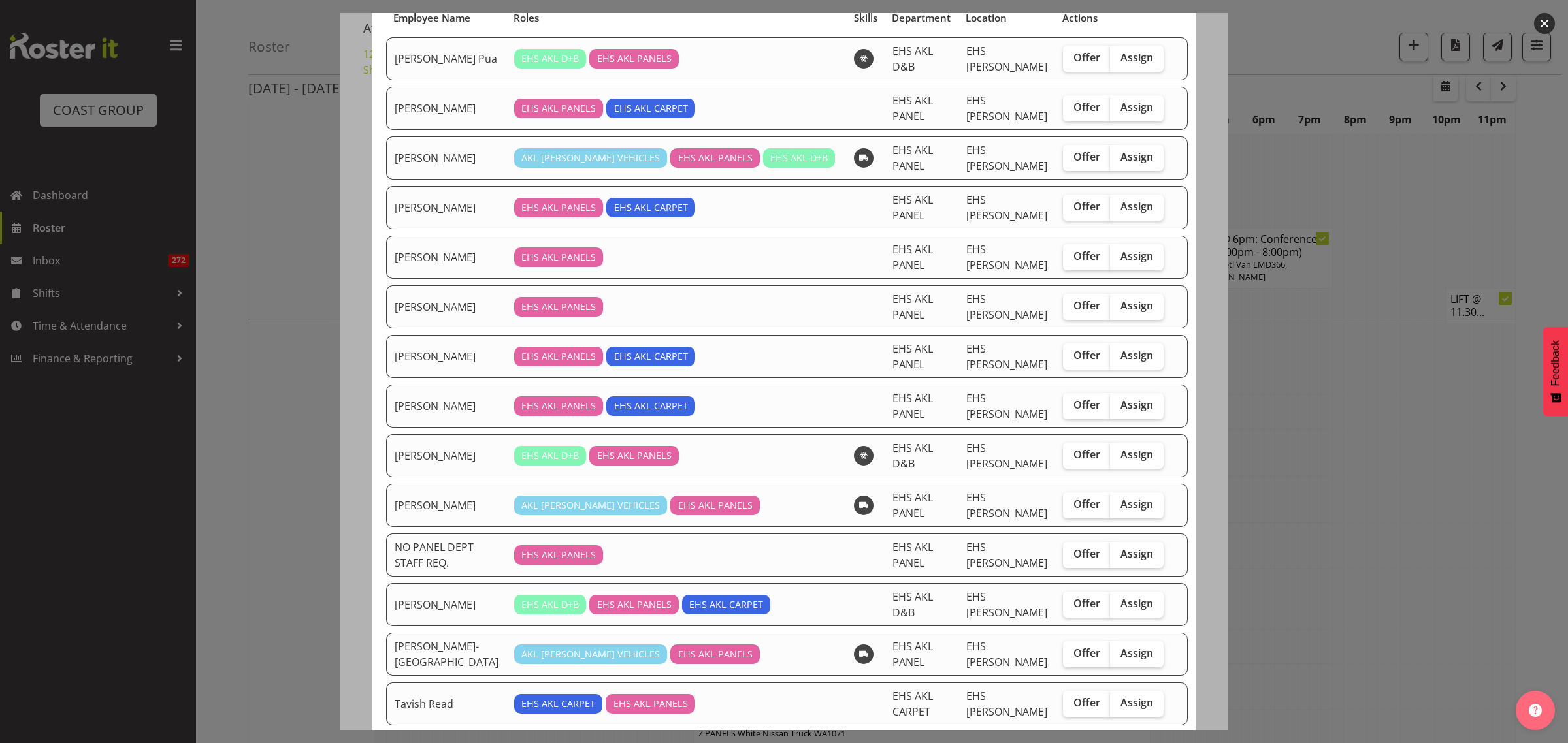
scroll to position [245, 0]
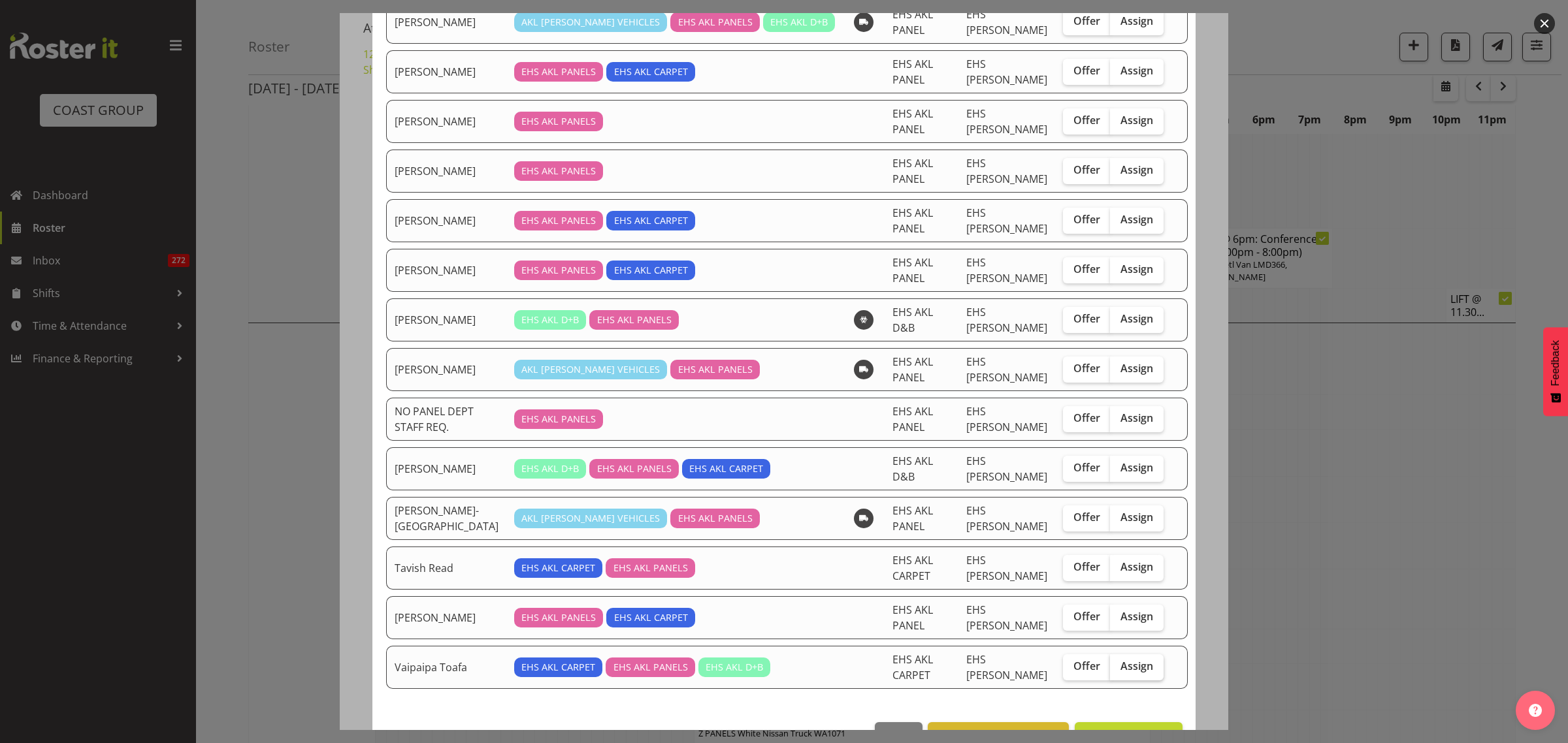
click at [1120, 668] on span "Assign" at bounding box center [1136, 666] width 32 height 13
click at [1110, 668] on input "Assign" at bounding box center [1114, 666] width 8 height 8
checkbox input "true"
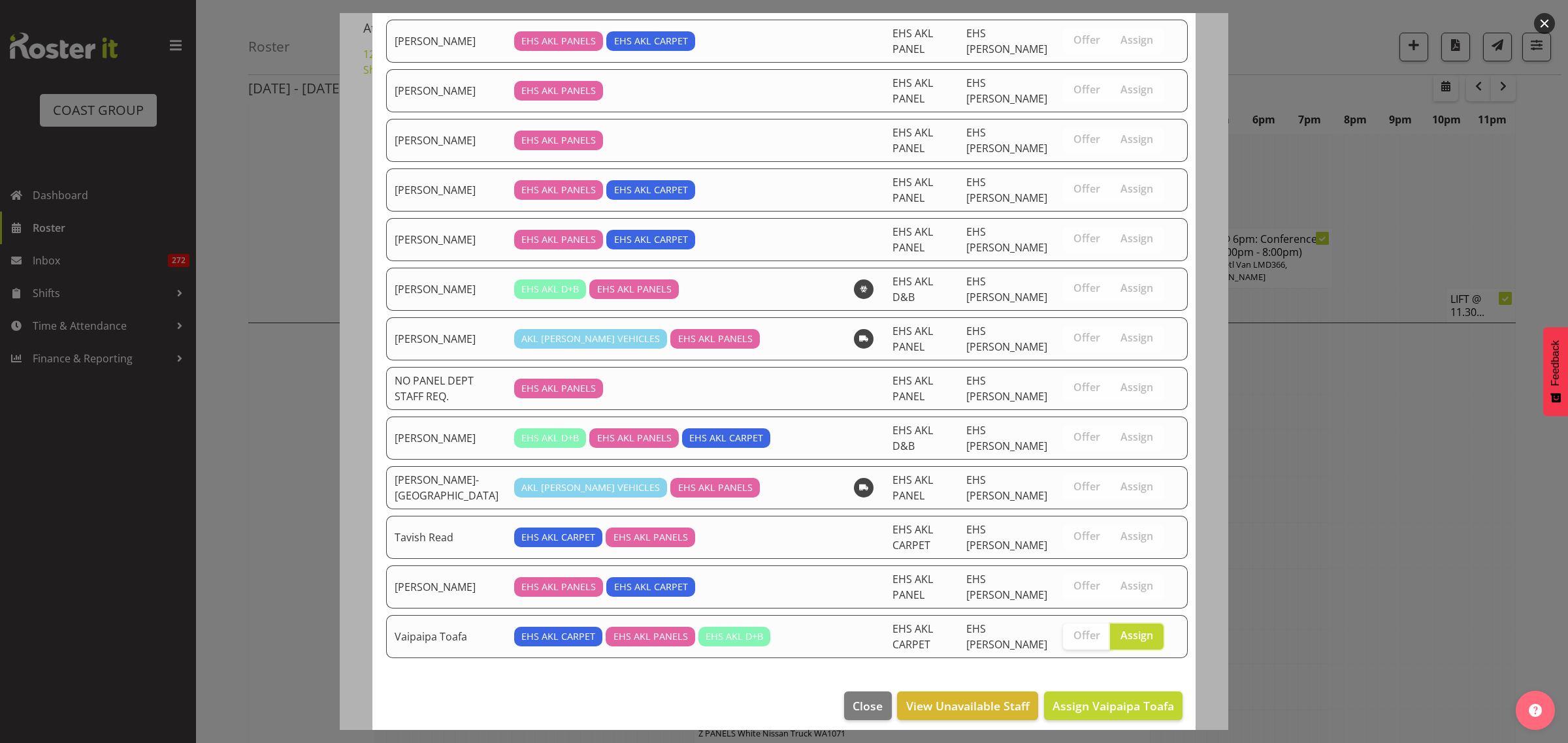
scroll to position [289, 0]
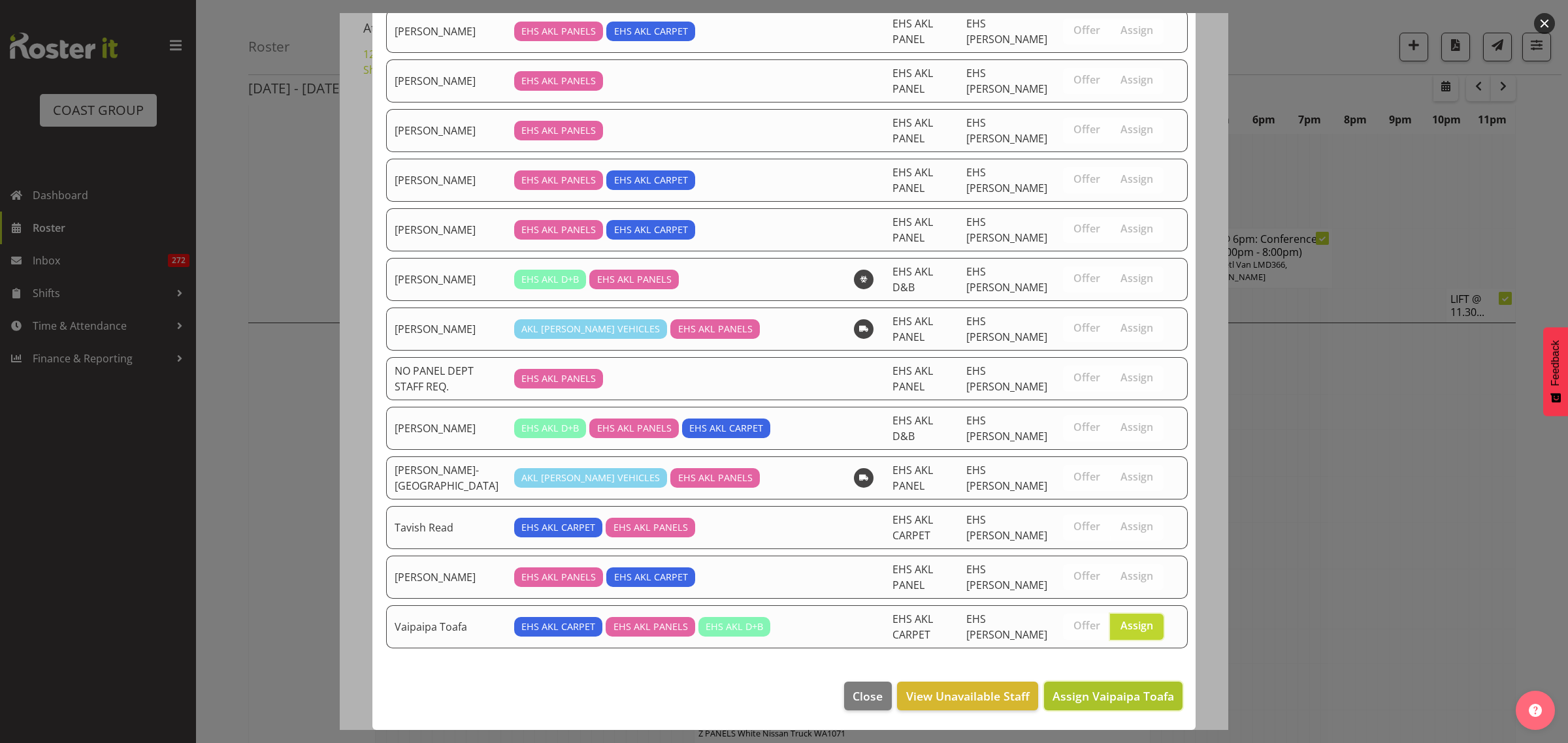
click at [1070, 700] on span "Assign Vaipaipa Toafa" at bounding box center [1114, 696] width 122 height 16
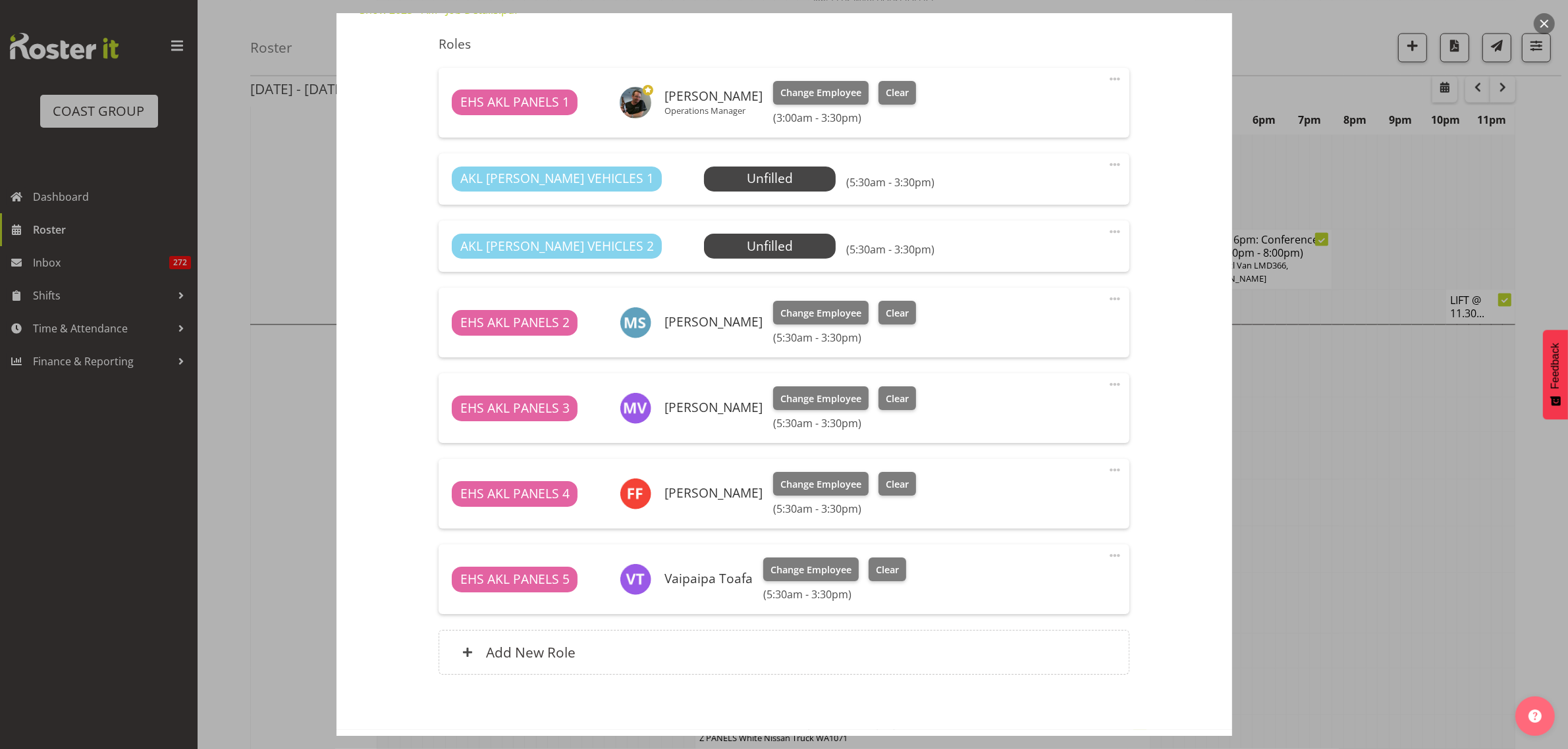
scroll to position [528, 0]
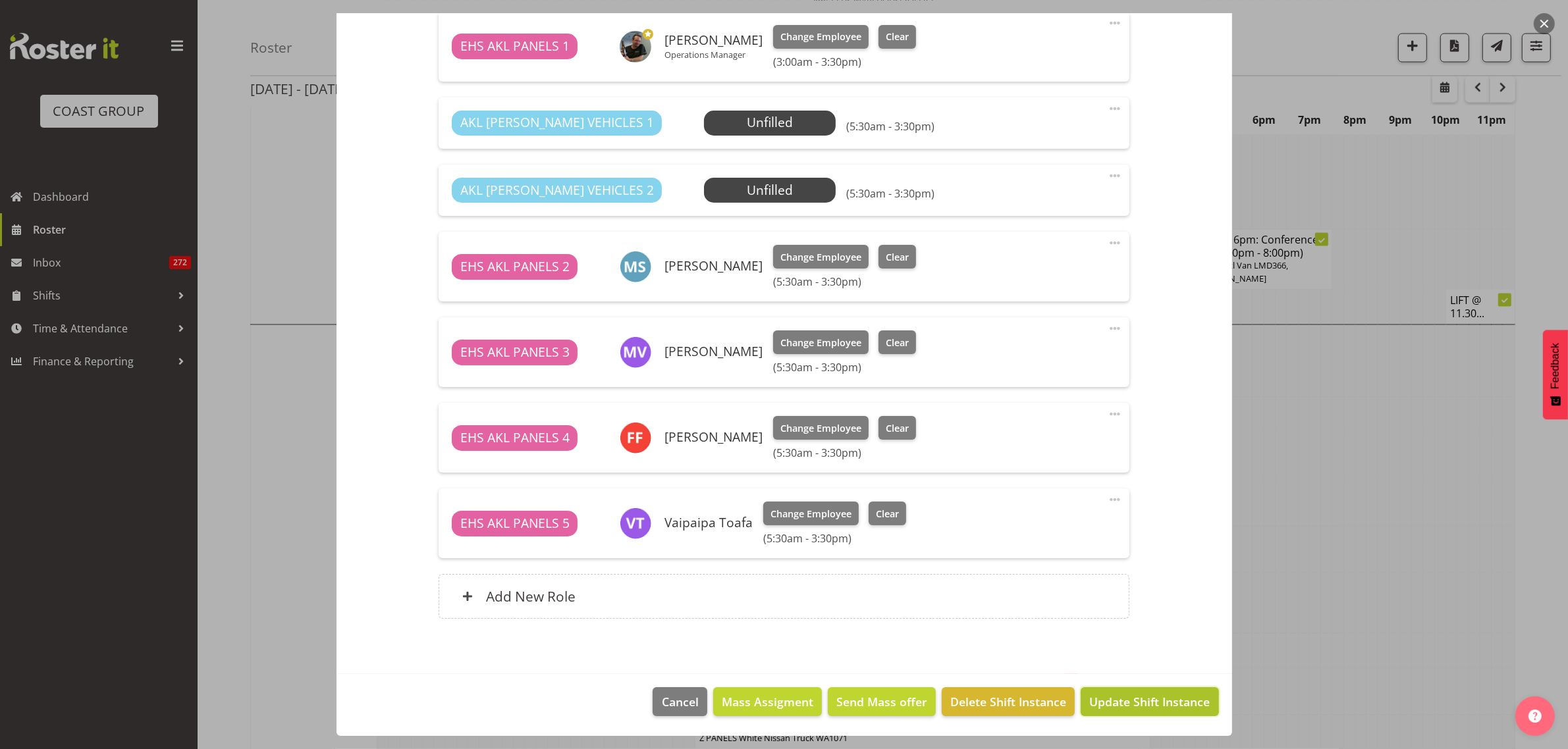
click at [1121, 701] on span "Update Shift Instance" at bounding box center [1149, 702] width 121 height 17
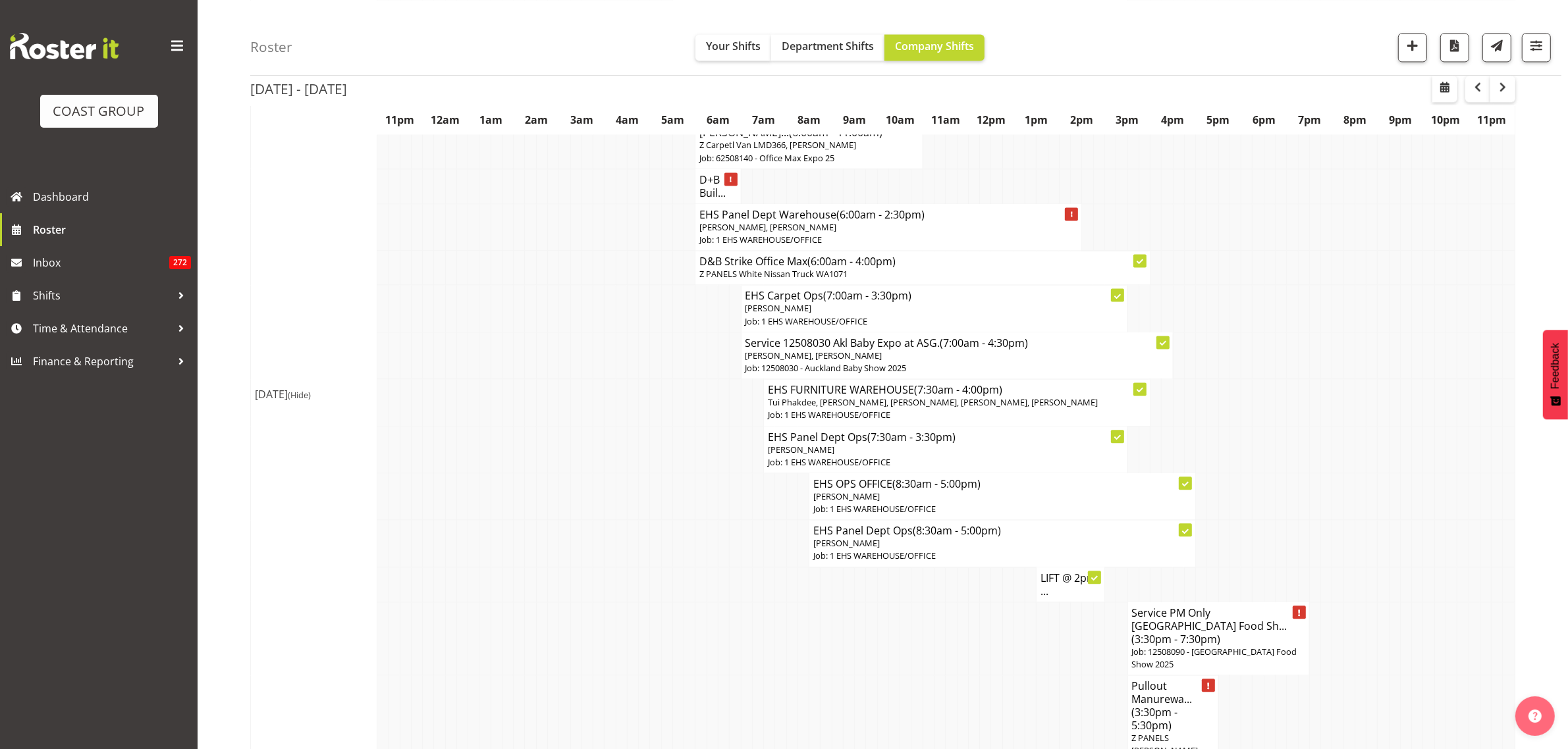
scroll to position [3580, 0]
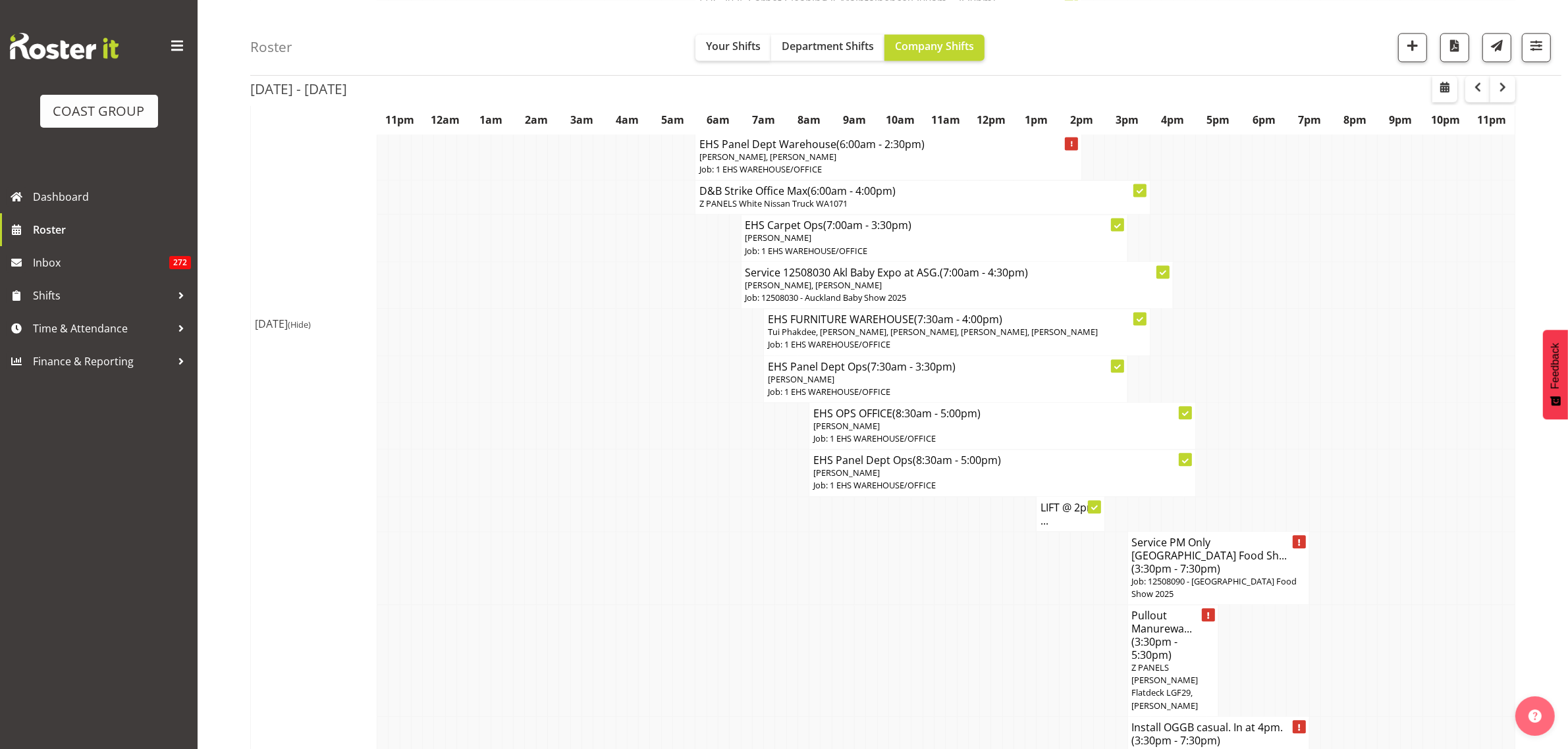
click at [1212, 562] on span "(3:30pm - 7:30pm)" at bounding box center [1176, 569] width 89 height 15
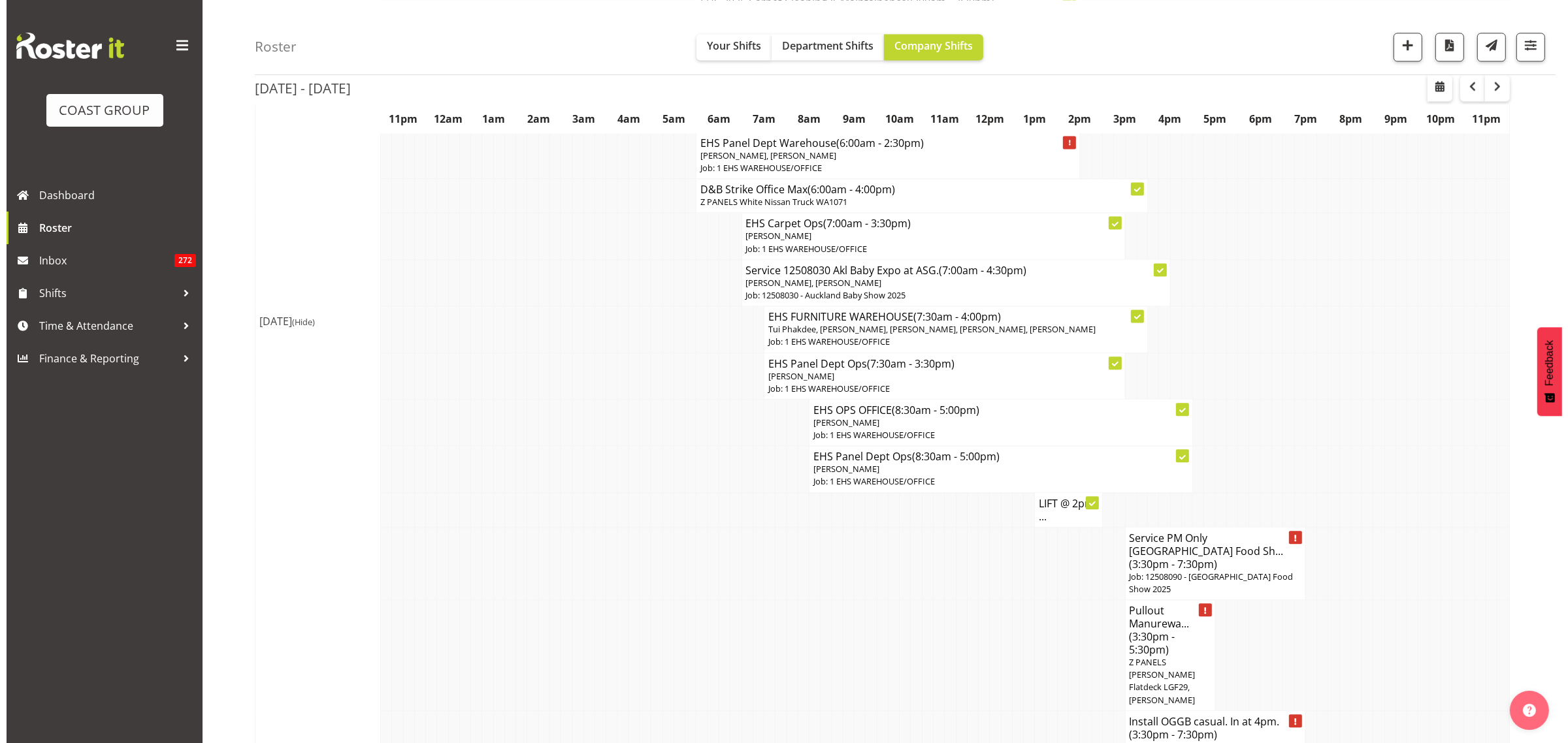
scroll to position [3531, 0]
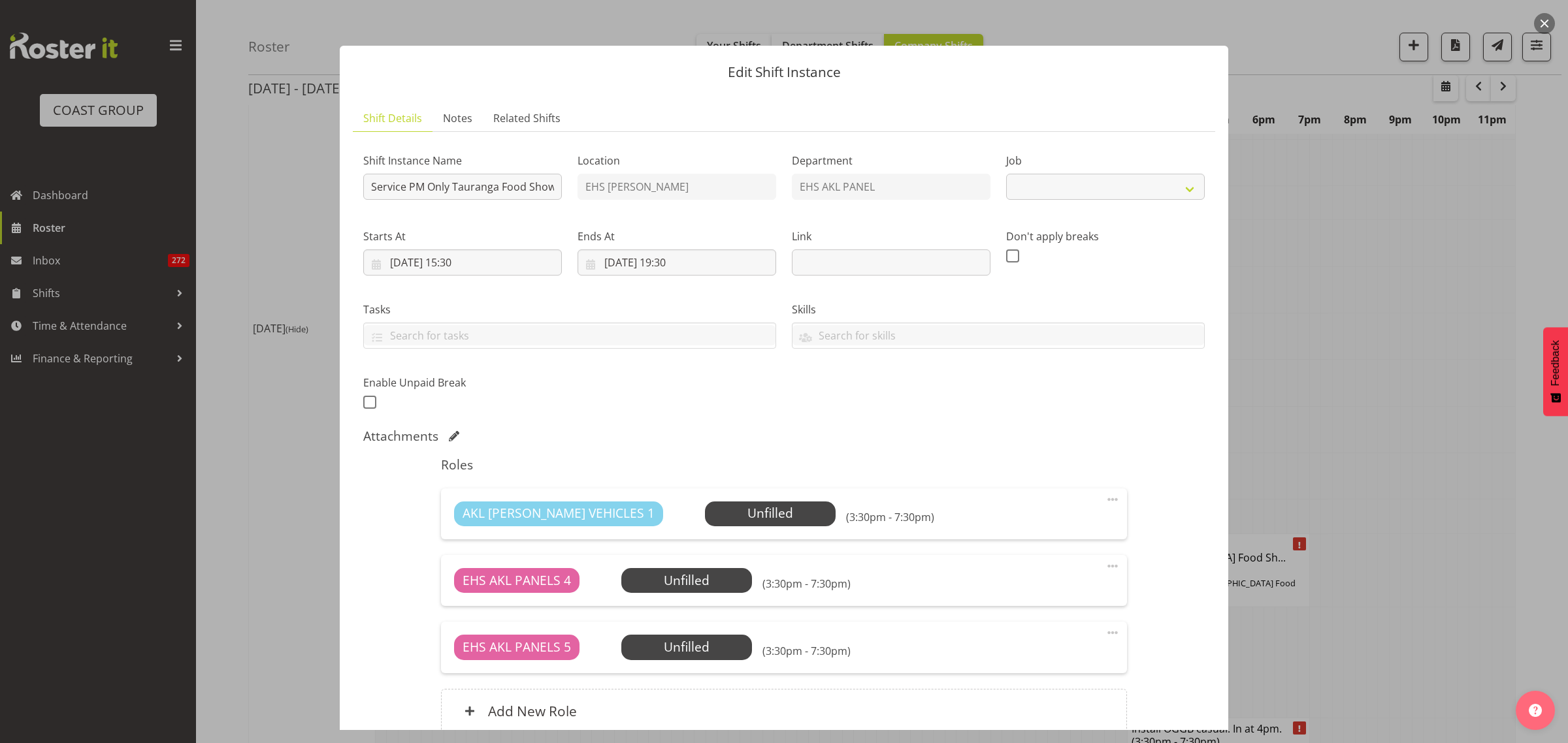
click at [1105, 634] on span at bounding box center [1112, 633] width 16 height 16
select select "9296"
click at [1066, 706] on link "Delete" at bounding box center [1058, 709] width 125 height 24
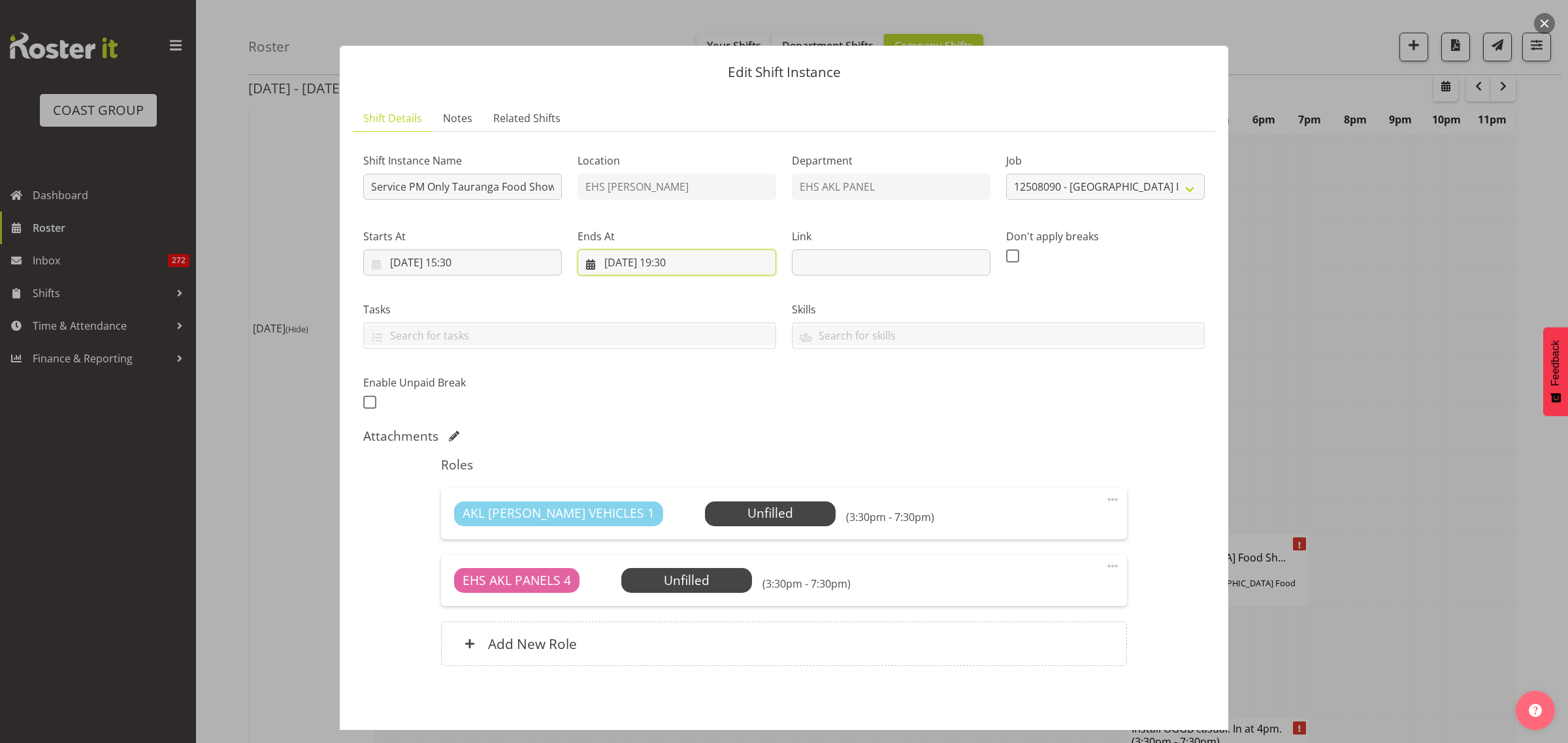
click at [720, 263] on input "[DATE] 19:30" at bounding box center [677, 262] width 199 height 26
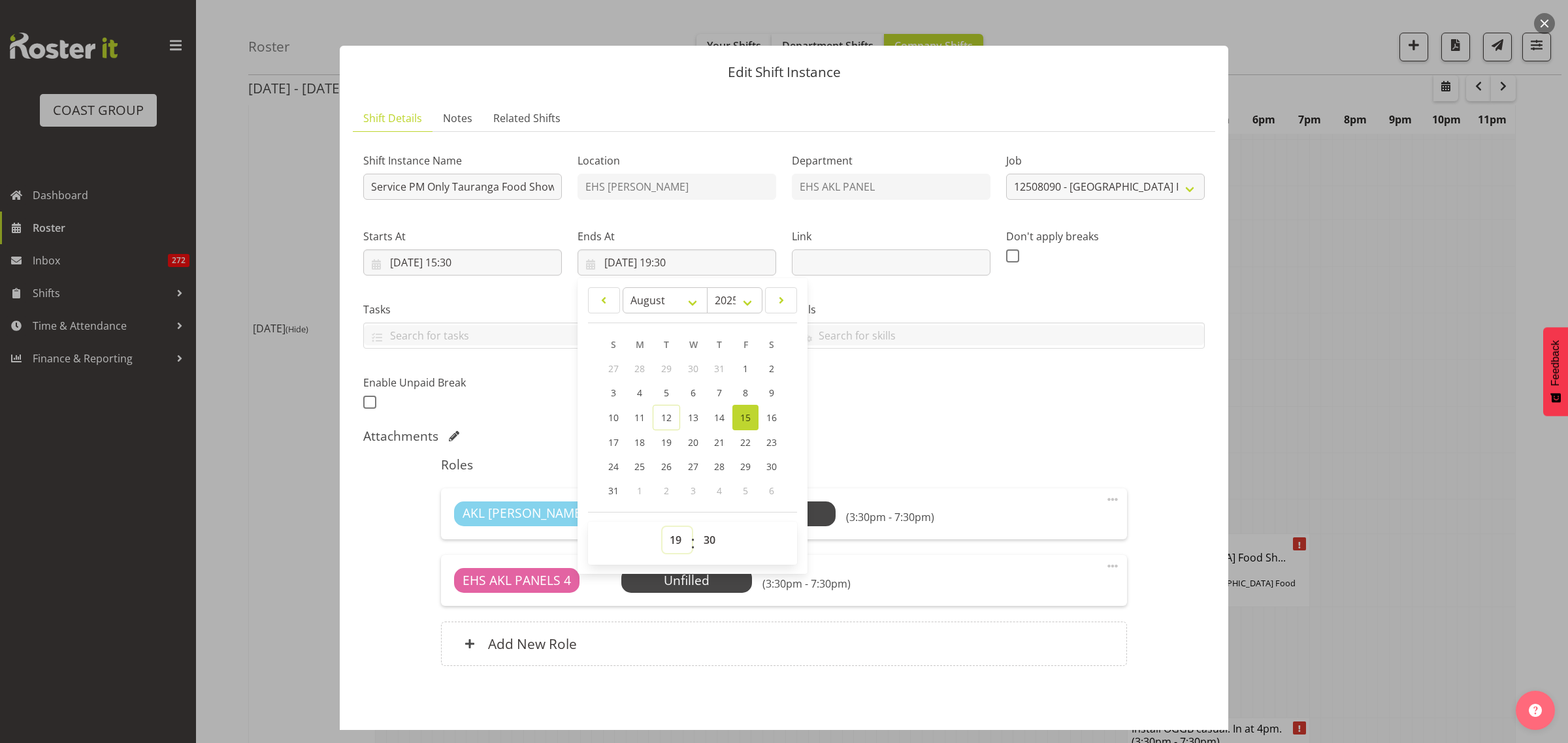
click at [670, 540] on select "00 01 02 03 04 05 06 07 08 09 10 11 12 13 14 15 16 17 18 19 20 21 22 23" at bounding box center [677, 540] width 29 height 26
select select "18"
click at [662, 527] on select "00 01 02 03 04 05 06 07 08 09 10 11 12 13 14 15 16 17 18 19 20 21 22 23" at bounding box center [677, 540] width 29 height 26
type input "[DATE] 18:30"
click at [961, 407] on div "Shift Instance Name Service PM Only Tauranga Food Show at [GEOGRAPHIC_DATA]. Lo…" at bounding box center [784, 277] width 857 height 286
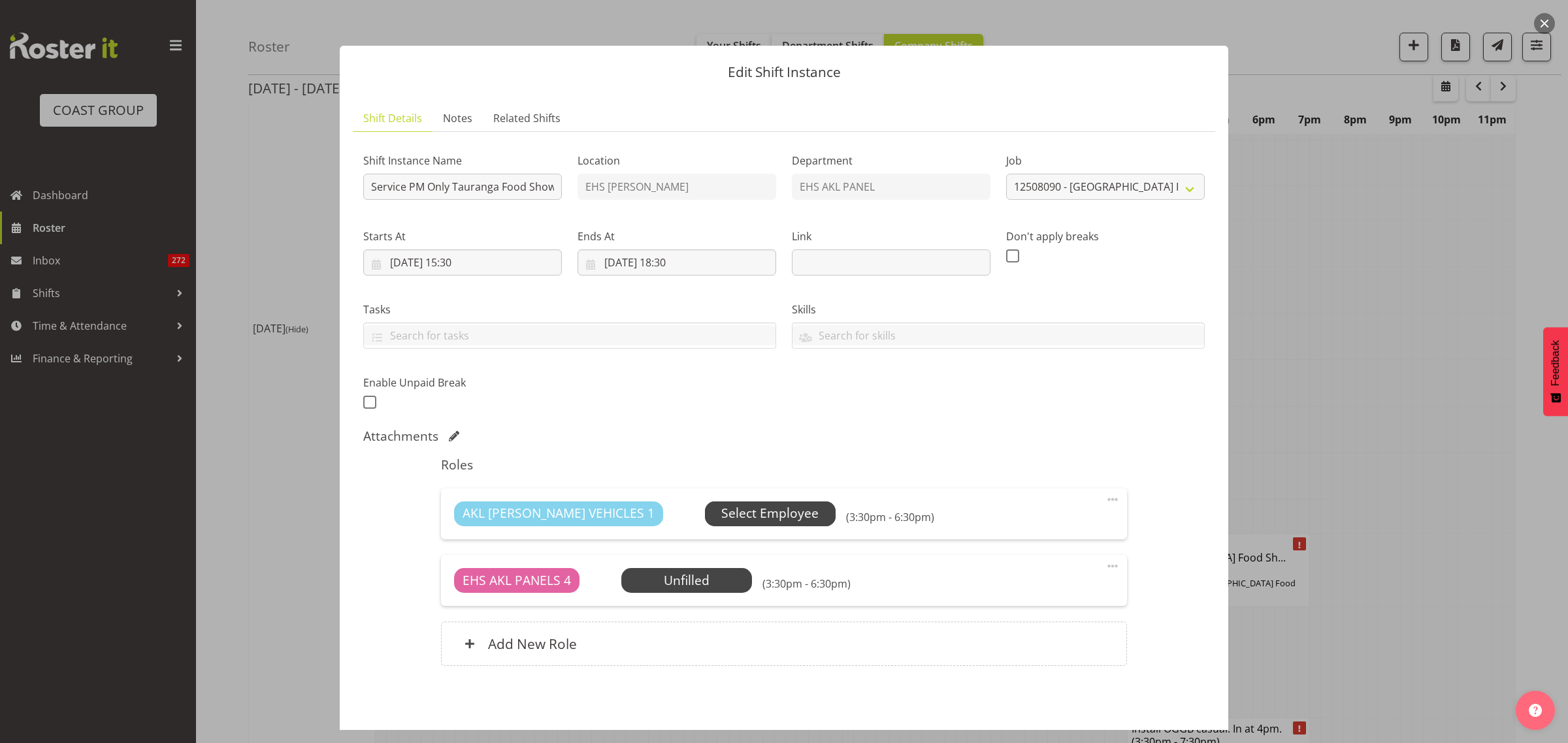
click at [721, 520] on span "Select Employee" at bounding box center [770, 514] width 98 height 19
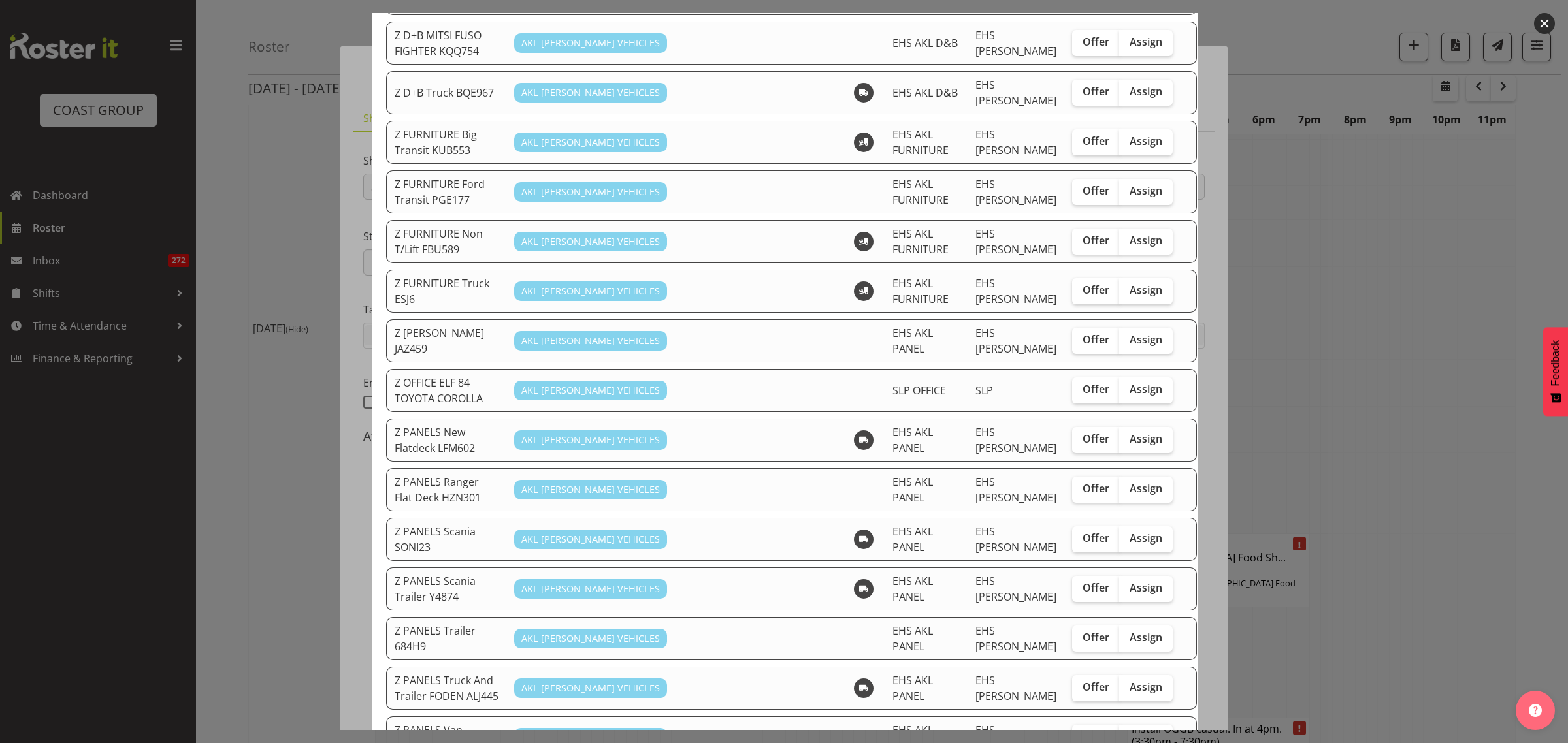
scroll to position [653, 0]
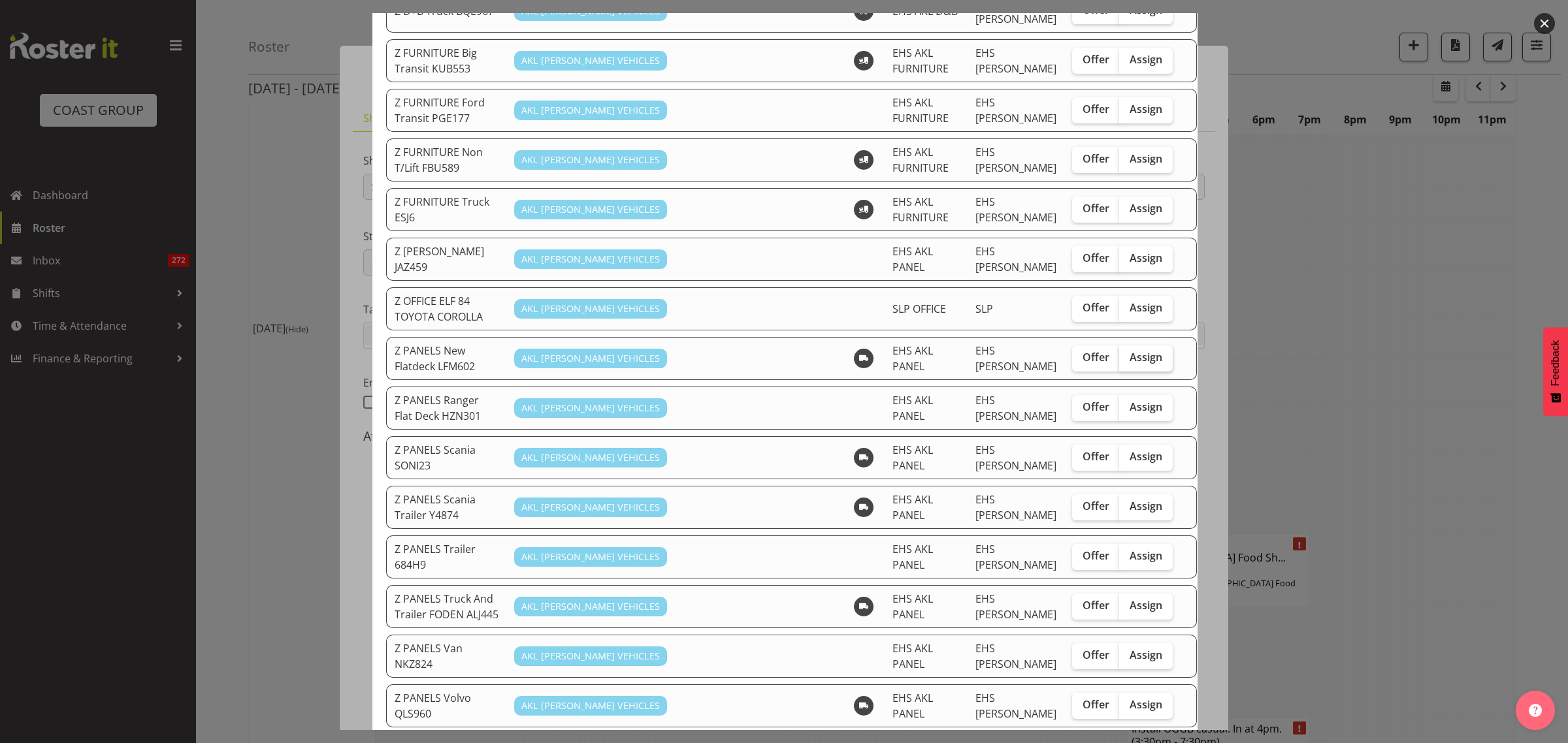
click at [1129, 351] on span "Assign" at bounding box center [1145, 357] width 32 height 13
click at [1120, 354] on input "Assign" at bounding box center [1123, 357] width 8 height 8
checkbox input "true"
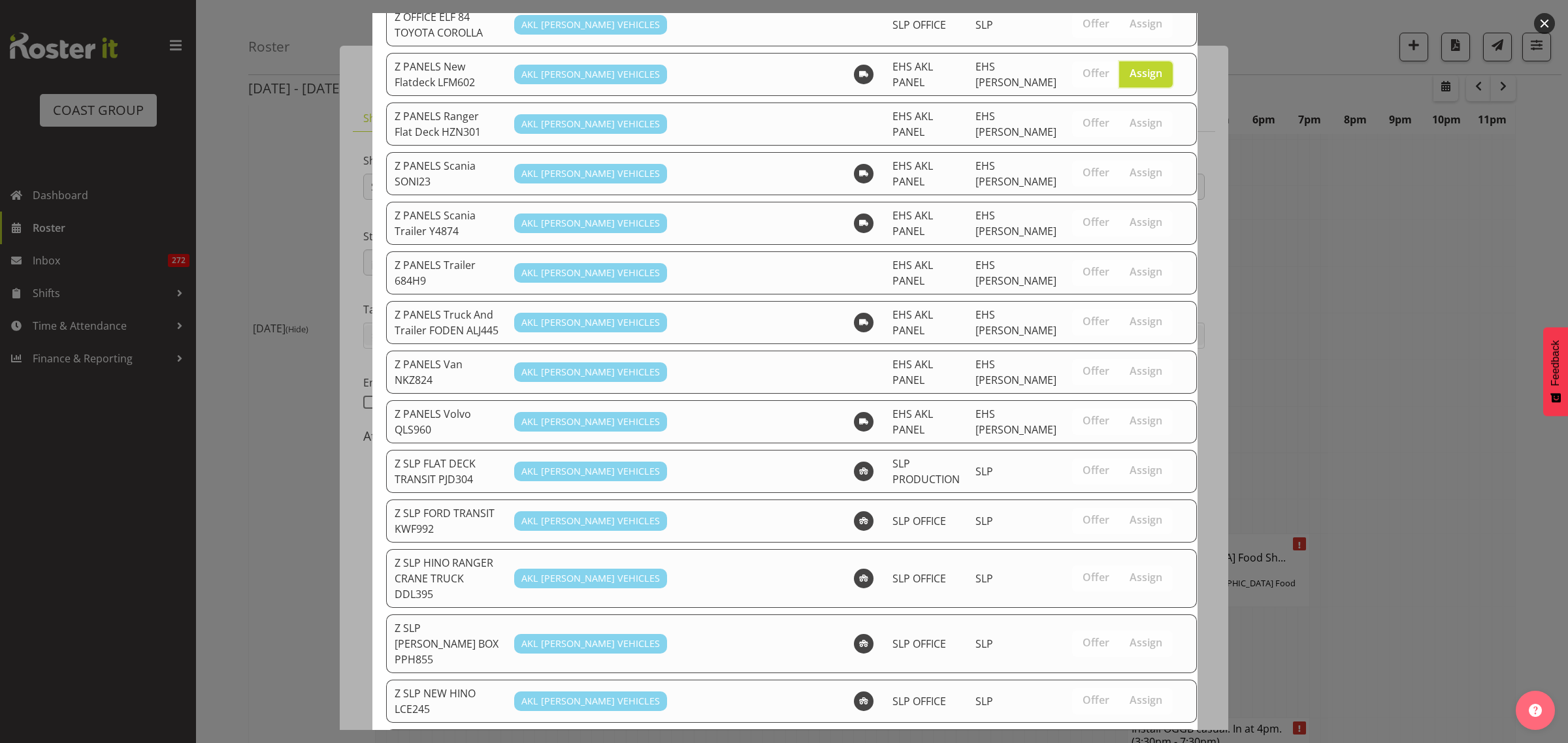
scroll to position [1071, 0]
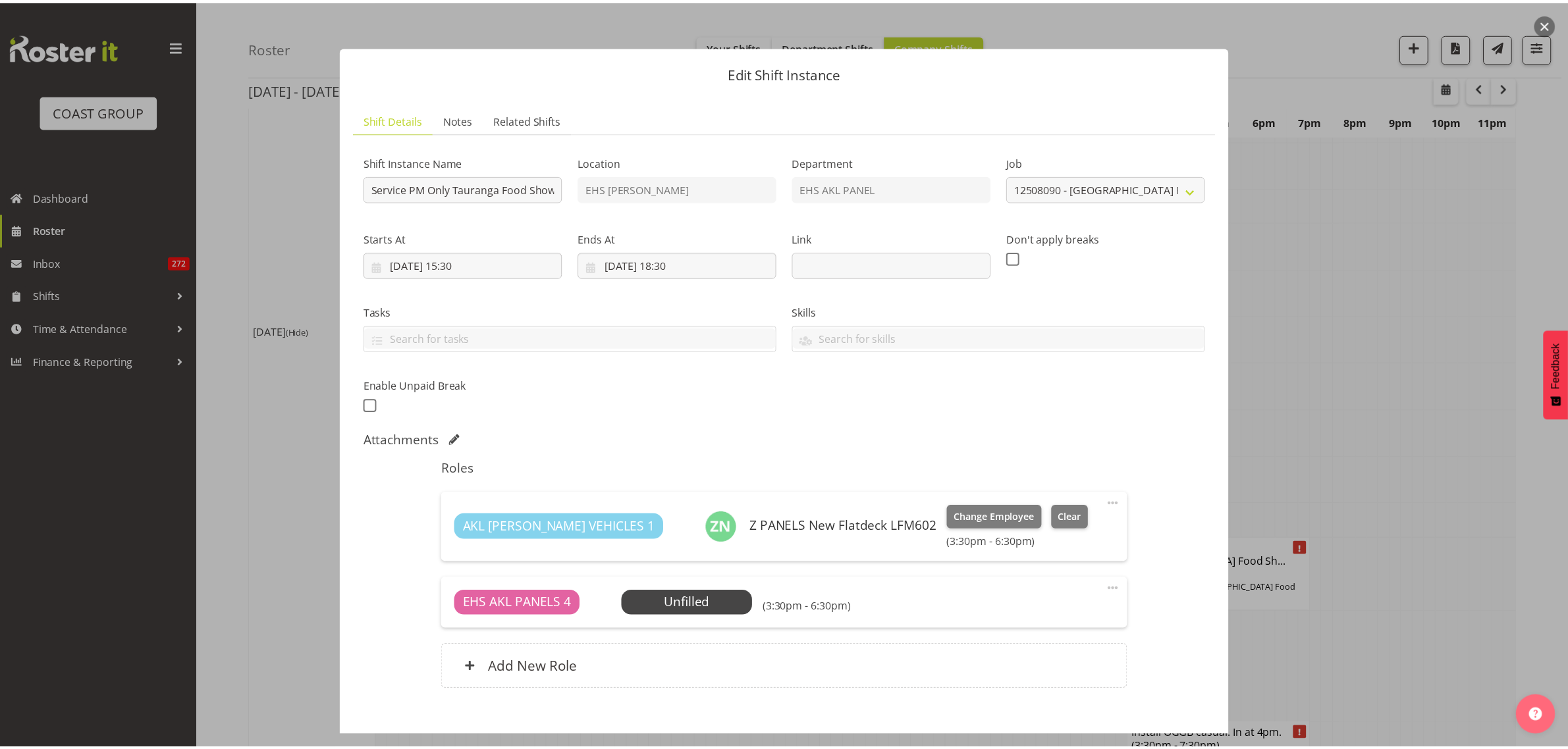
scroll to position [3580, 0]
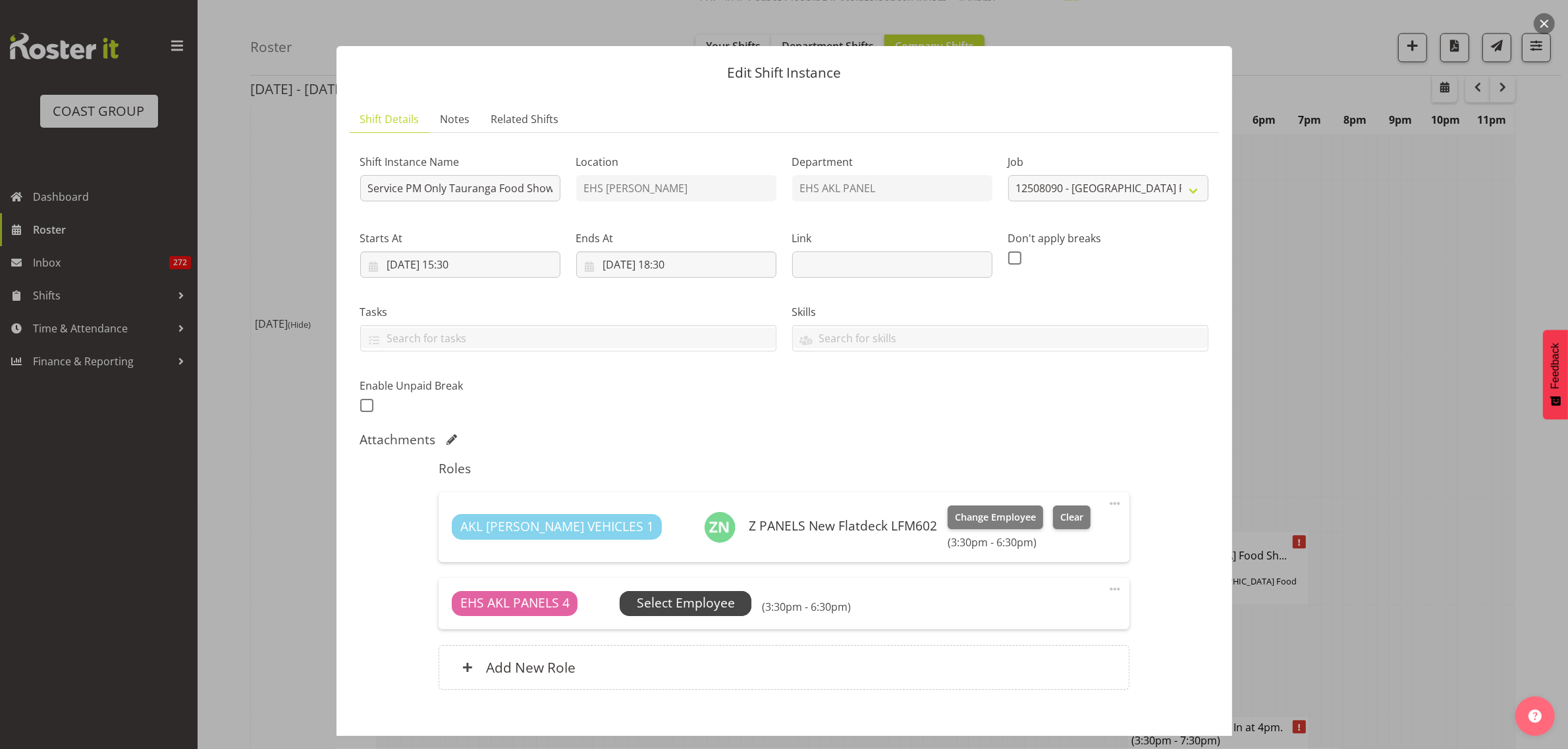
click at [719, 605] on span "Select Employee" at bounding box center [686, 603] width 98 height 19
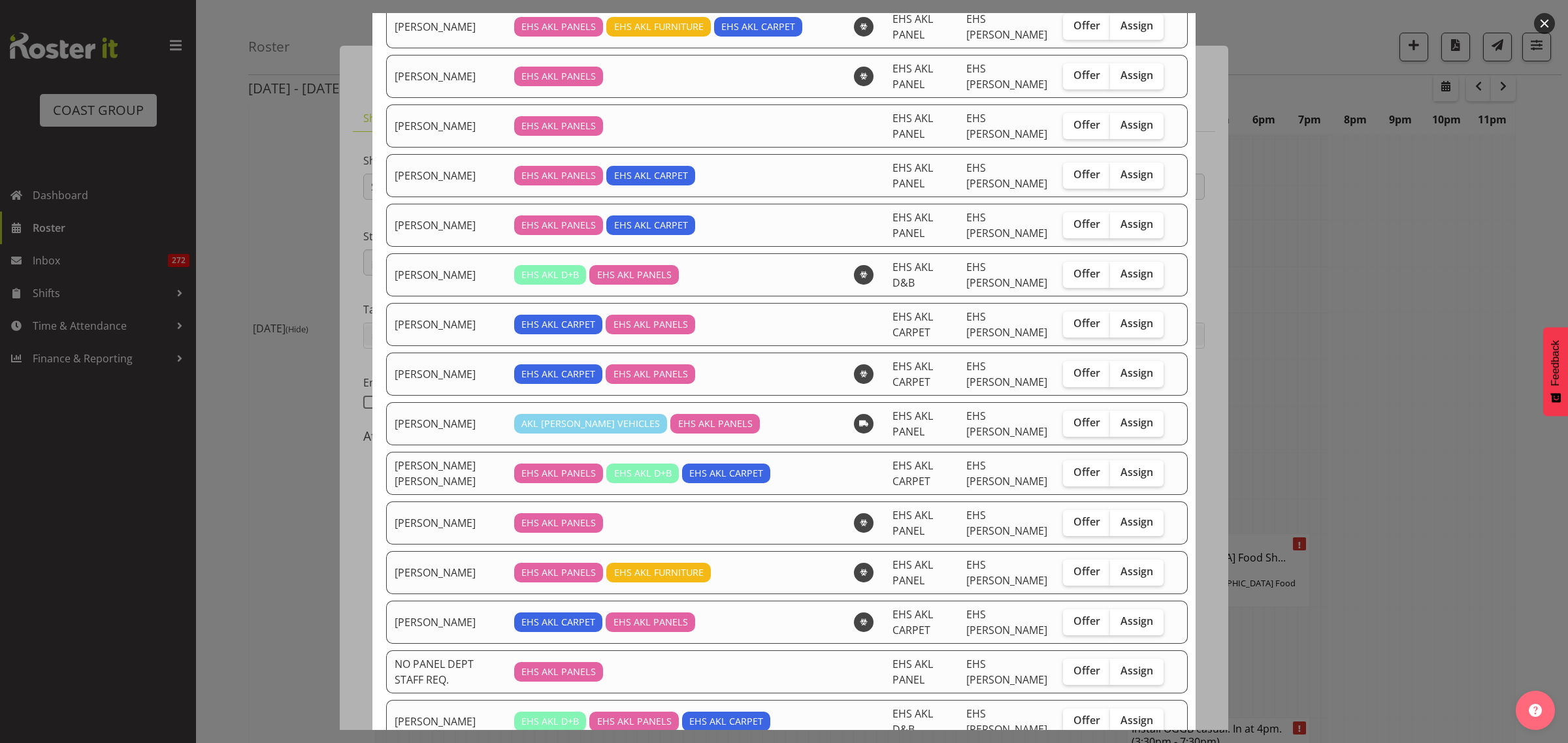
scroll to position [490, 0]
click at [1120, 576] on span "Assign" at bounding box center [1136, 570] width 32 height 13
click at [1118, 575] on input "Assign" at bounding box center [1114, 570] width 8 height 8
checkbox input "true"
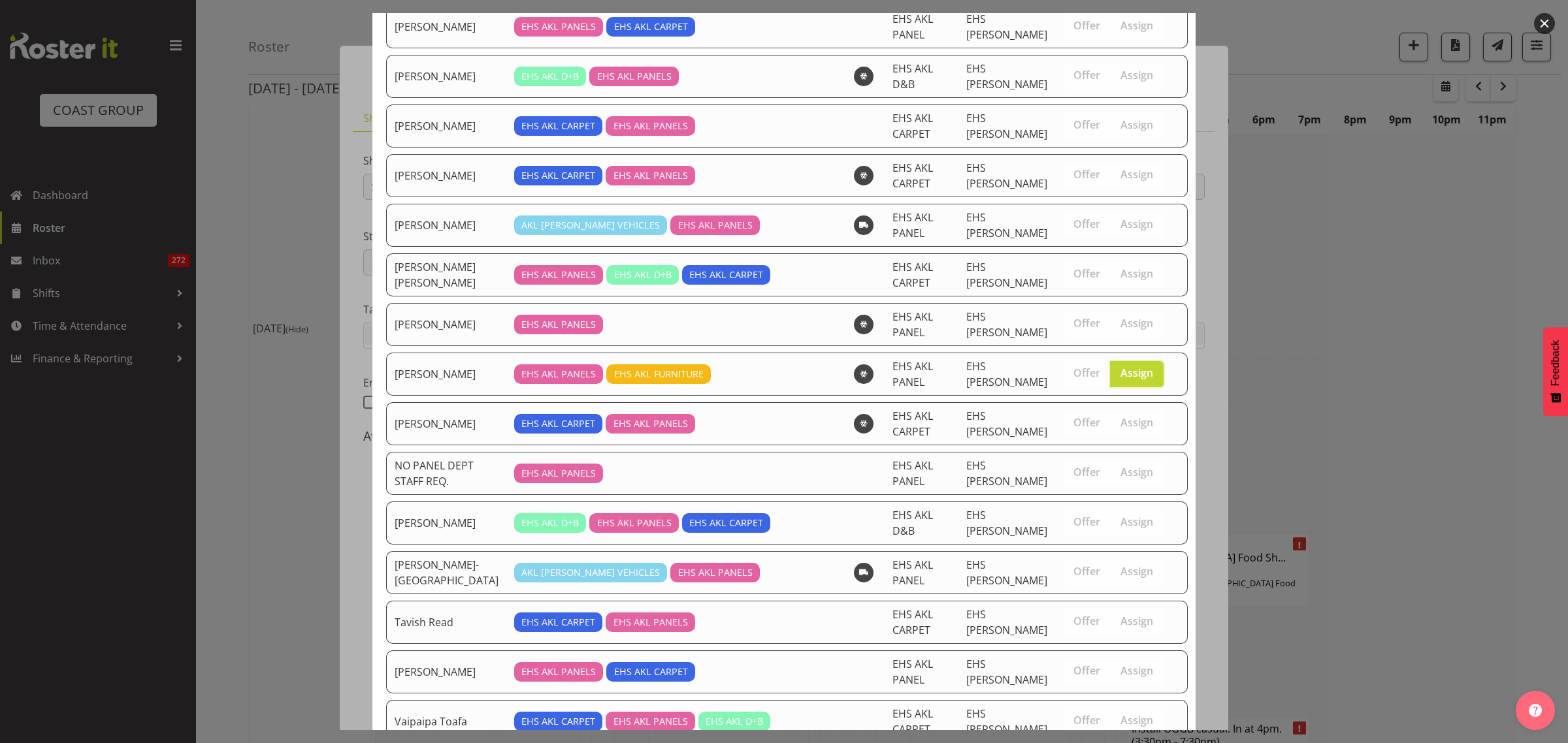
scroll to position [788, 0]
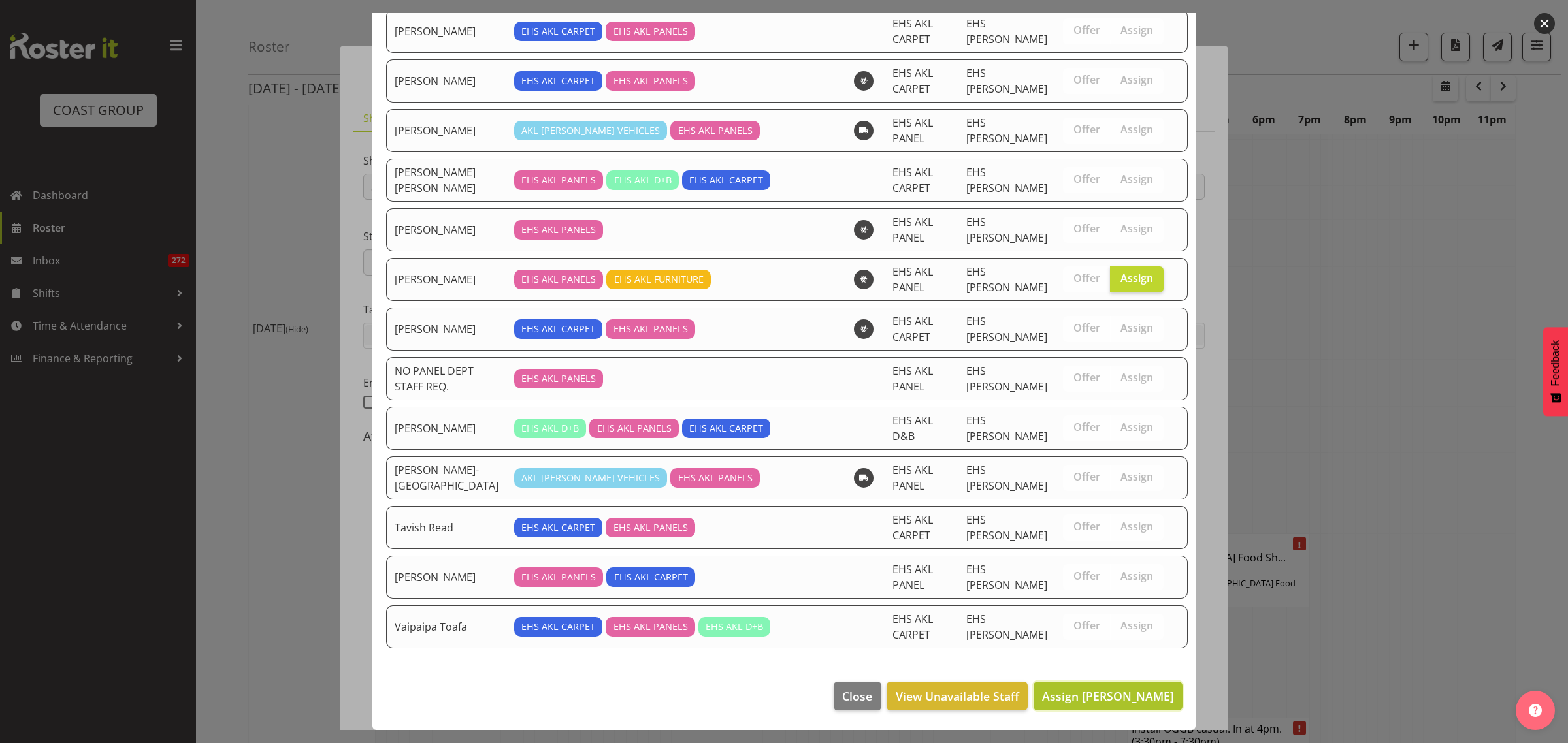
click at [1071, 700] on span "Assign [PERSON_NAME]" at bounding box center [1107, 696] width 132 height 16
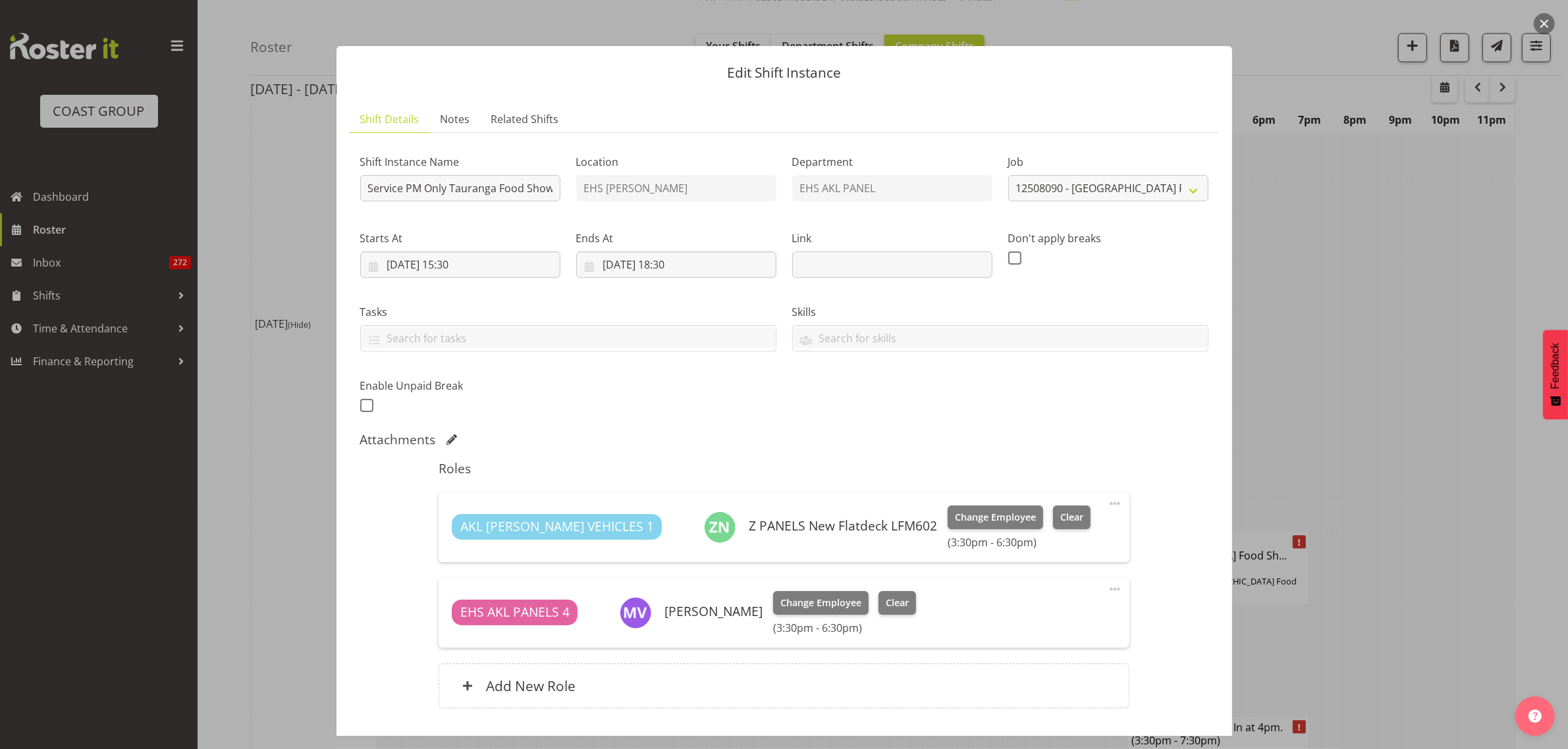
scroll to position [89, 0]
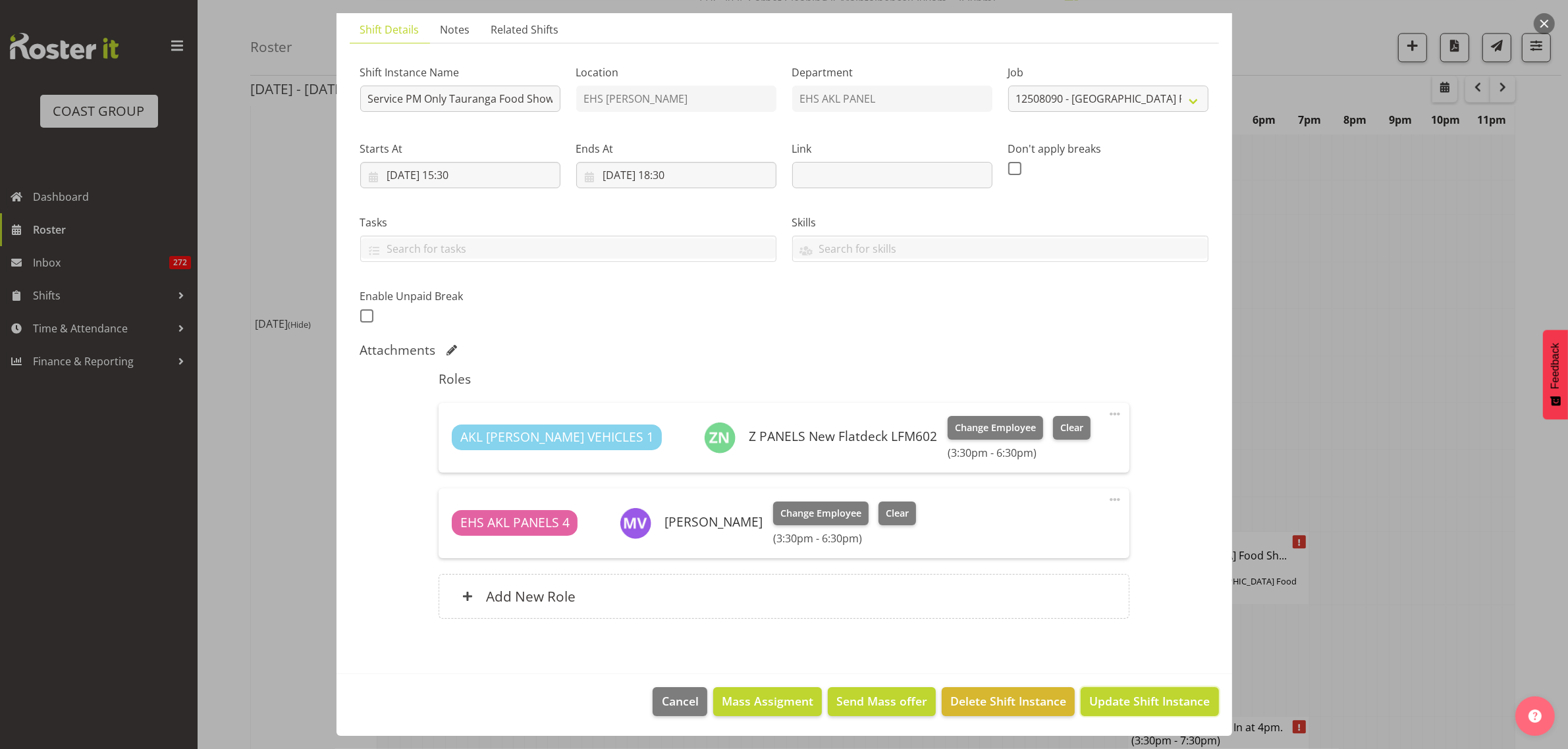
click at [1118, 704] on span "Update Shift Instance" at bounding box center [1149, 701] width 121 height 17
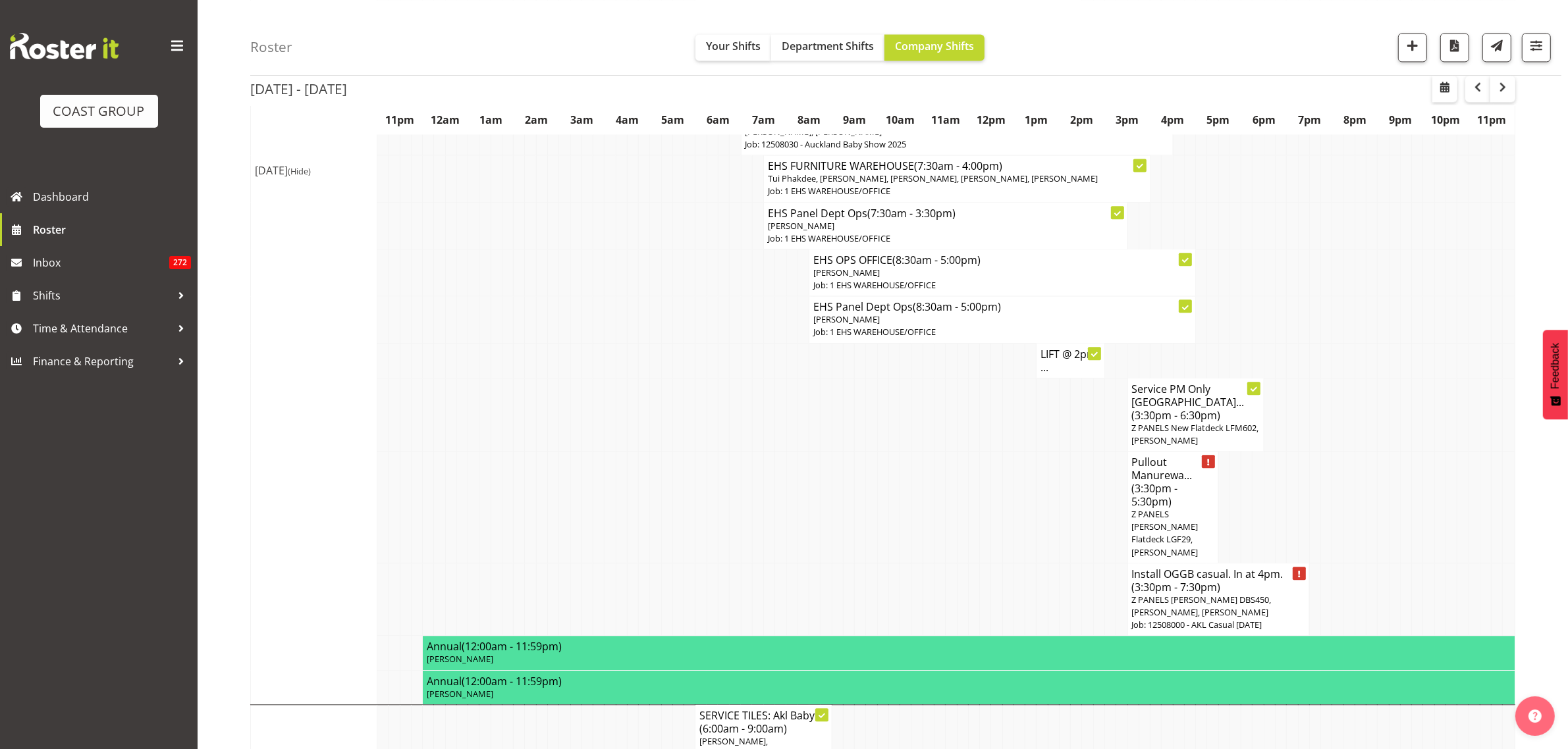
scroll to position [3687, 0]
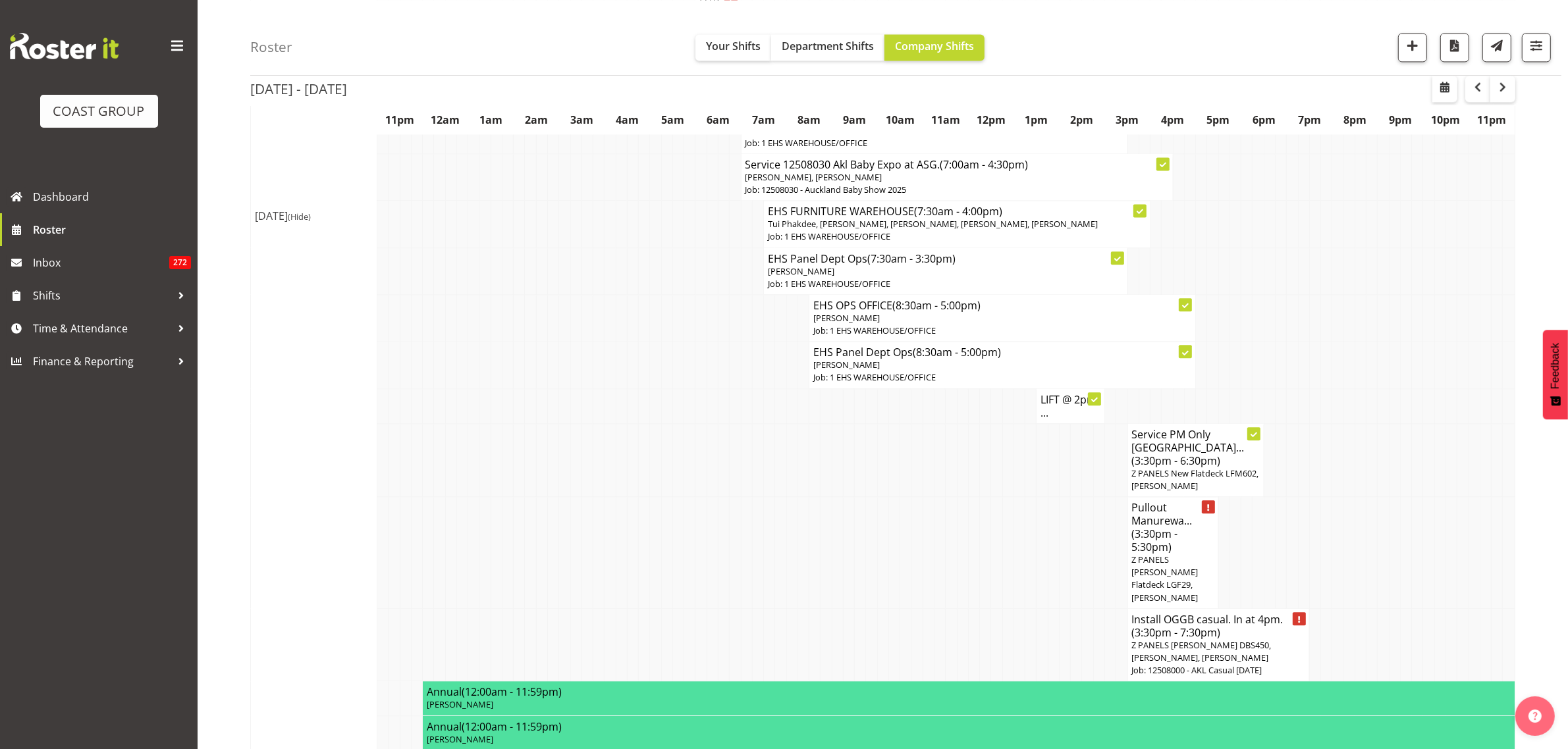
click at [1214, 639] on p "Z PANELS [PERSON_NAME] DBS450, [PERSON_NAME], [PERSON_NAME]" at bounding box center [1218, 652] width 174 height 25
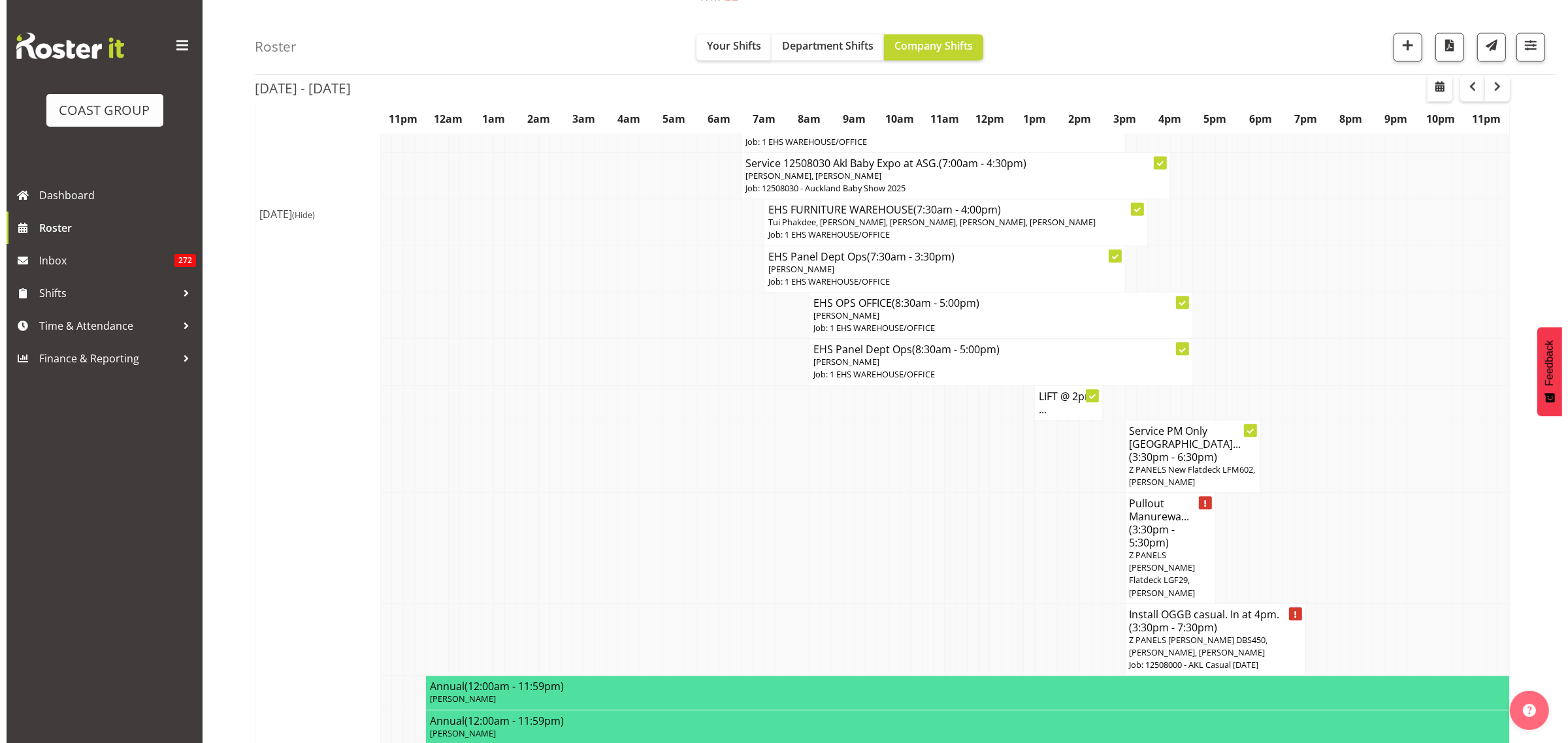
scroll to position [3639, 0]
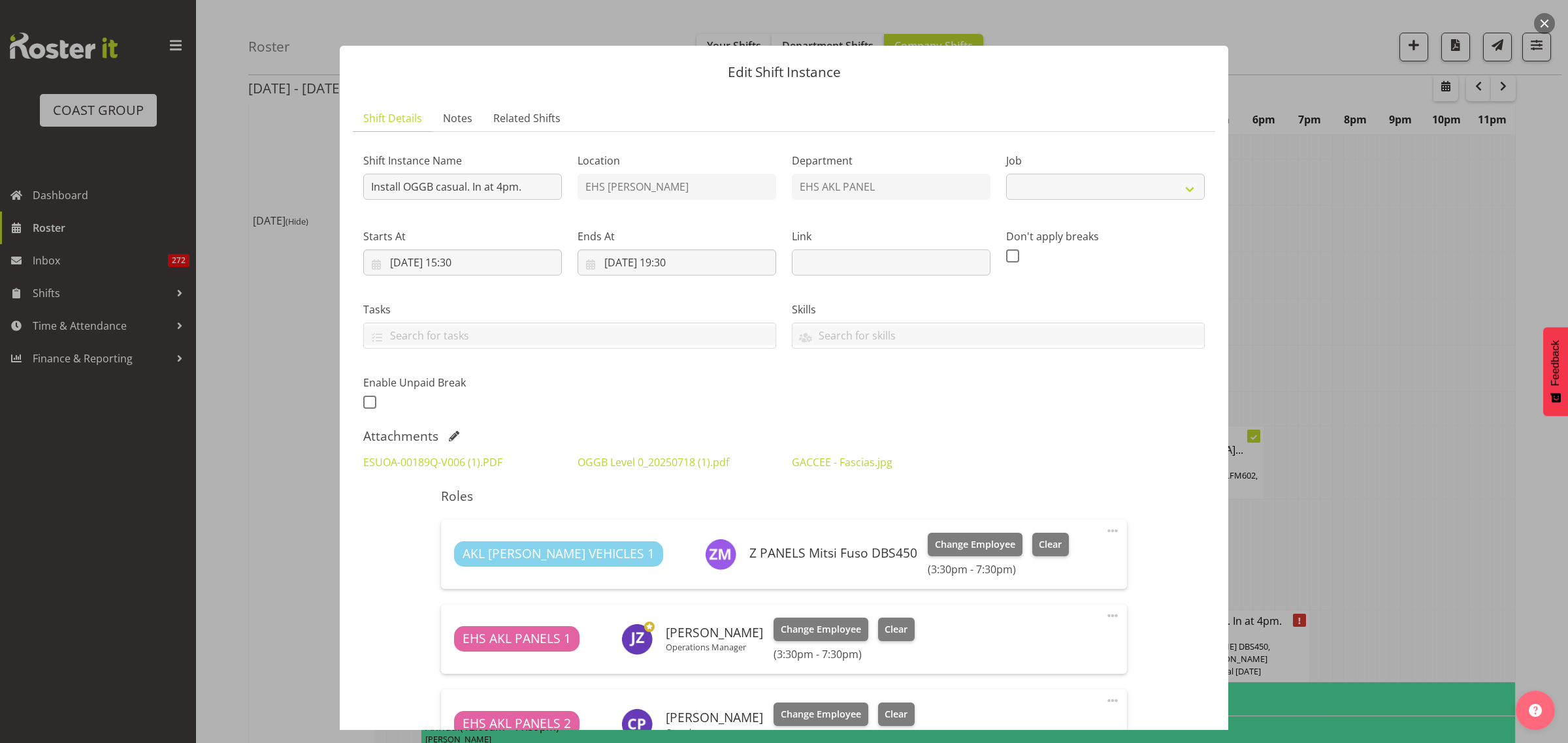
select select "8652"
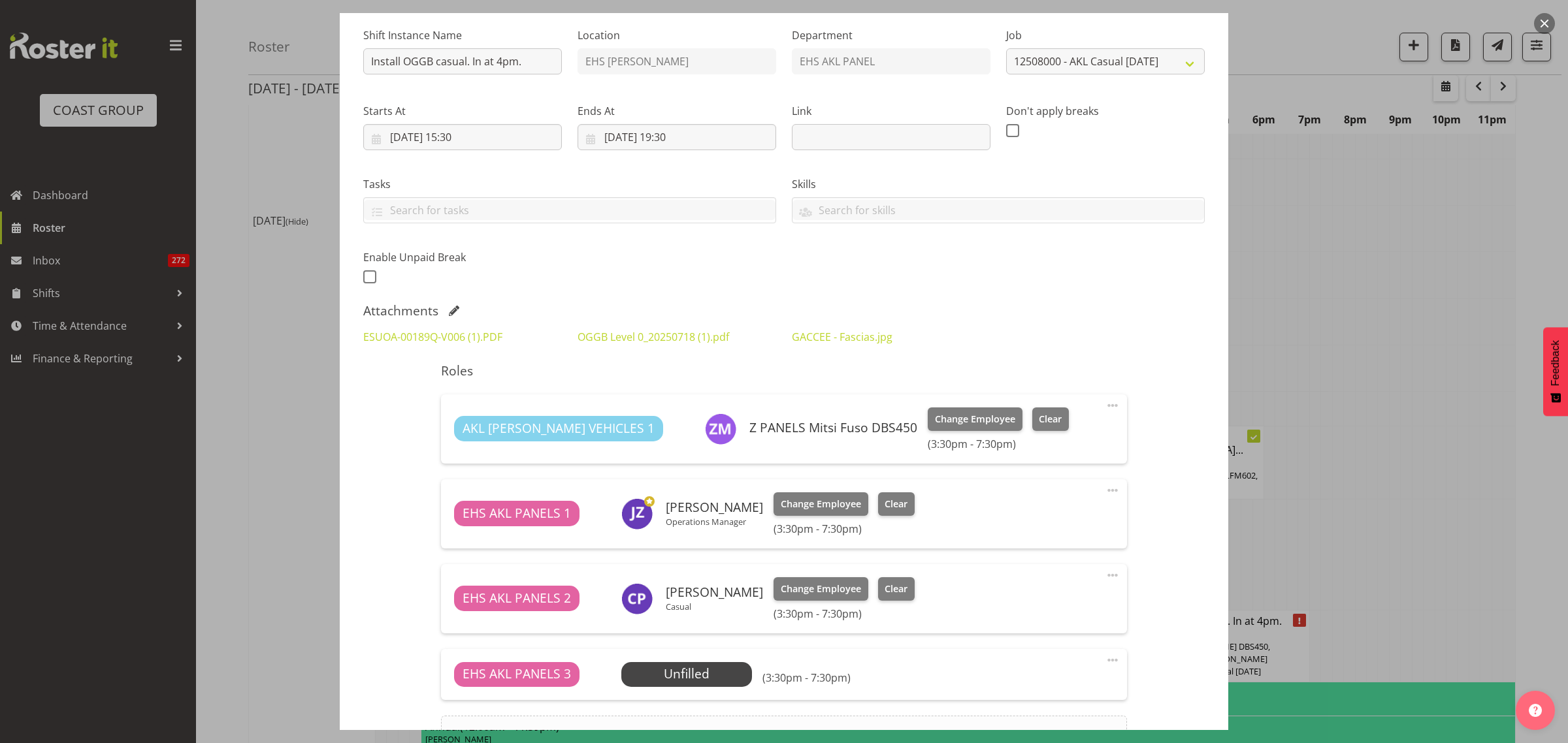
scroll to position [272, 0]
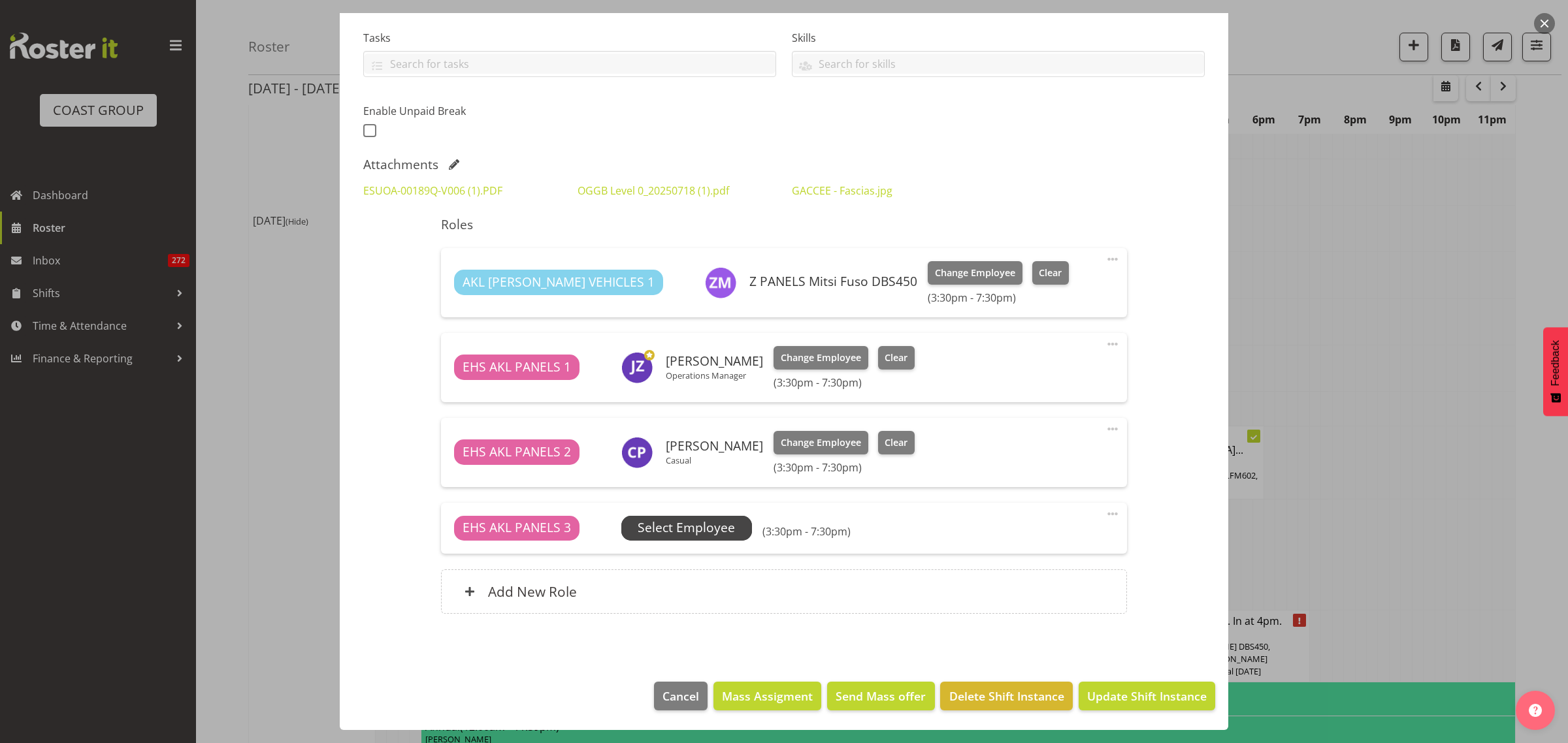
click at [702, 529] on span "Select Employee" at bounding box center [686, 528] width 98 height 19
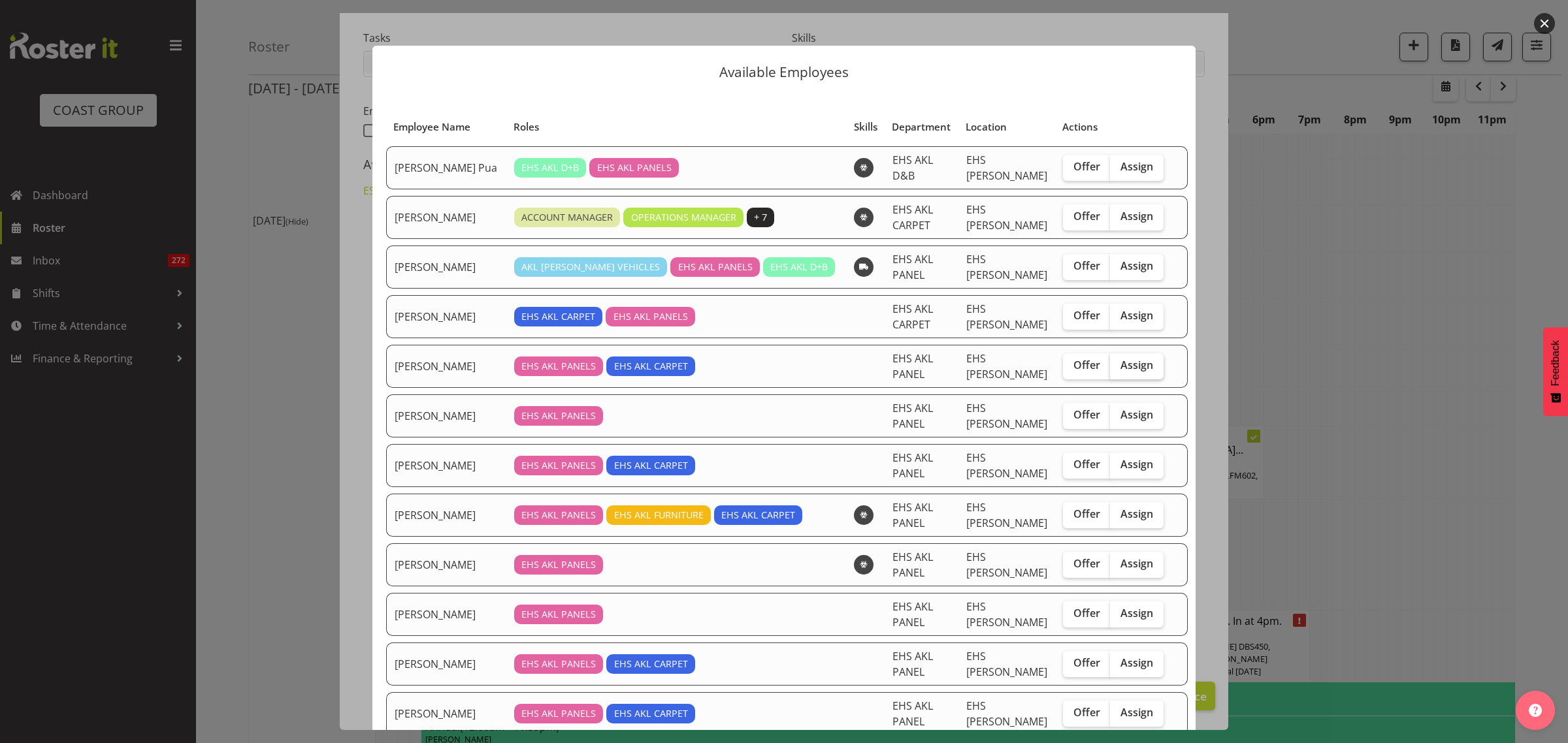
click at [1120, 367] on span "Assign" at bounding box center [1136, 365] width 32 height 13
click at [1118, 367] on input "Assign" at bounding box center [1114, 365] width 8 height 8
checkbox input "true"
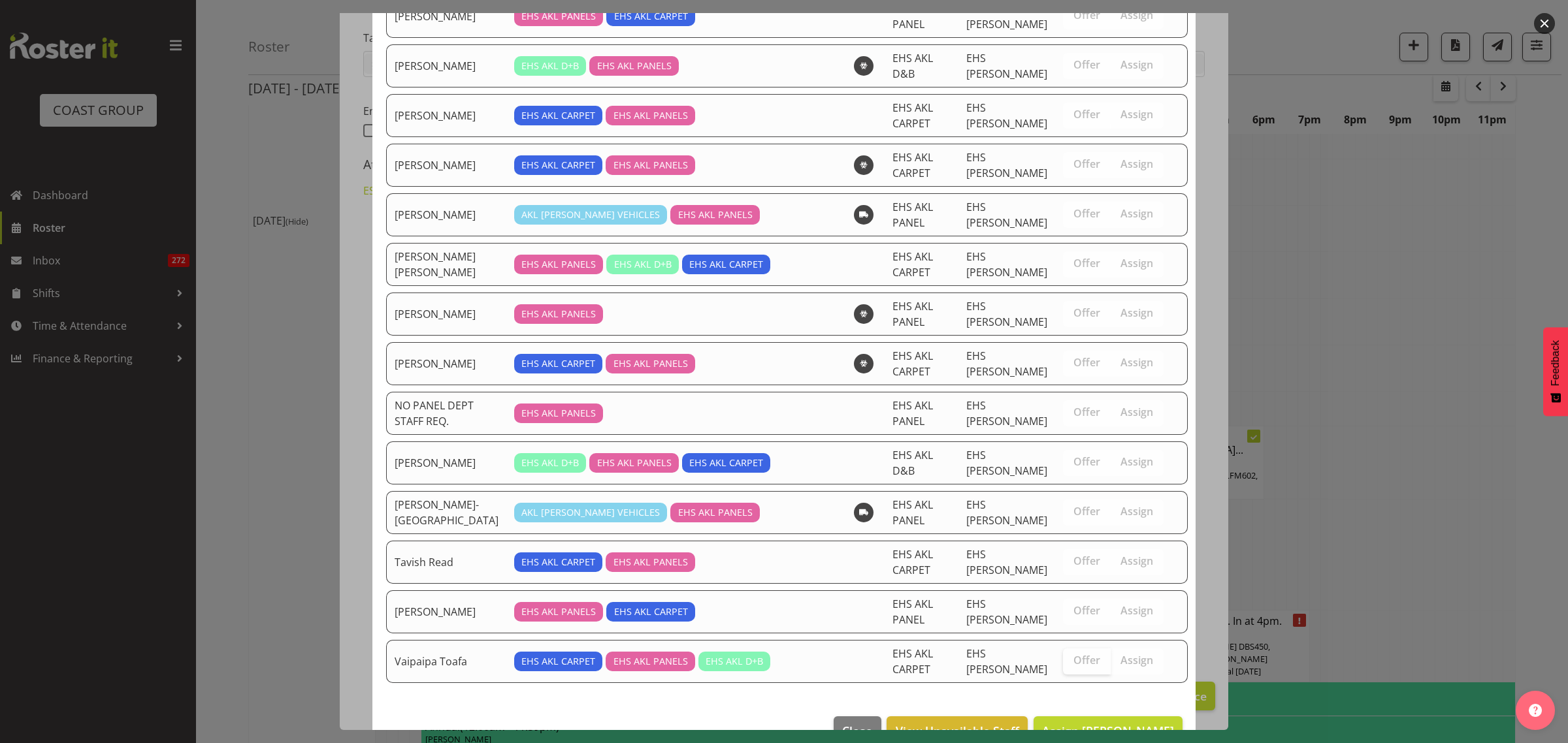
scroll to position [738, 0]
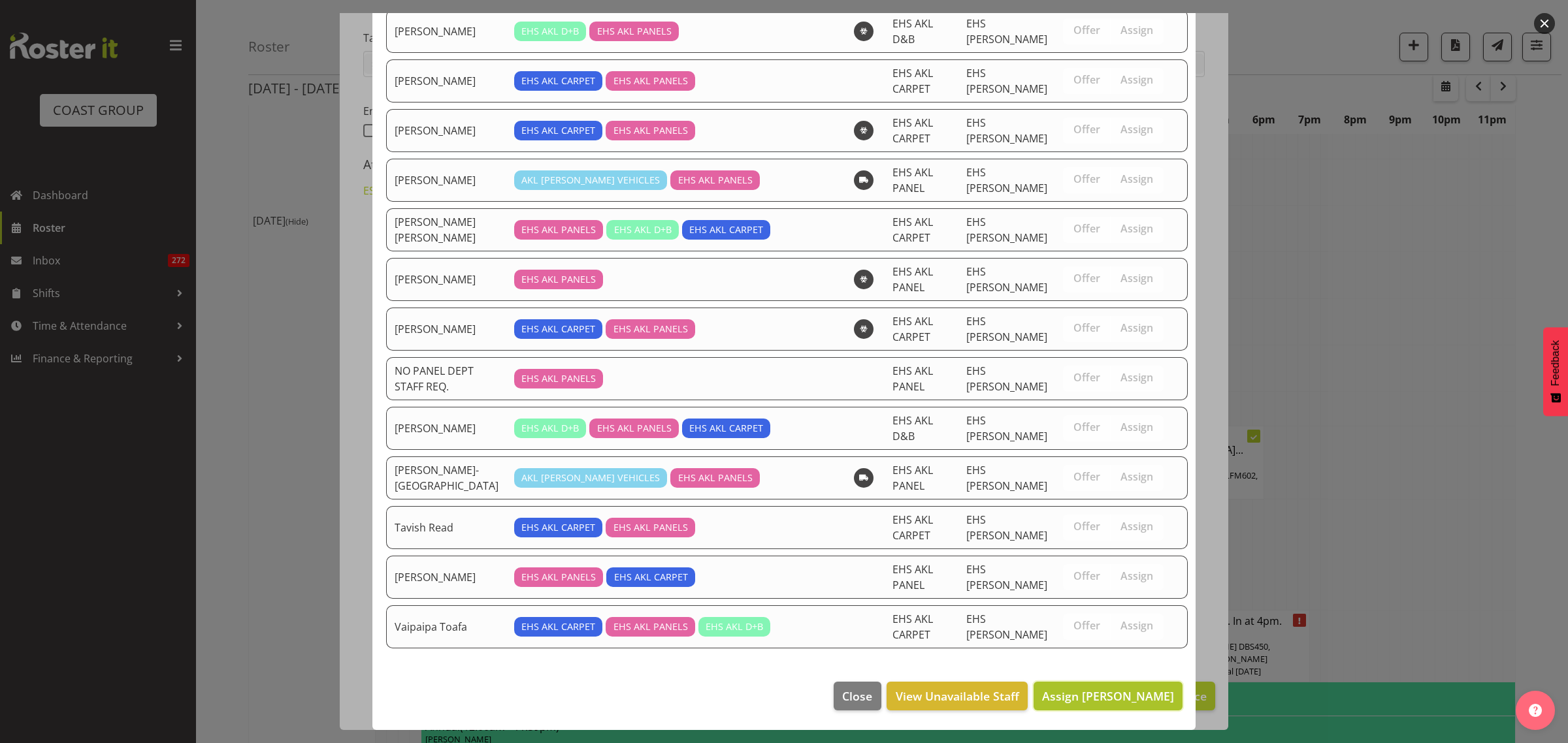
click at [1076, 695] on span "Assign [PERSON_NAME]" at bounding box center [1107, 696] width 132 height 16
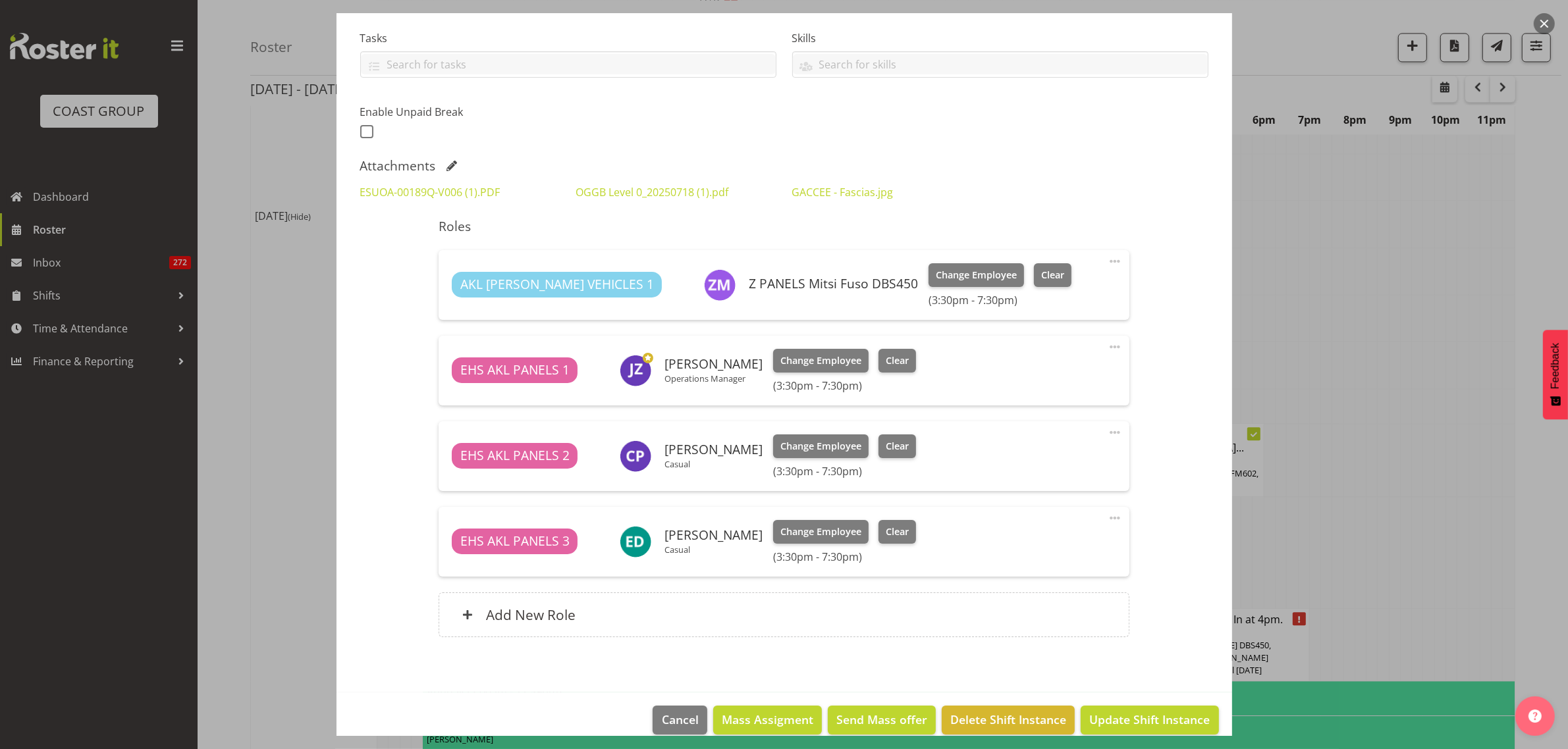
scroll to position [291, 0]
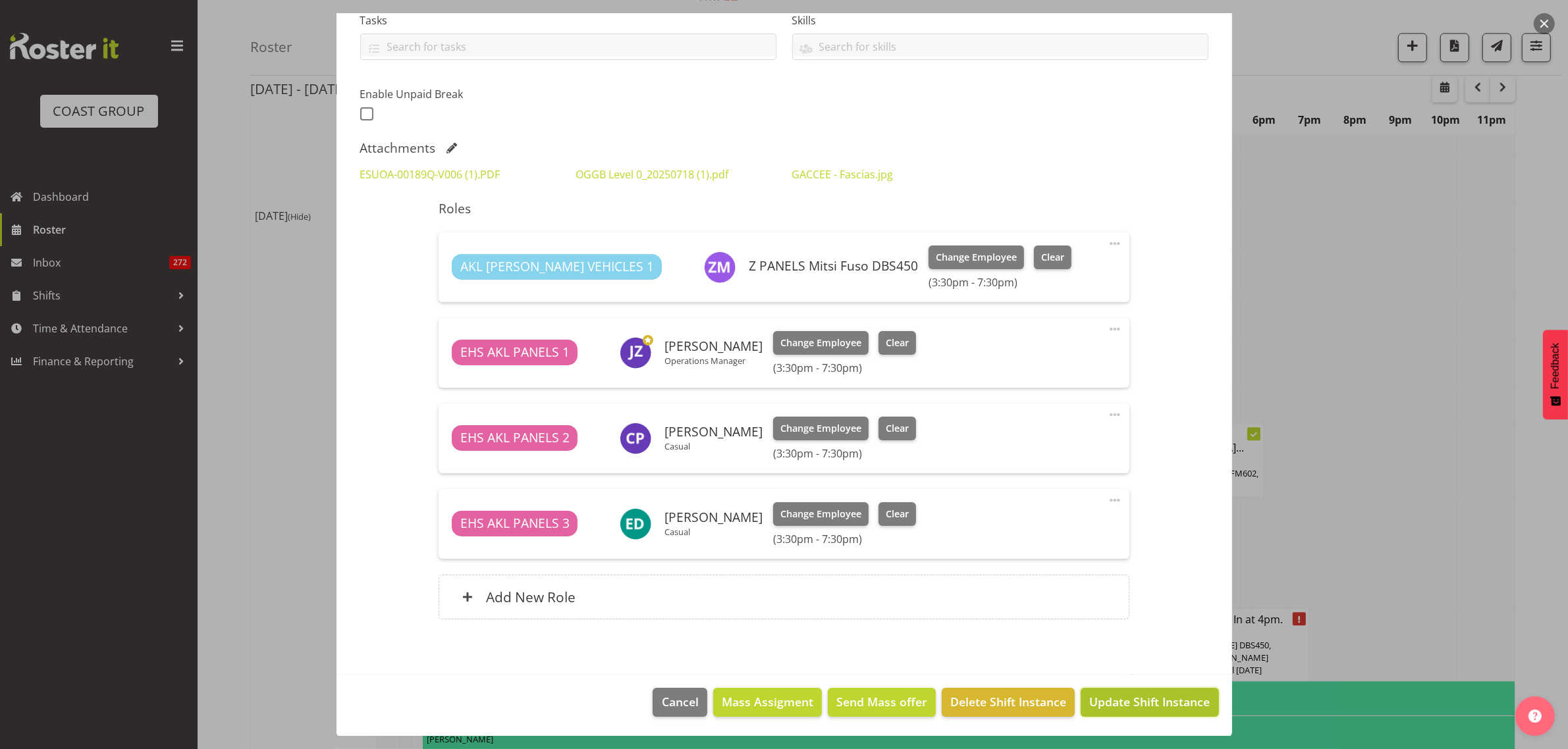
click at [1113, 703] on span "Update Shift Instance" at bounding box center [1149, 702] width 121 height 17
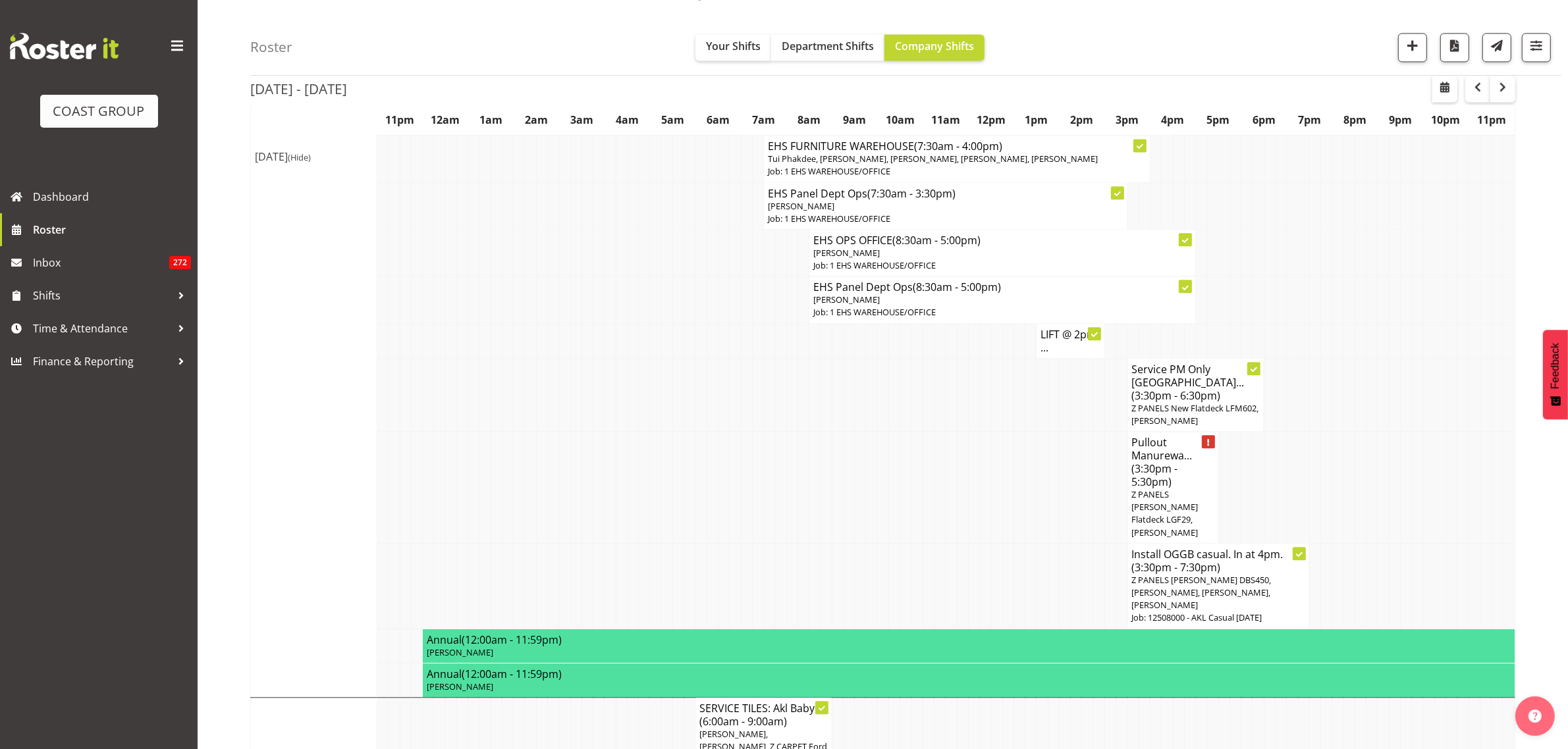
scroll to position [3687, 0]
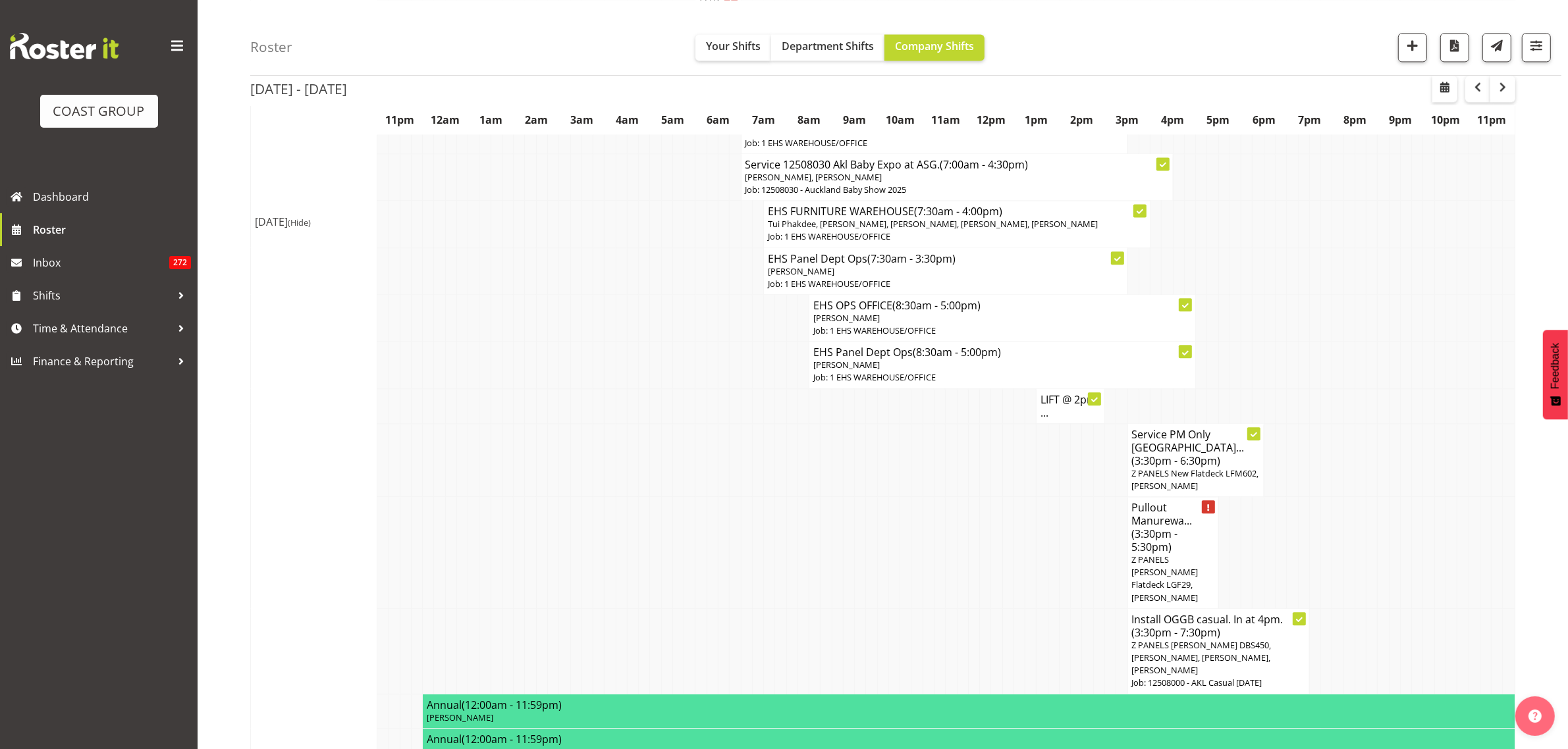
click at [1176, 553] on span "Z PANELS [PERSON_NAME] Flatdeck LGF29, [PERSON_NAME]" at bounding box center [1165, 578] width 67 height 50
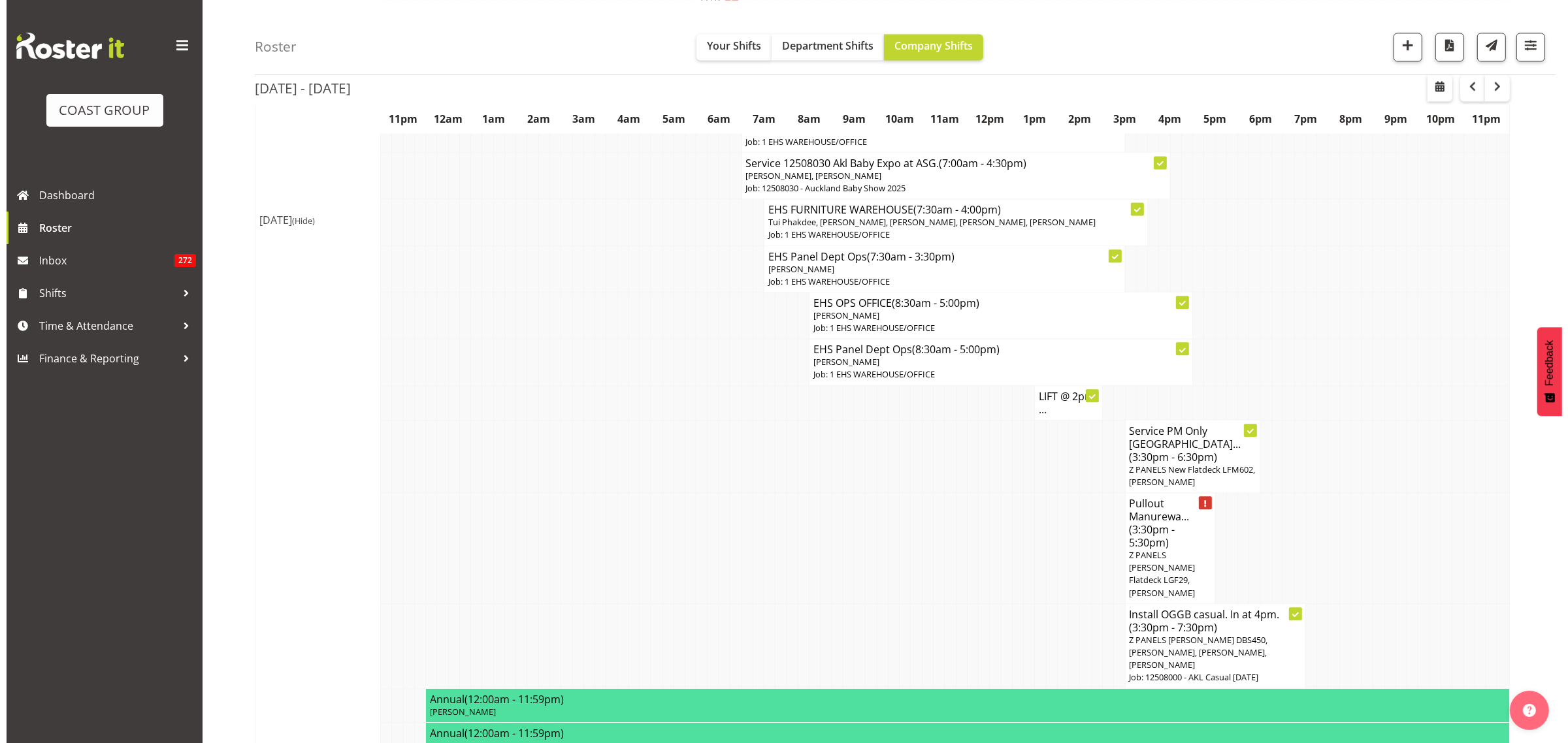
scroll to position [3639, 0]
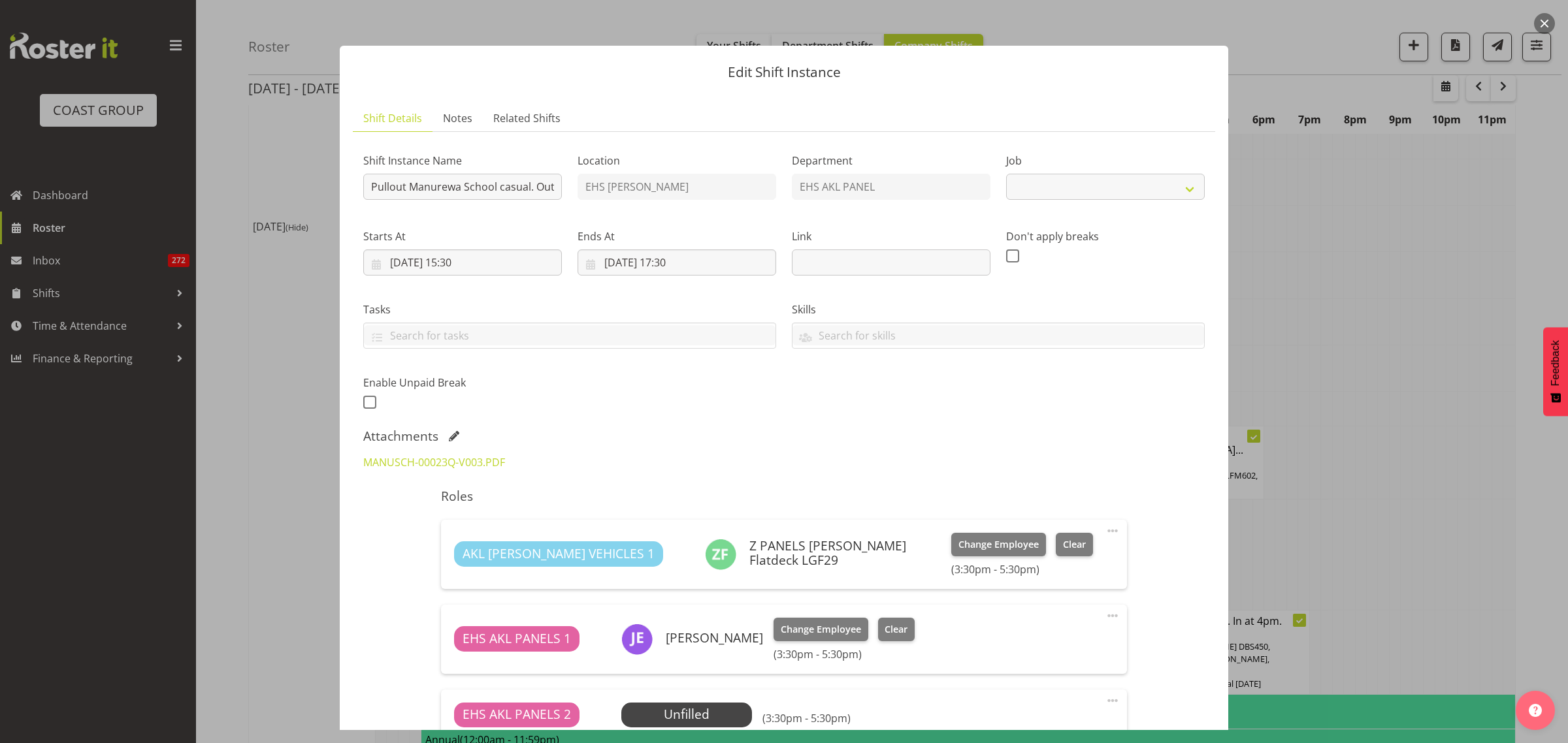
select select "8652"
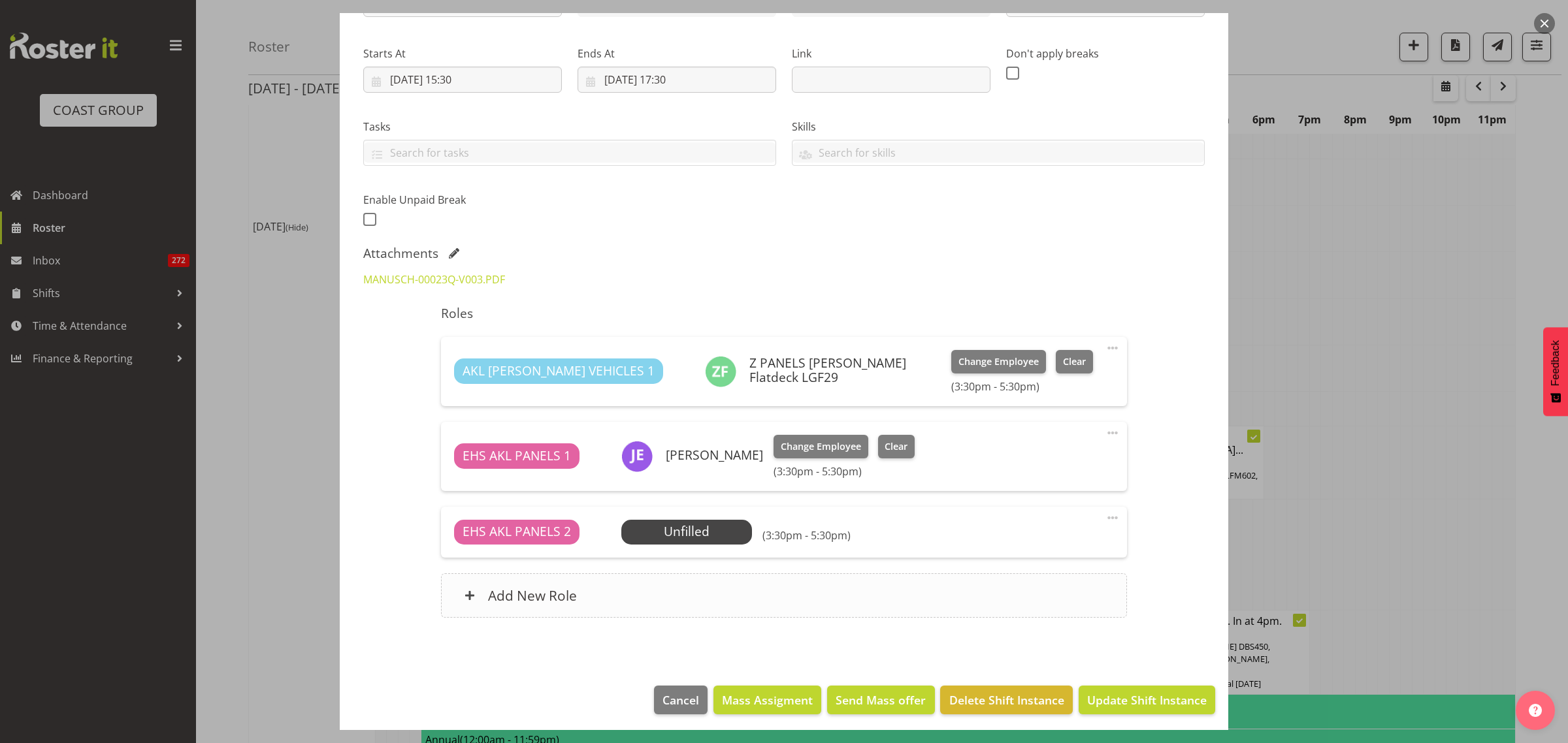
scroll to position [187, 0]
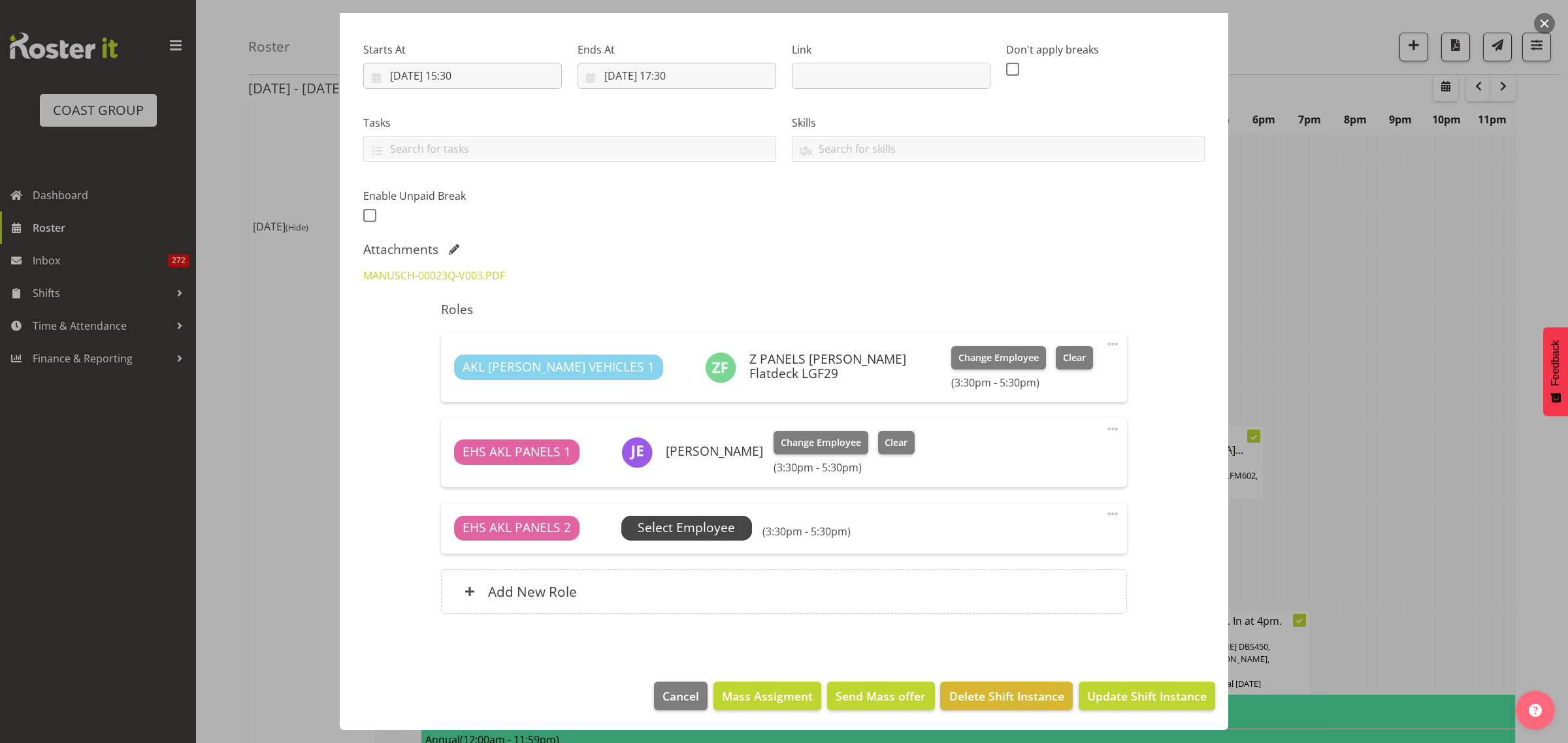
click at [731, 529] on span "Select Employee" at bounding box center [686, 528] width 98 height 19
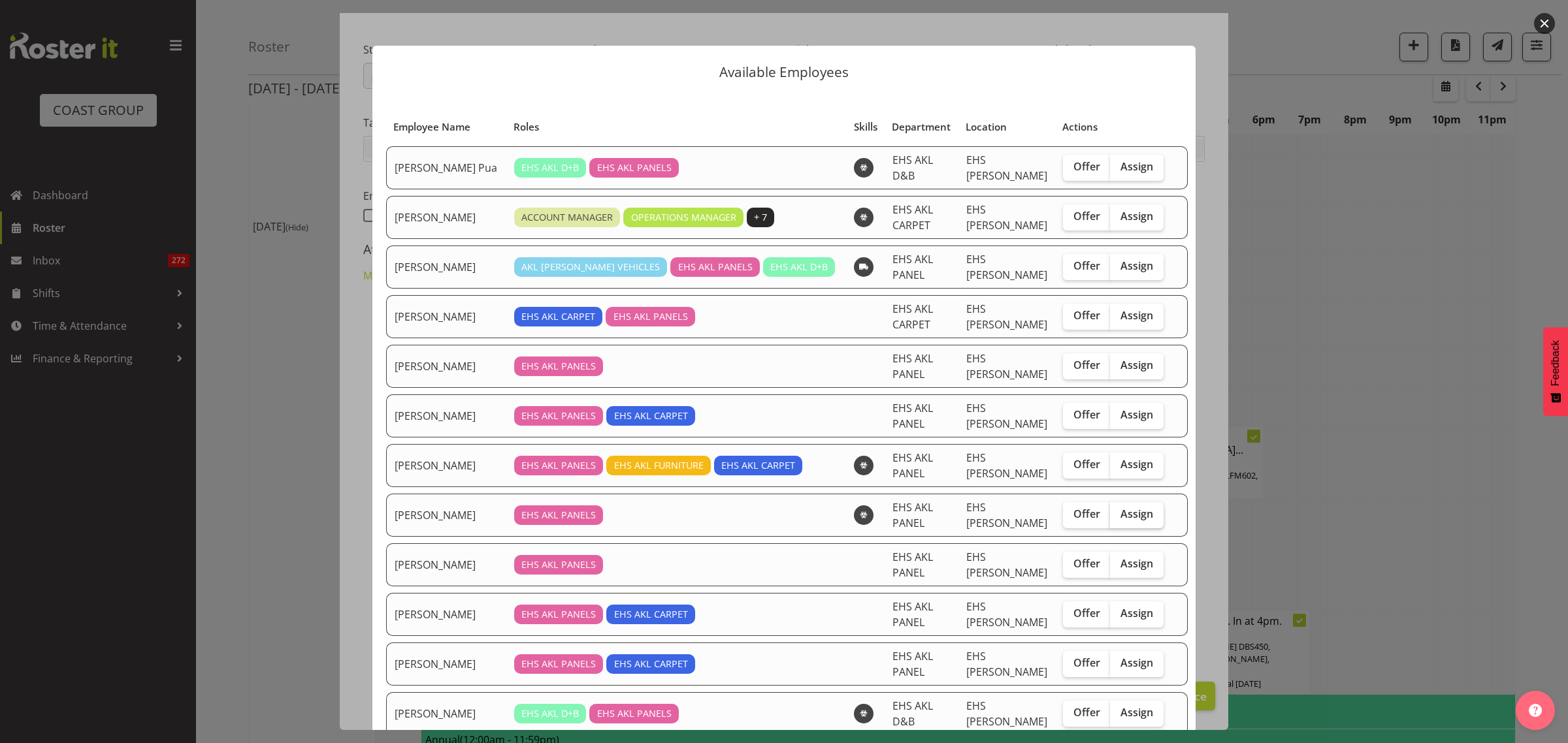
click at [1120, 520] on span "Assign" at bounding box center [1136, 514] width 32 height 13
click at [1118, 518] on input "Assign" at bounding box center [1114, 514] width 8 height 8
checkbox input "true"
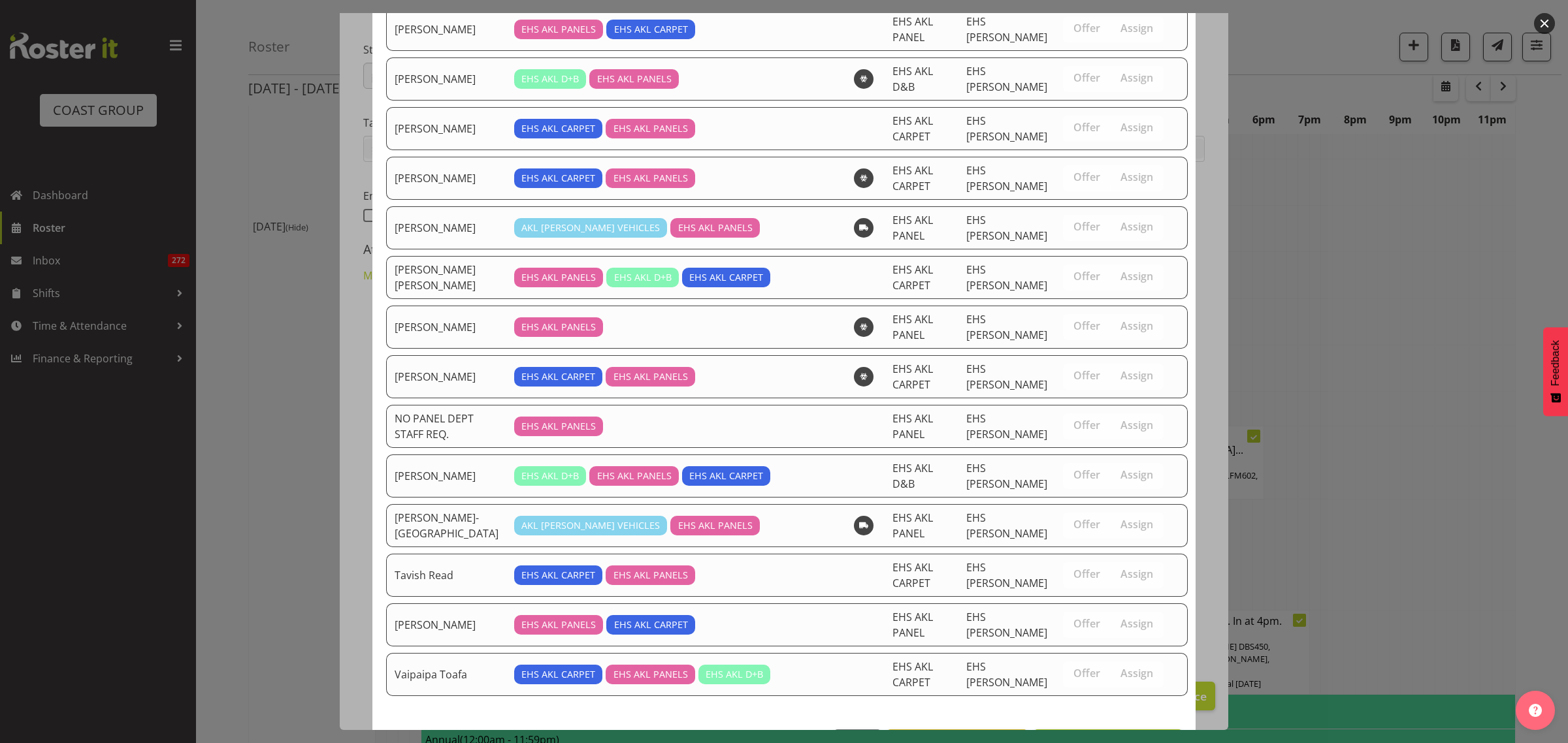
scroll to position [689, 0]
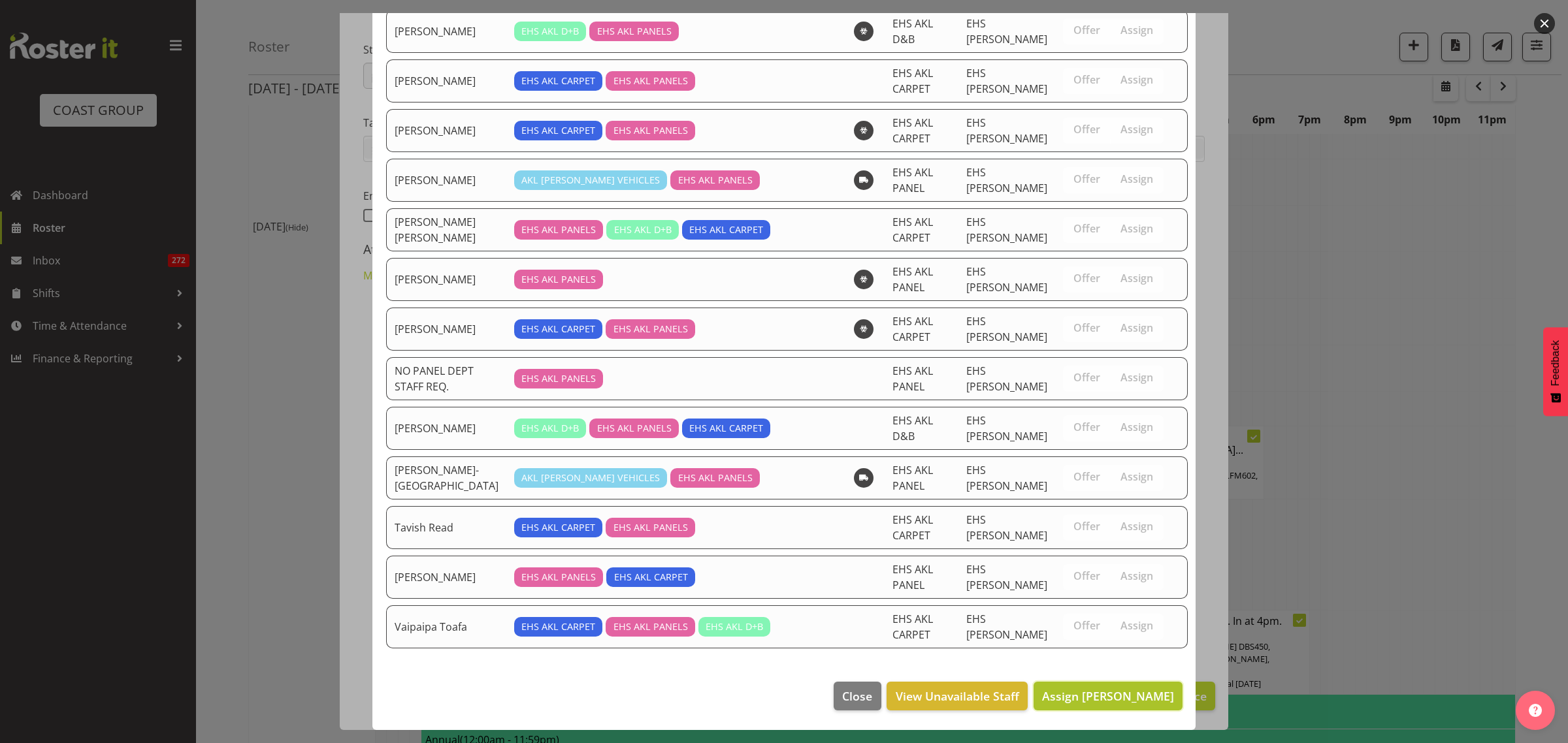
click at [1080, 699] on span "Assign [PERSON_NAME]" at bounding box center [1107, 696] width 132 height 16
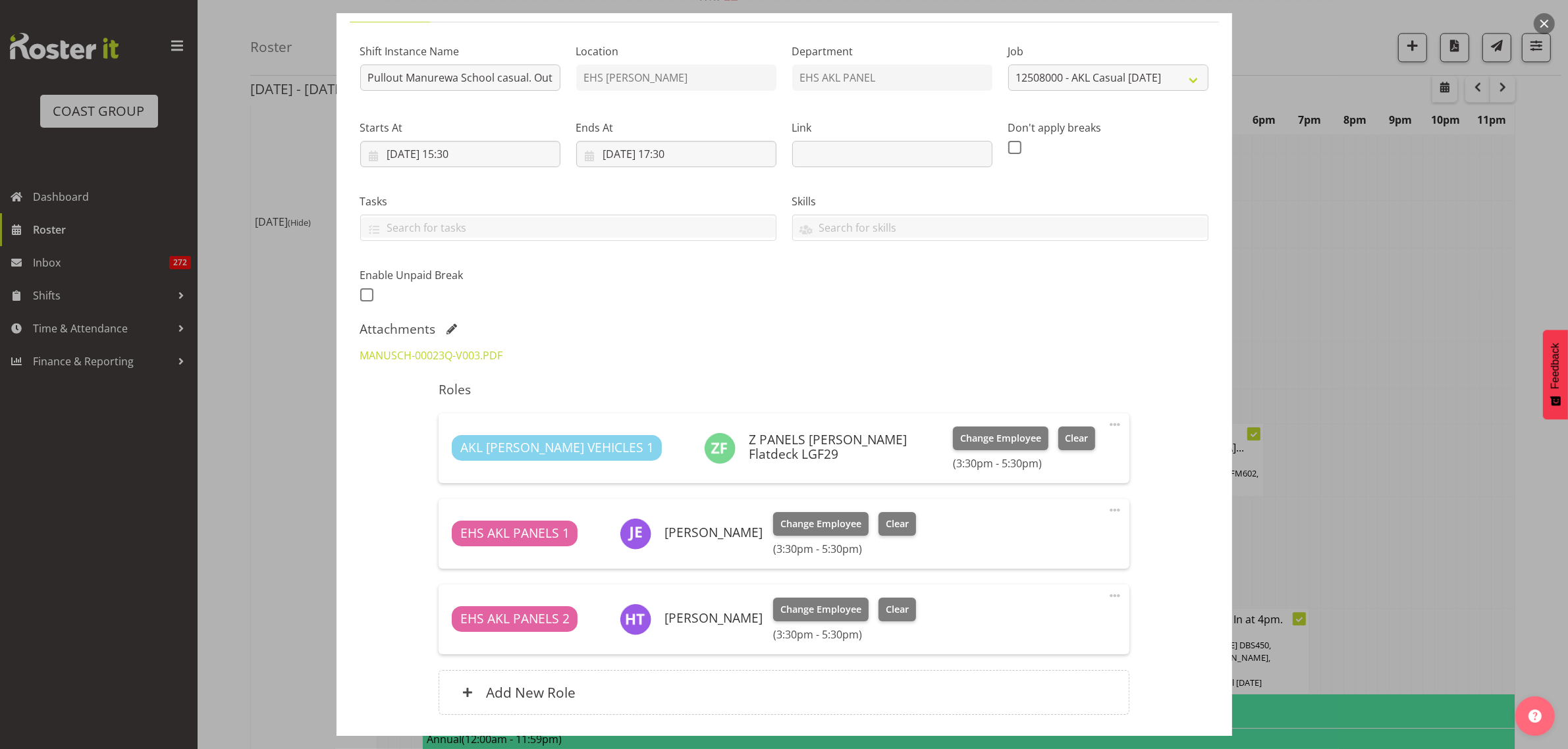
scroll to position [206, 0]
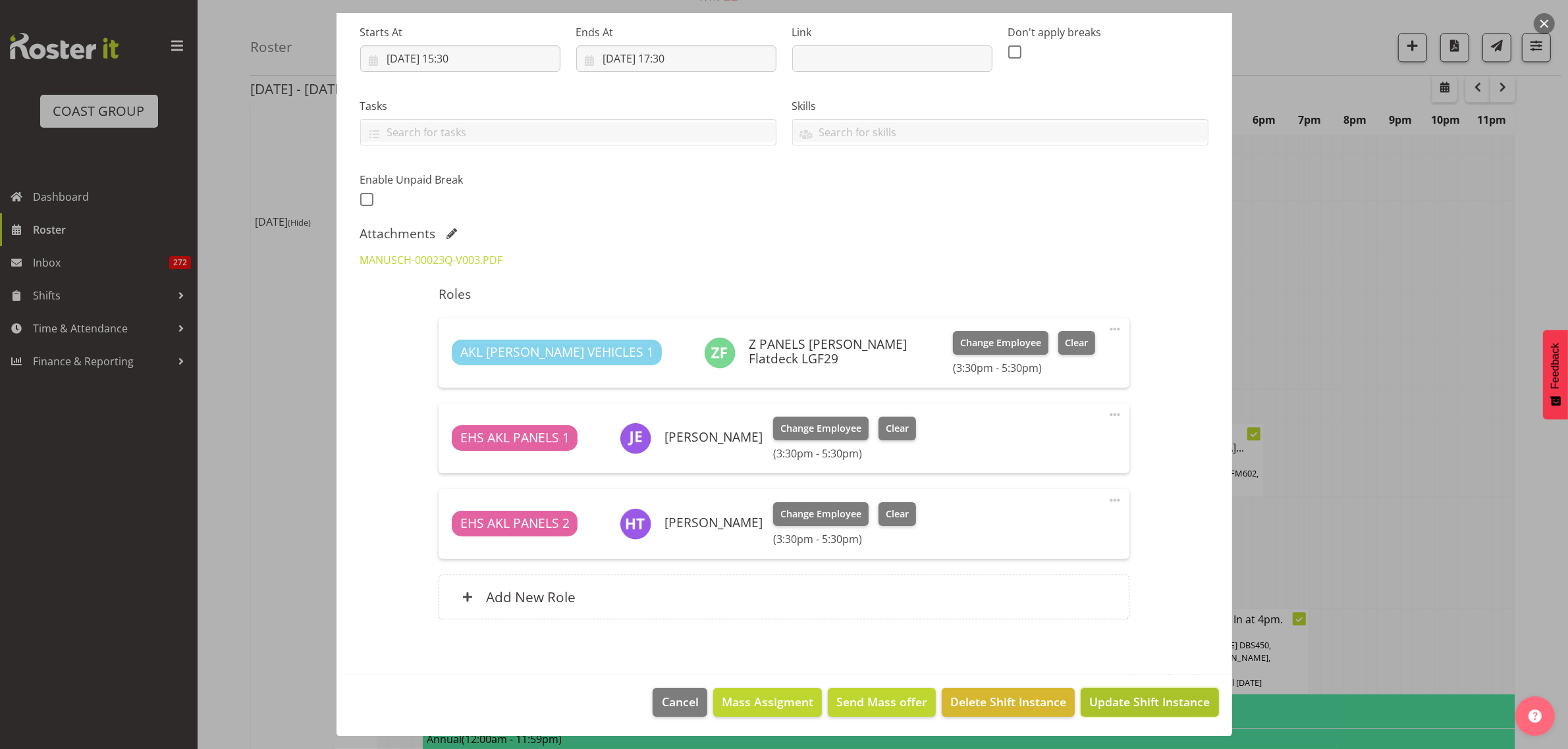
click at [1103, 705] on span "Update Shift Instance" at bounding box center [1149, 702] width 121 height 17
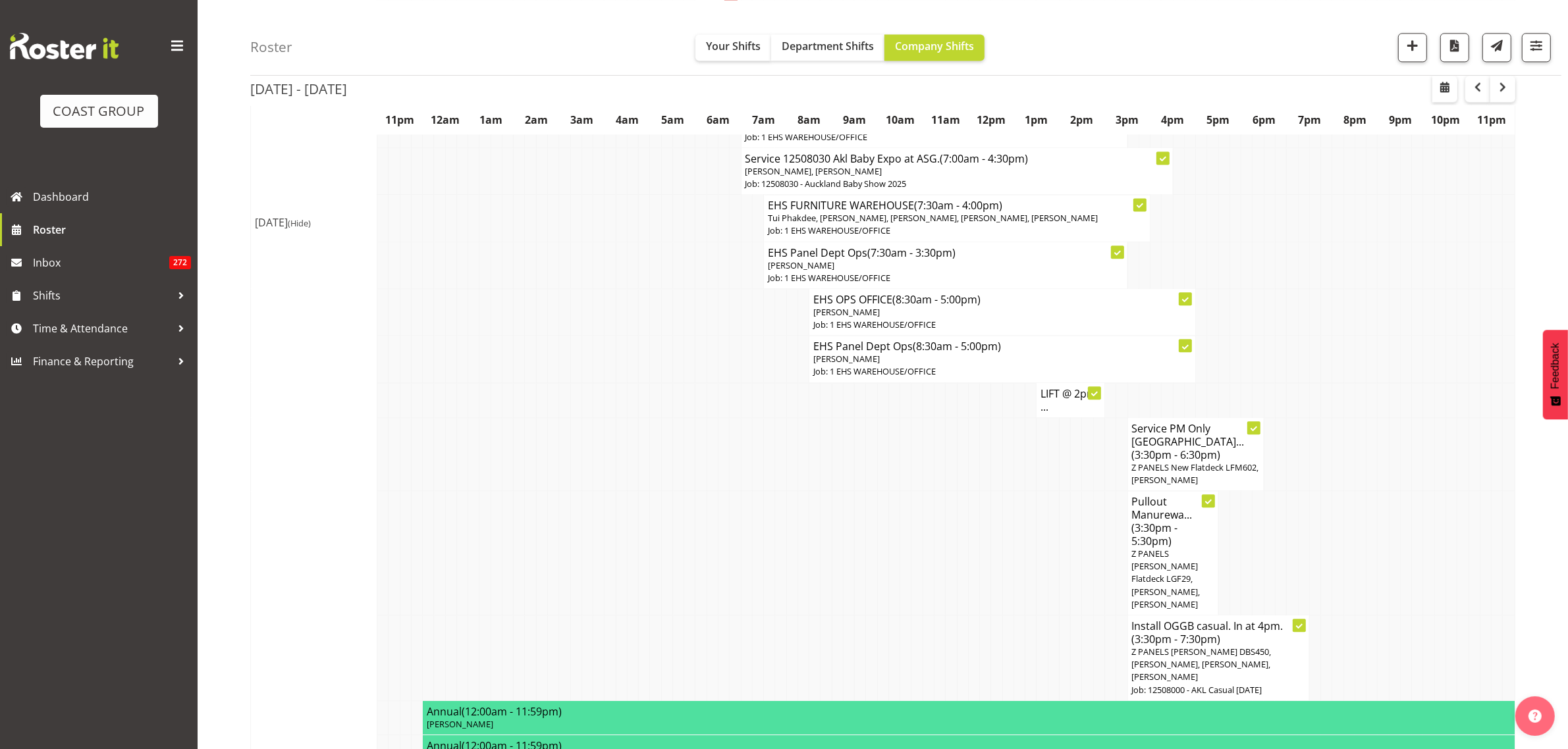
scroll to position [3536, 0]
